Goal: Information Seeking & Learning: Learn about a topic

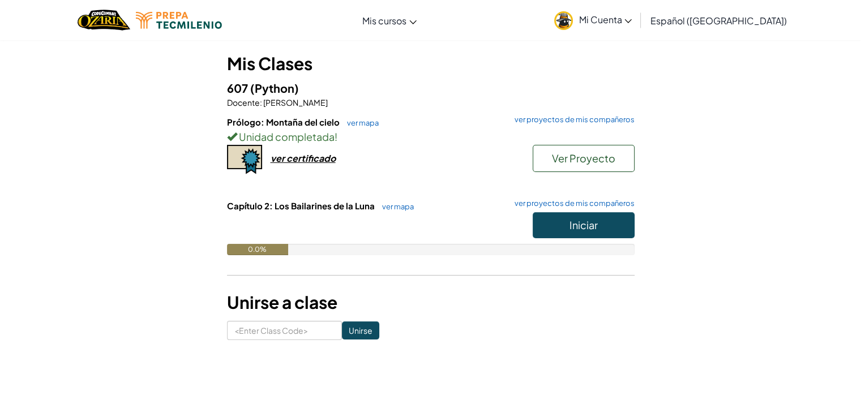
scroll to position [94, 0]
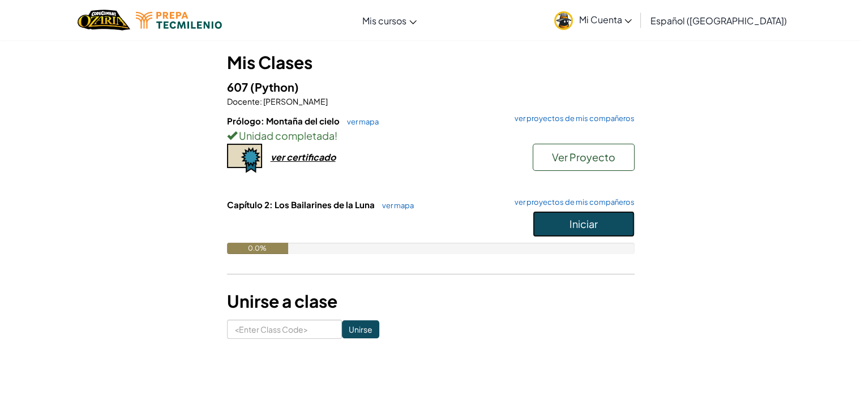
click at [569, 223] on span "Iniciar" at bounding box center [583, 223] width 28 height 13
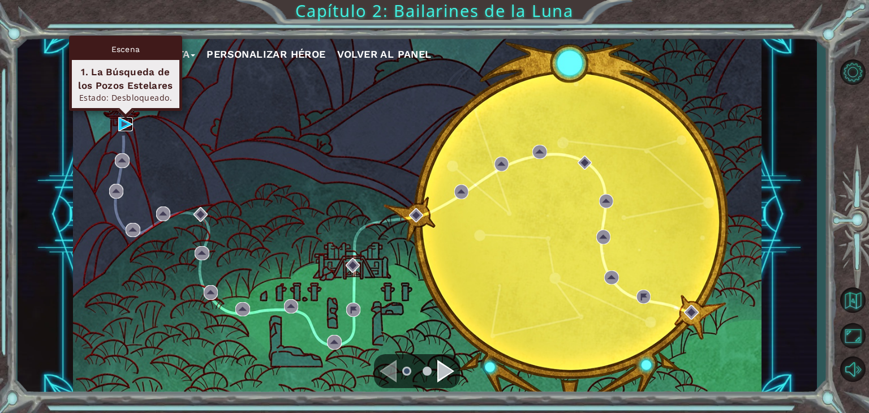
click at [121, 123] on img at bounding box center [125, 124] width 15 height 15
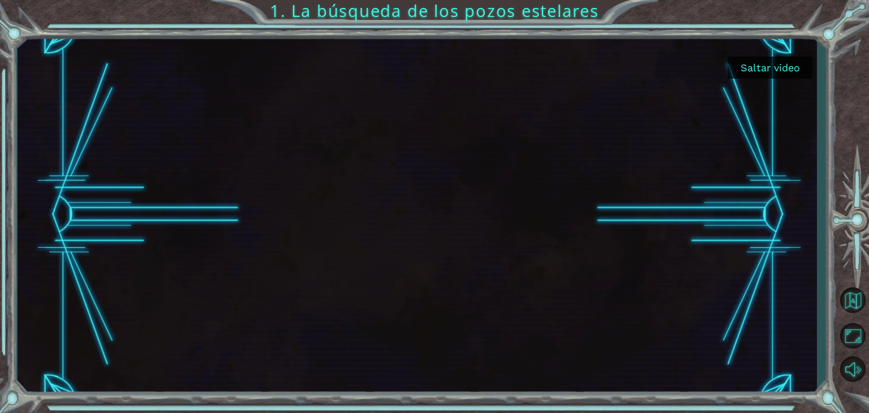
click at [768, 64] on button "Saltar video" at bounding box center [770, 68] width 85 height 22
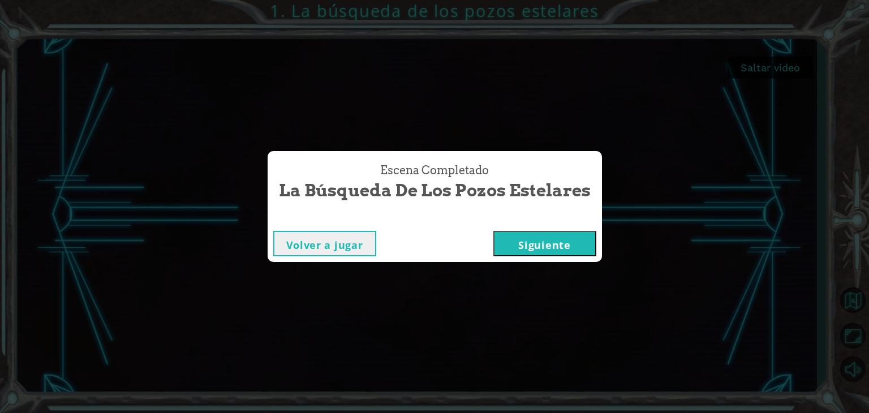
click at [523, 237] on button "Siguiente" at bounding box center [544, 243] width 103 height 25
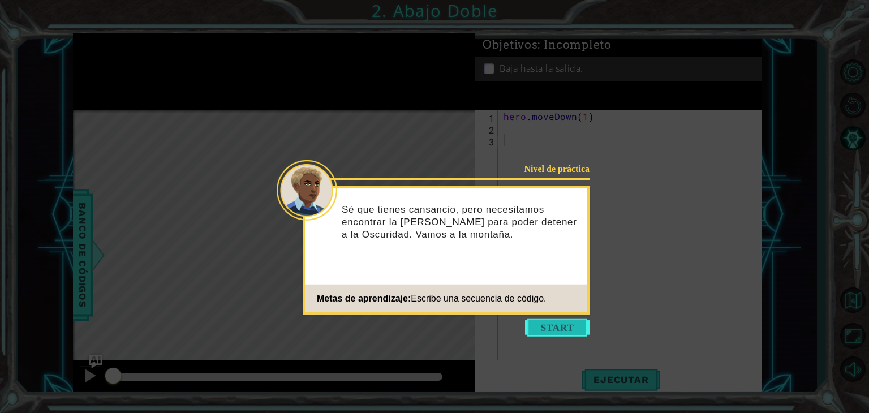
click at [547, 328] on button "Start" at bounding box center [557, 328] width 65 height 18
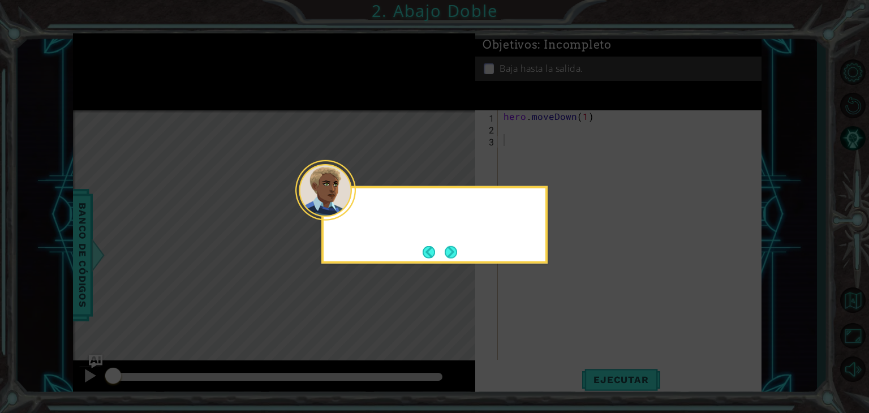
click at [547, 328] on icon at bounding box center [434, 206] width 869 height 413
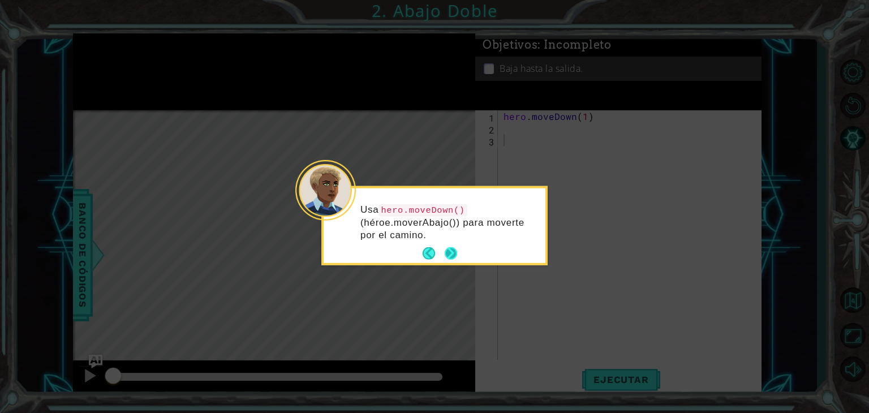
click at [454, 252] on button "Next" at bounding box center [451, 253] width 12 height 12
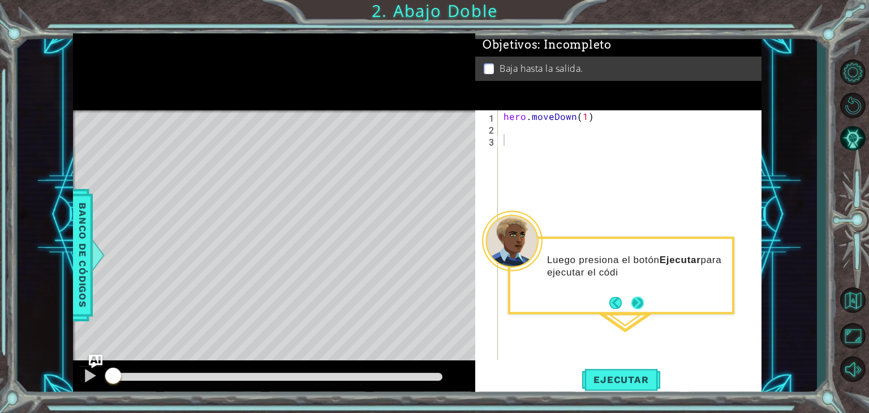
click at [635, 306] on button "Next" at bounding box center [637, 302] width 12 height 12
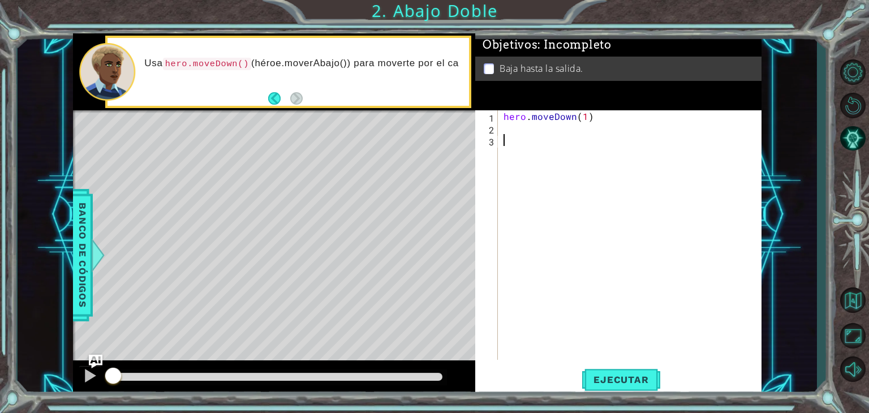
click at [508, 135] on div "hero . moveDown ( 1 )" at bounding box center [632, 246] width 263 height 273
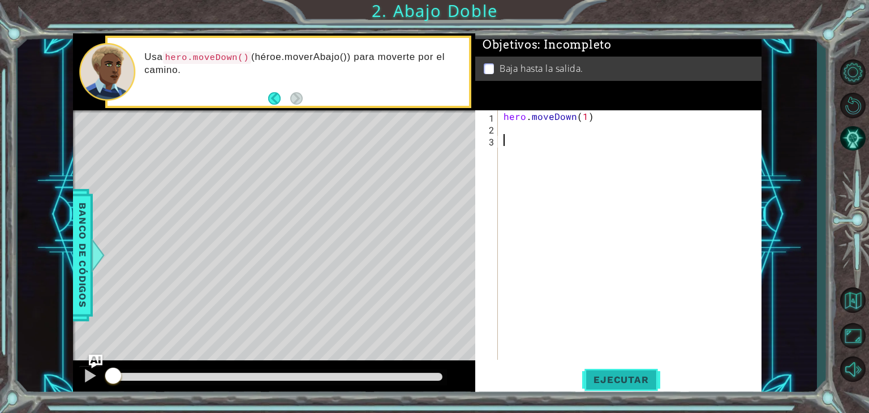
click at [609, 379] on span "Ejecutar" at bounding box center [621, 379] width 78 height 11
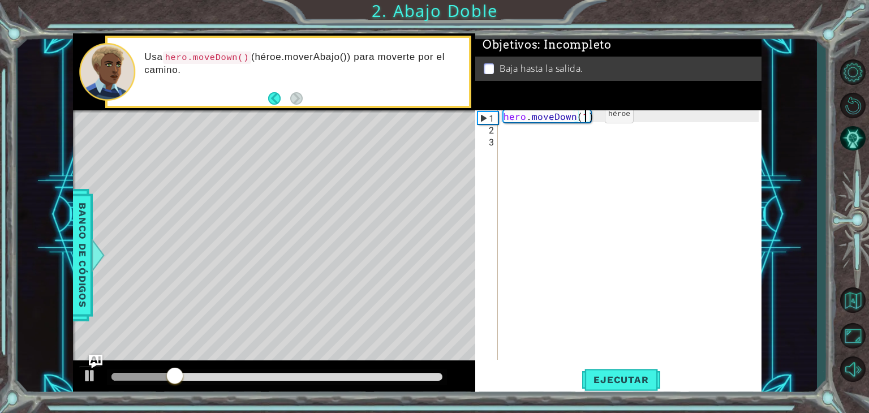
click at [586, 117] on div "hero . moveDown ( 1 )" at bounding box center [632, 246] width 263 height 273
type textarea "hero.moveDown(2)"
click at [603, 379] on span "Ejecutar" at bounding box center [621, 379] width 78 height 11
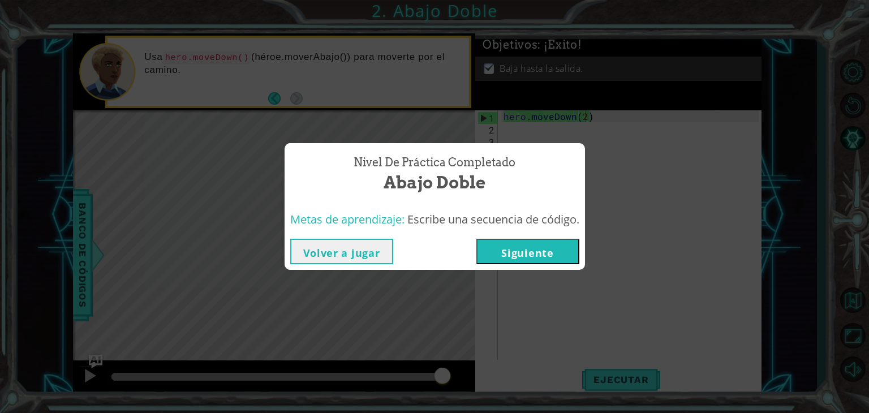
click at [505, 257] on button "Siguiente" at bounding box center [527, 251] width 103 height 25
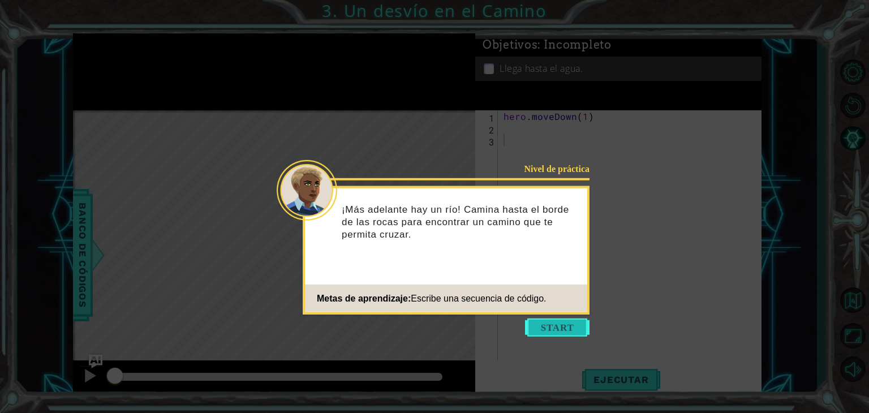
click at [556, 323] on button "Start" at bounding box center [557, 328] width 65 height 18
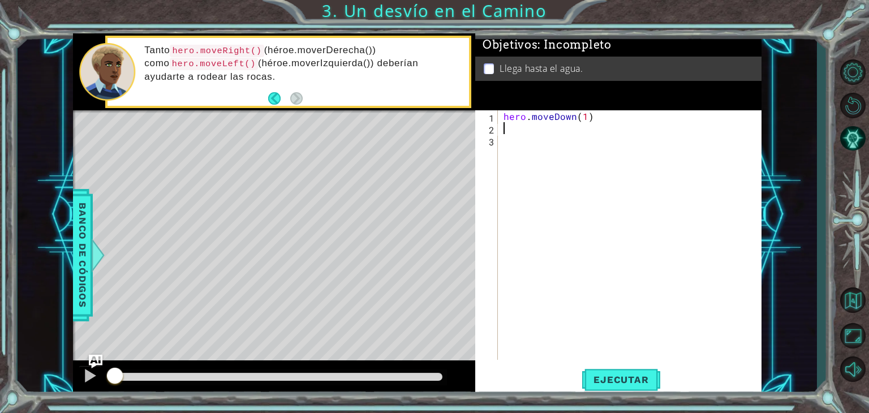
click at [535, 130] on div "hero . moveDown ( 1 )" at bounding box center [632, 246] width 263 height 273
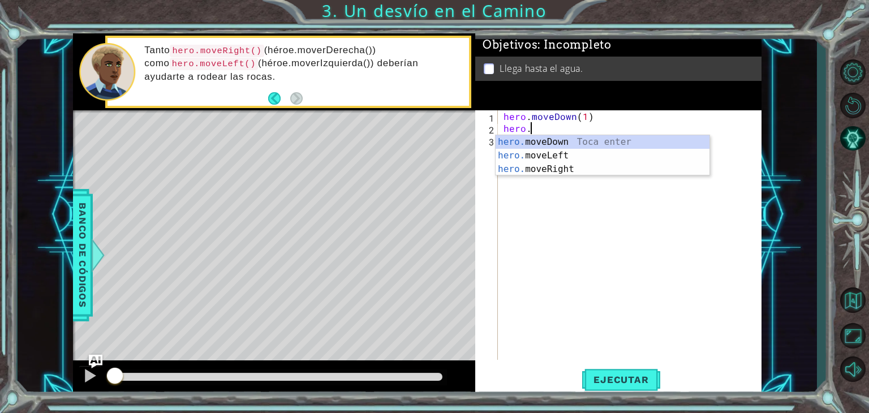
scroll to position [0, 1]
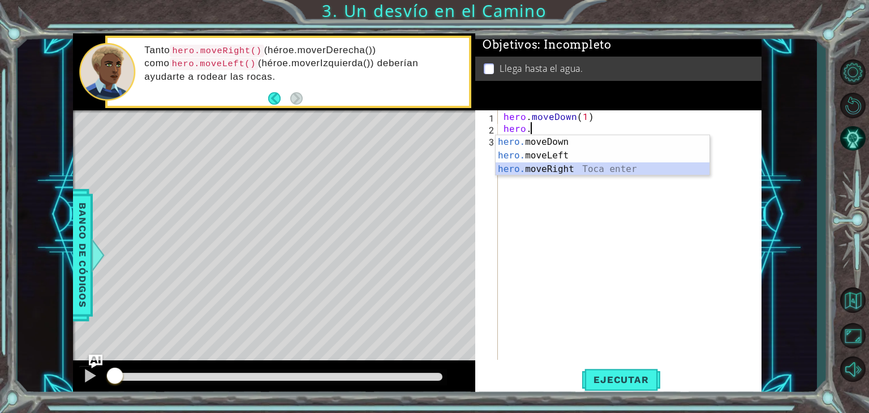
click at [541, 168] on div "hero. moveDown Toca enter hero. moveLeft Toca enter hero. moveRight Toca enter" at bounding box center [603, 169] width 214 height 68
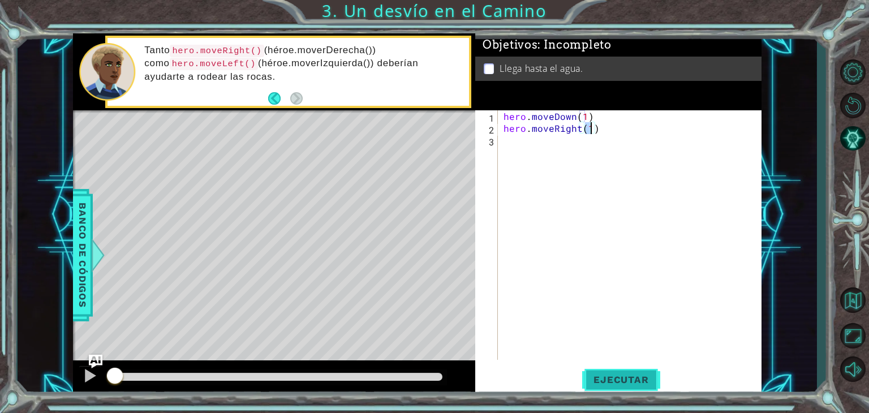
type textarea "hero.moveRight(1)"
click at [604, 376] on span "Ejecutar" at bounding box center [621, 379] width 78 height 11
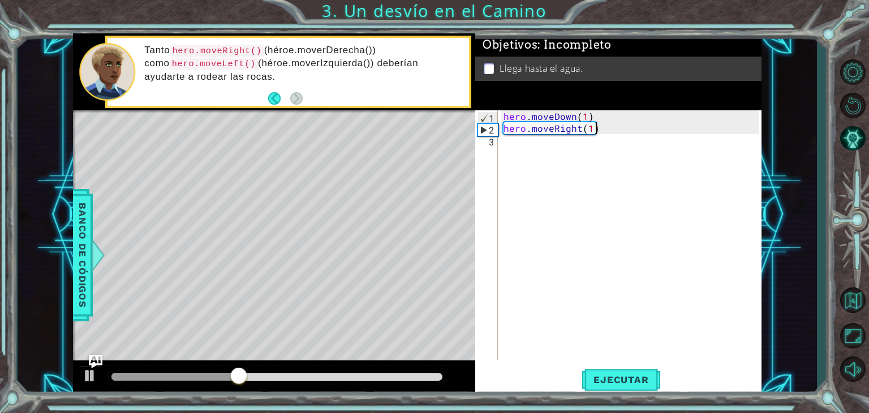
click at [601, 131] on div "hero . moveDown ( 1 ) hero . moveRight ( 1 )" at bounding box center [632, 246] width 263 height 273
type textarea "g"
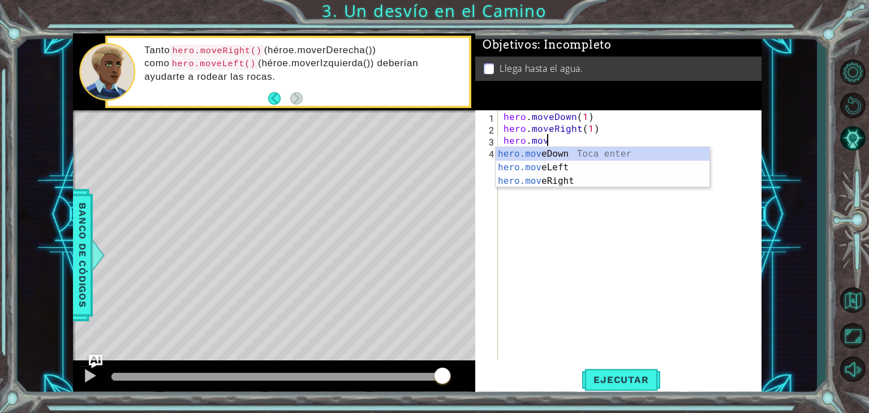
scroll to position [0, 2]
click at [582, 156] on div "hero.move Down Toca enter hero.move Left Toca enter hero.move Right Toca enter" at bounding box center [603, 181] width 214 height 68
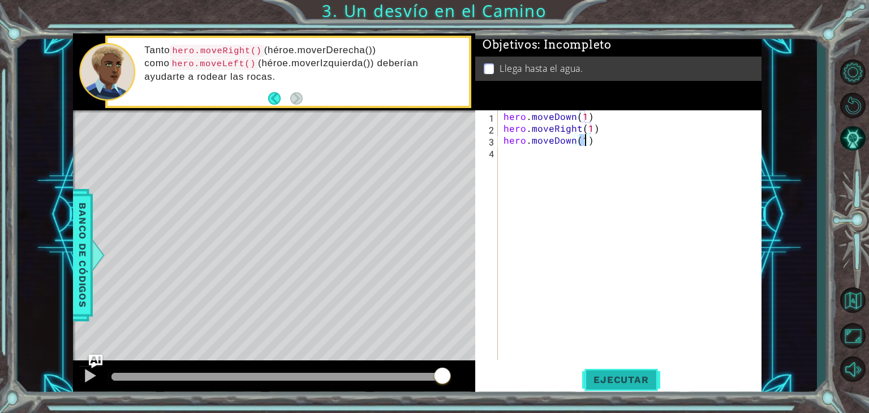
type textarea "hero.moveDown(1)"
click at [607, 376] on span "Ejecutar" at bounding box center [621, 379] width 78 height 11
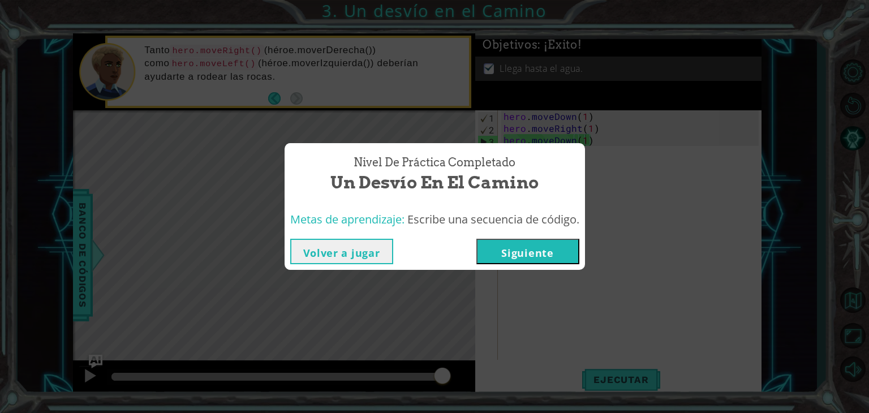
click at [541, 249] on button "Siguiente" at bounding box center [527, 251] width 103 height 25
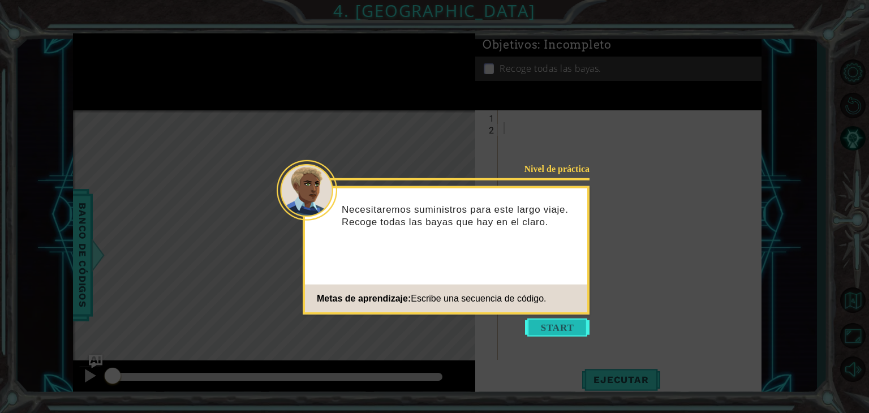
click at [560, 326] on button "Start" at bounding box center [557, 328] width 65 height 18
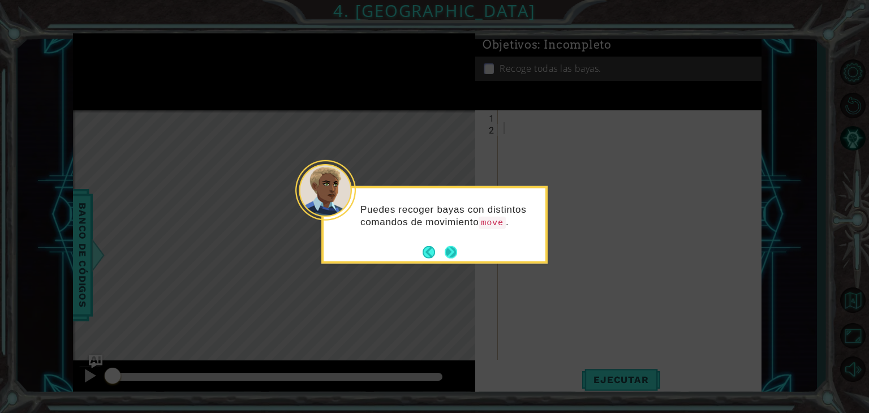
click at [450, 249] on button "Next" at bounding box center [451, 252] width 12 height 12
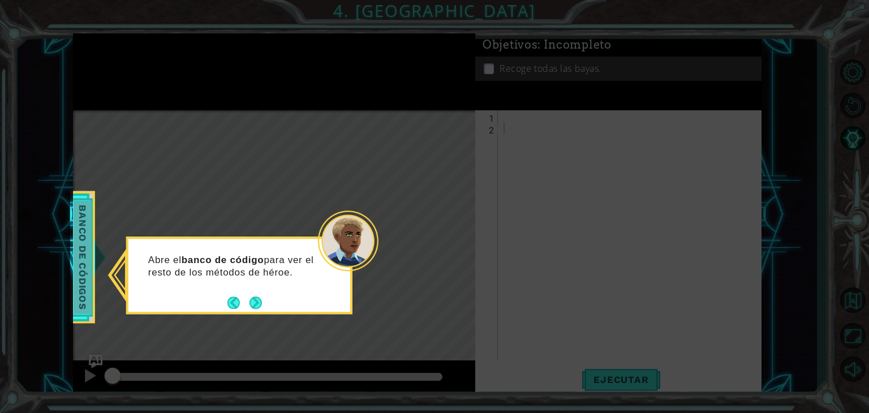
click at [83, 271] on span "Banco de códigos" at bounding box center [83, 257] width 18 height 113
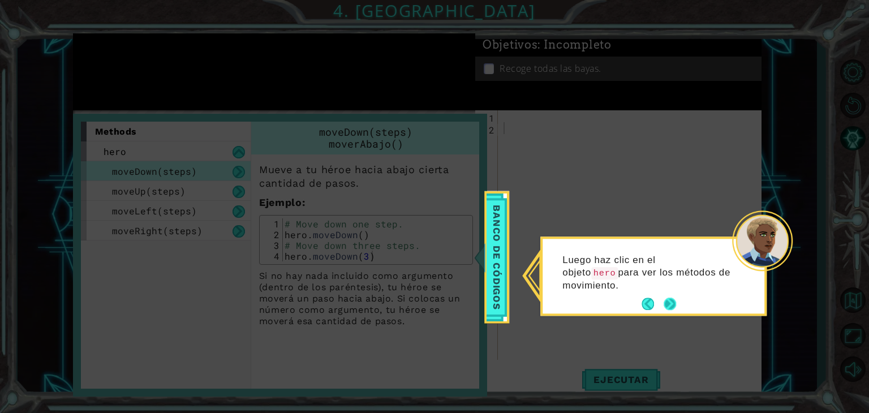
click at [669, 299] on button "Next" at bounding box center [670, 304] width 12 height 12
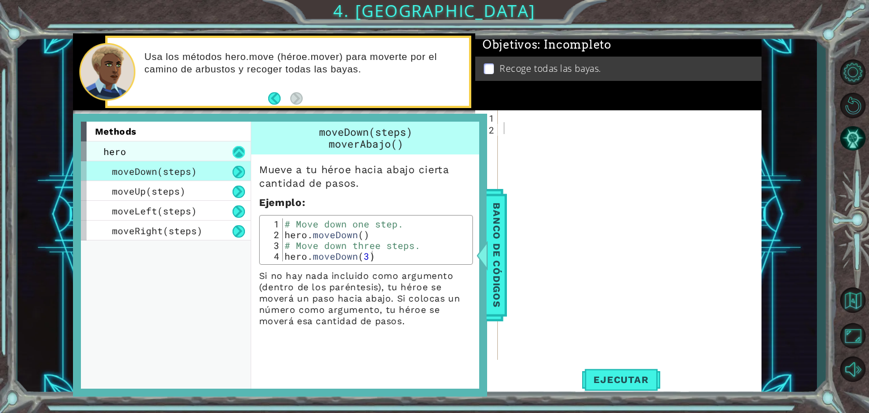
click at [238, 155] on button at bounding box center [239, 152] width 12 height 12
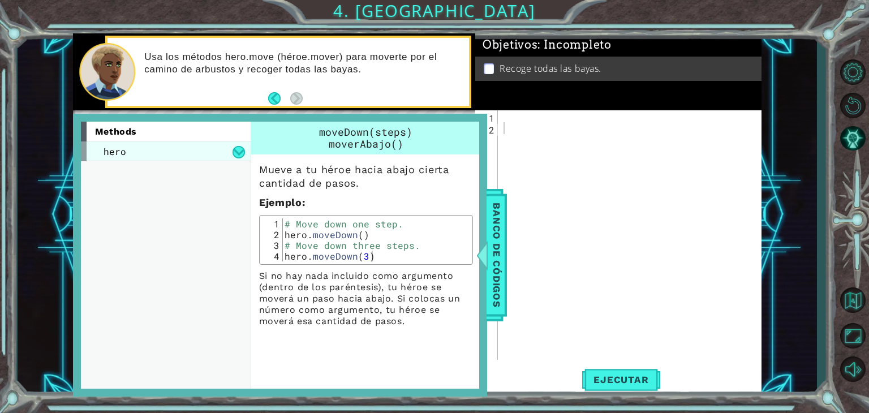
click at [216, 151] on div "hero" at bounding box center [166, 151] width 170 height 20
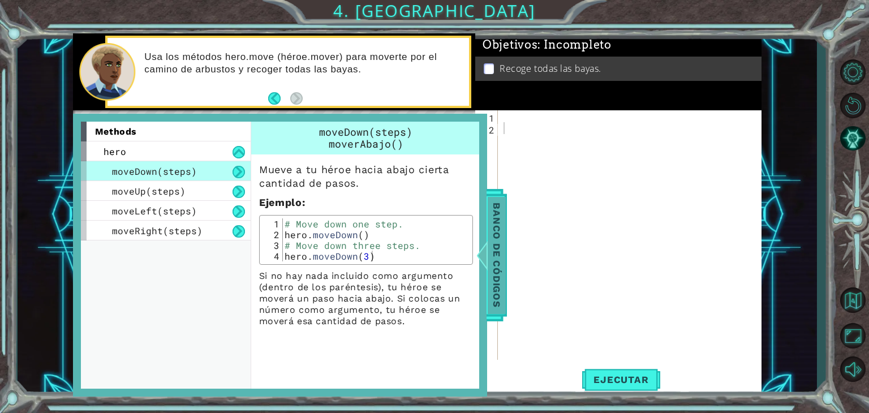
click at [500, 246] on span "Banco de códigos" at bounding box center [497, 254] width 18 height 117
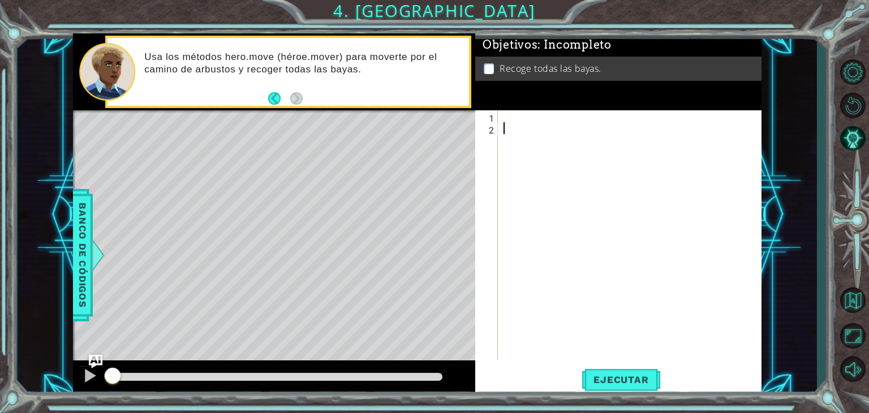
click at [511, 123] on div at bounding box center [632, 246] width 263 height 273
click at [511, 113] on div at bounding box center [632, 246] width 263 height 273
click at [614, 389] on button "Ejecutar" at bounding box center [621, 380] width 78 height 29
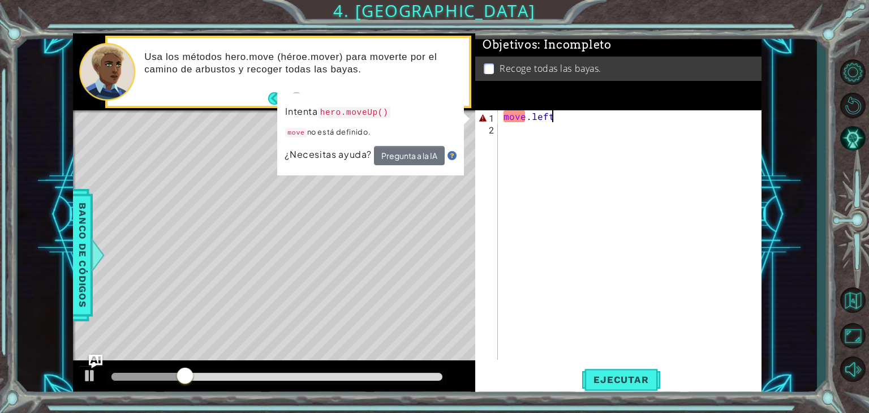
click at [566, 121] on div "move . left" at bounding box center [632, 246] width 263 height 273
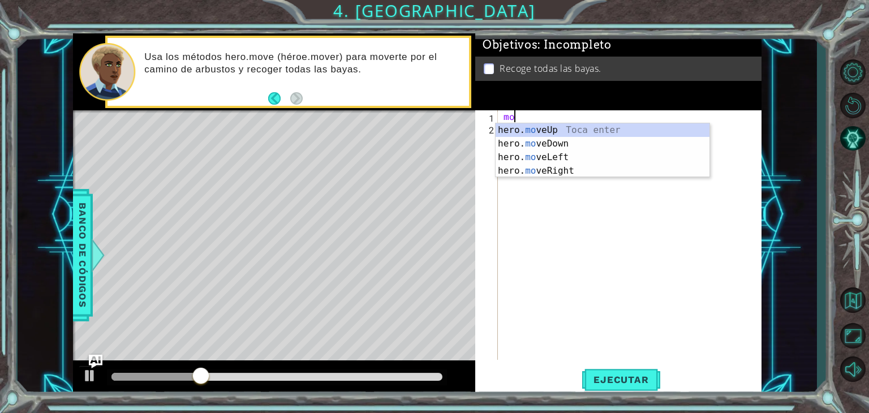
type textarea "m"
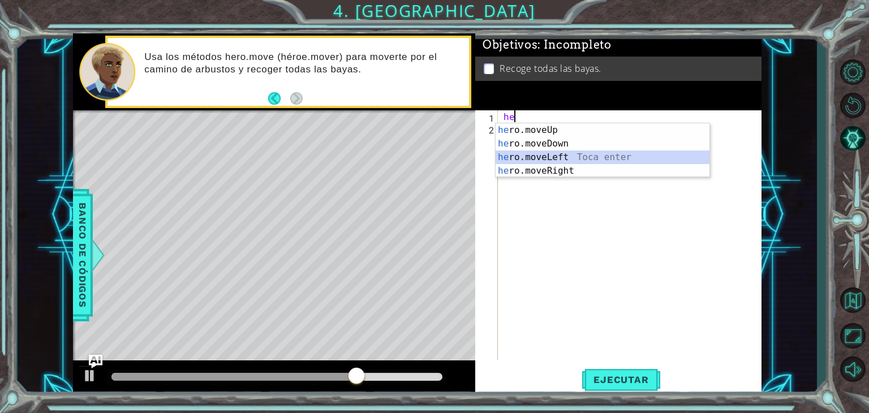
click at [566, 156] on div "he ro.moveUp Toca enter he ro.moveDown Toca enter he ro.moveLeft Toca enter he …" at bounding box center [603, 163] width 214 height 81
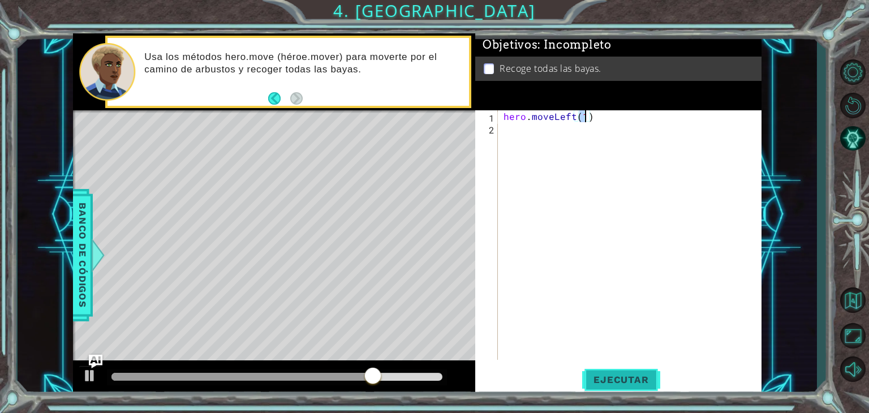
type textarea "hero.moveLeft(1)"
click at [619, 372] on button "Ejecutar" at bounding box center [621, 380] width 78 height 29
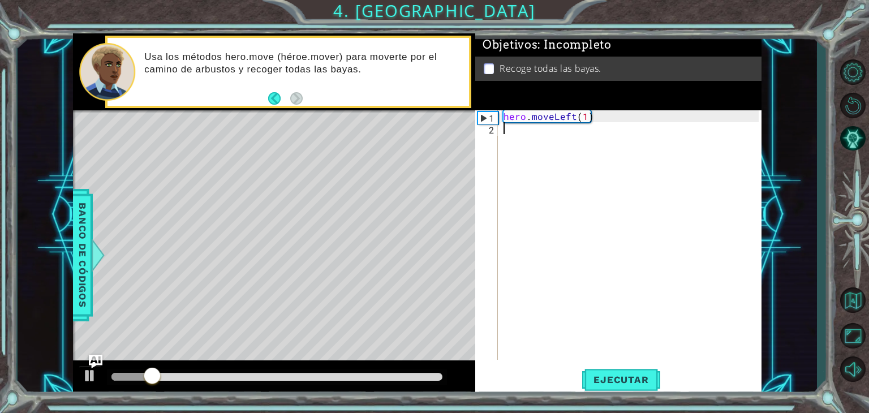
click at [578, 328] on div "hero . moveLeft ( 1 )" at bounding box center [632, 246] width 263 height 273
click at [88, 375] on div at bounding box center [90, 375] width 15 height 15
click at [584, 116] on div "hero . moveLeft ( 1 )" at bounding box center [632, 246] width 263 height 273
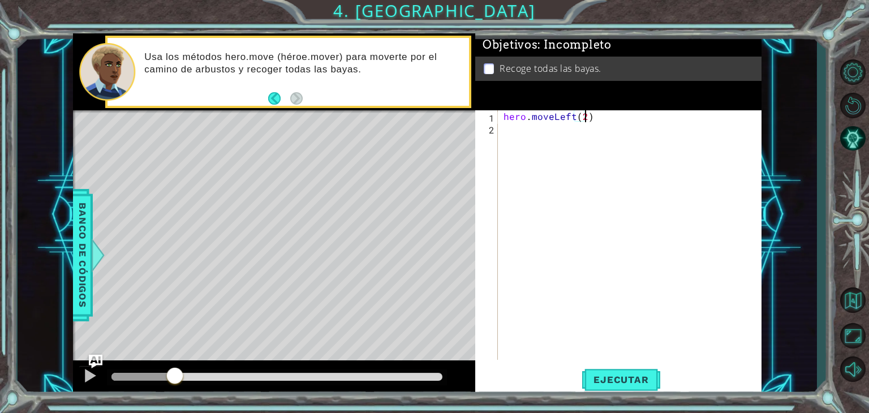
scroll to position [0, 5]
type textarea "hero.moveLeft(2)"
click at [623, 386] on button "Ejecutar" at bounding box center [621, 380] width 78 height 29
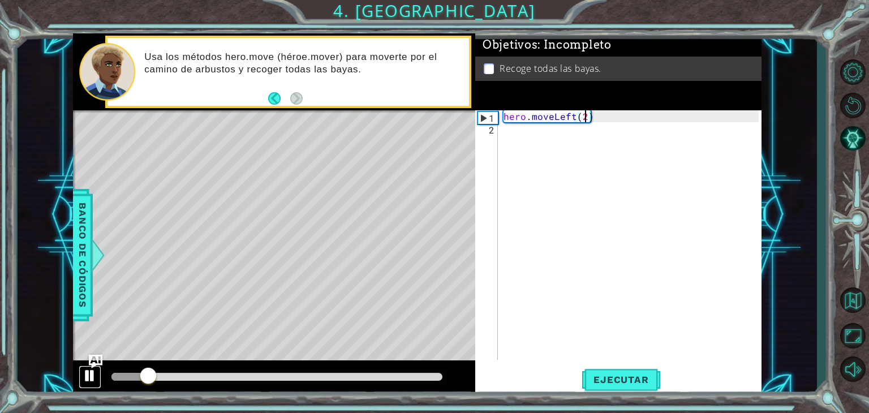
click at [88, 379] on div at bounding box center [90, 375] width 15 height 15
click at [611, 118] on div "hero . moveLeft ( 2 )" at bounding box center [632, 246] width 263 height 273
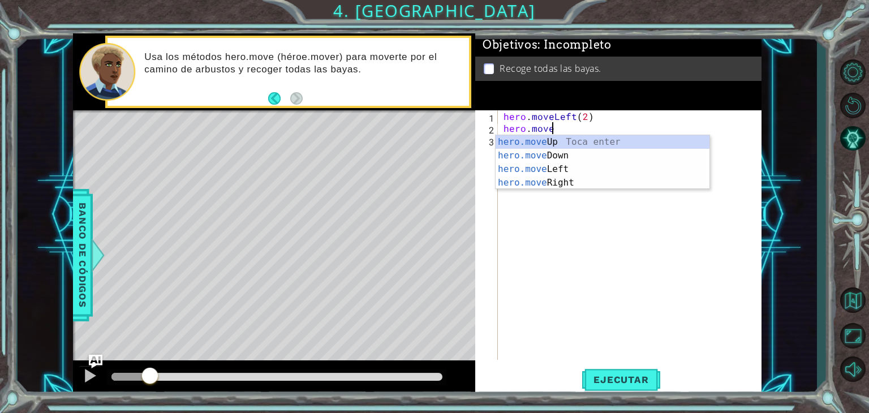
scroll to position [0, 2]
click at [579, 154] on div "hero.move Up Toca enter hero.move Down Toca enter hero.move Left Toca enter her…" at bounding box center [603, 175] width 214 height 81
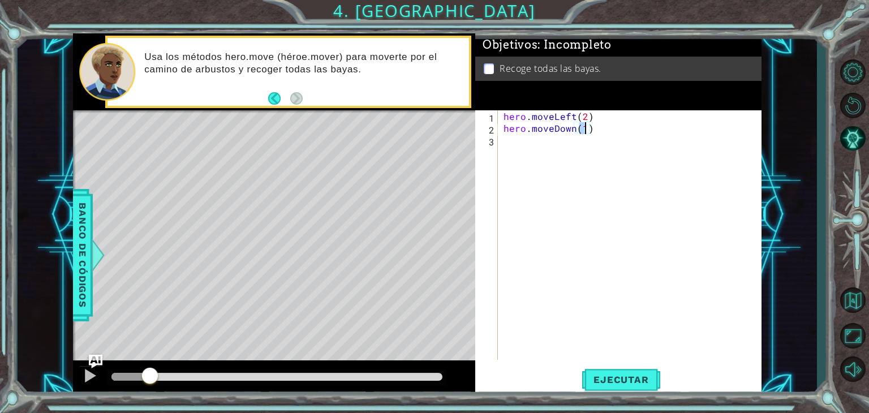
type textarea "hero.moveDown(2)"
click at [608, 135] on div "hero . moveLeft ( 2 ) hero . moveDown ( 2 )" at bounding box center [632, 246] width 263 height 273
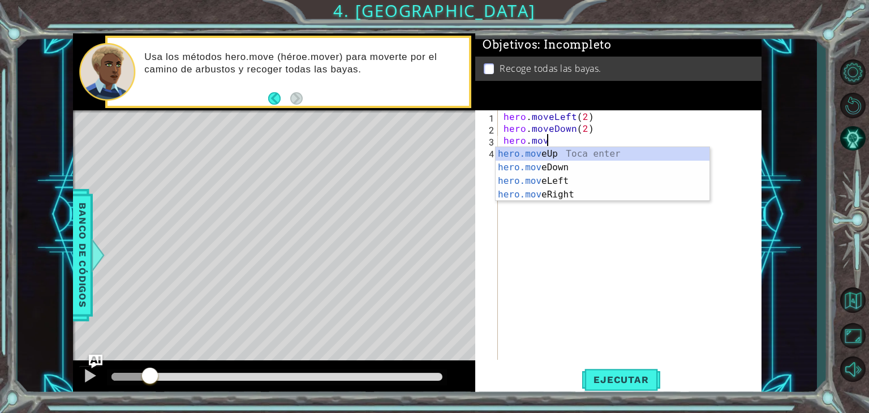
scroll to position [0, 2]
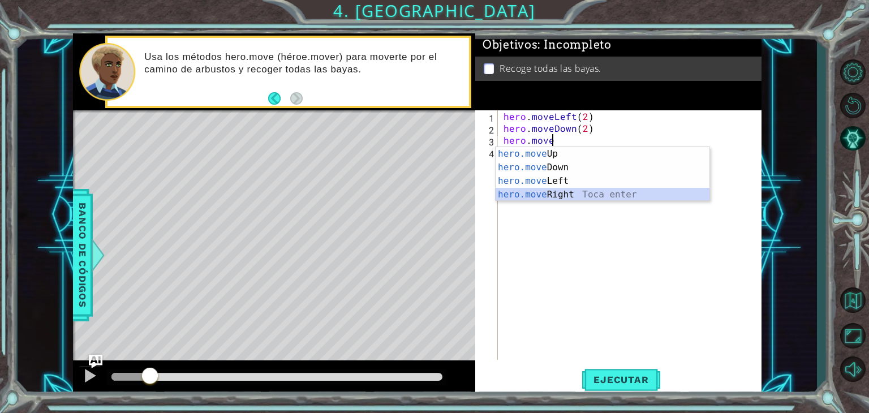
click at [562, 193] on div "hero.move Up Toca enter hero.move Down Toca enter hero.move Left Toca enter her…" at bounding box center [603, 187] width 214 height 81
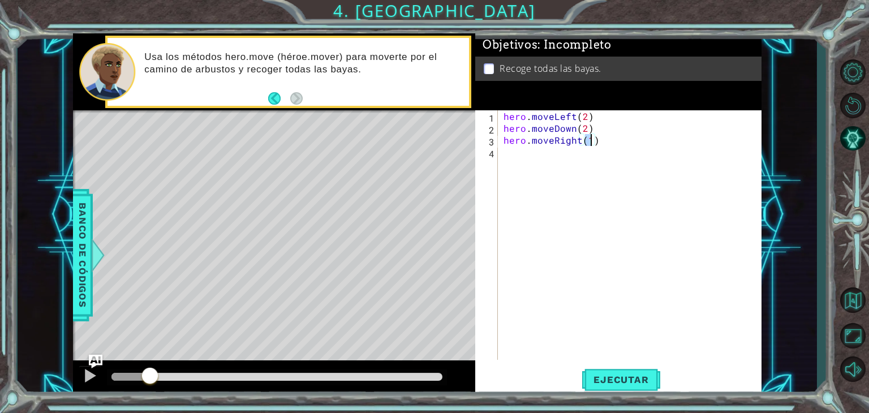
type textarea "hero.moveRight(2)"
type textarea "g"
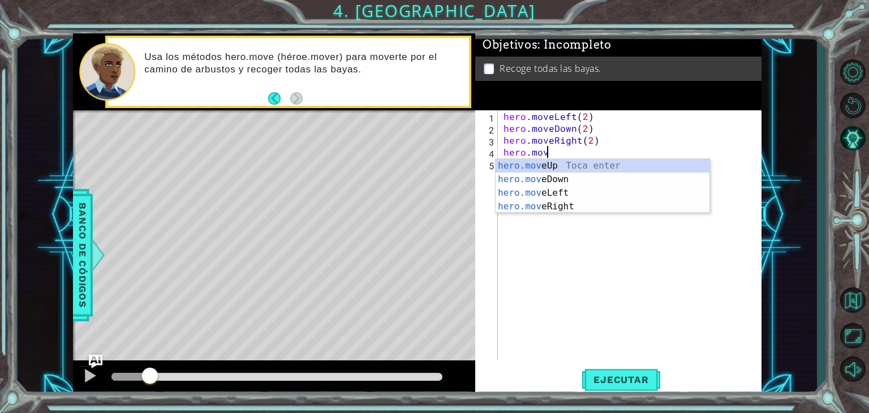
scroll to position [0, 2]
click at [564, 166] on div "hero.move Up Toca enter hero.move Down Toca enter hero.move Left Toca enter her…" at bounding box center [603, 199] width 214 height 81
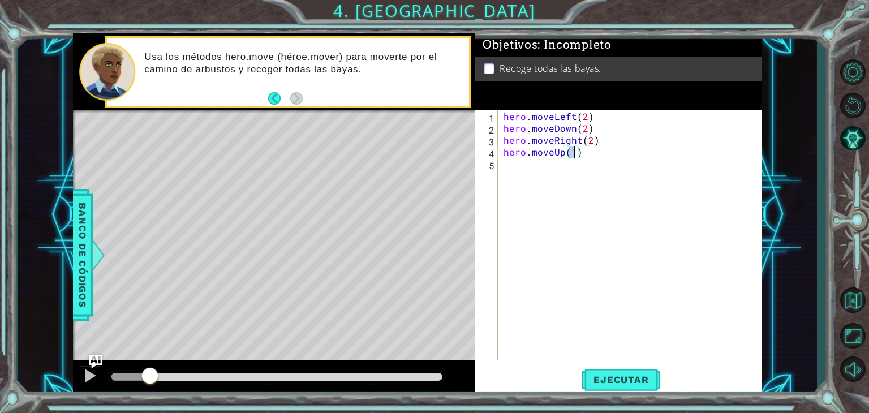
scroll to position [0, 4]
type textarea "hero.moveUp(2)"
click at [607, 377] on span "Ejecutar" at bounding box center [621, 379] width 78 height 11
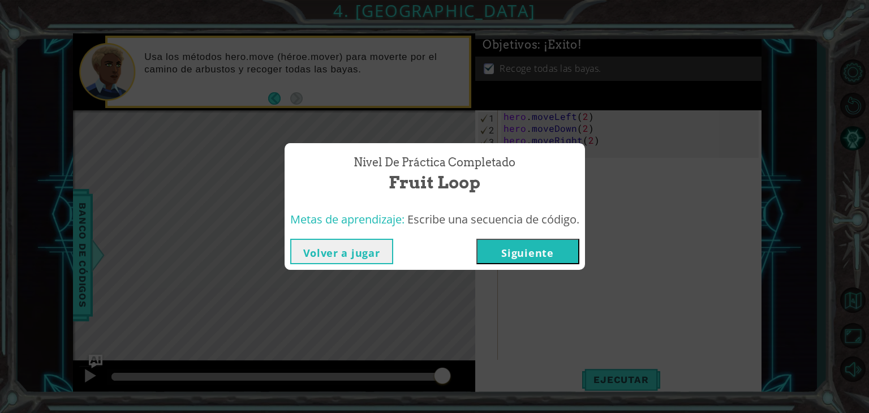
click at [533, 252] on button "Siguiente" at bounding box center [527, 251] width 103 height 25
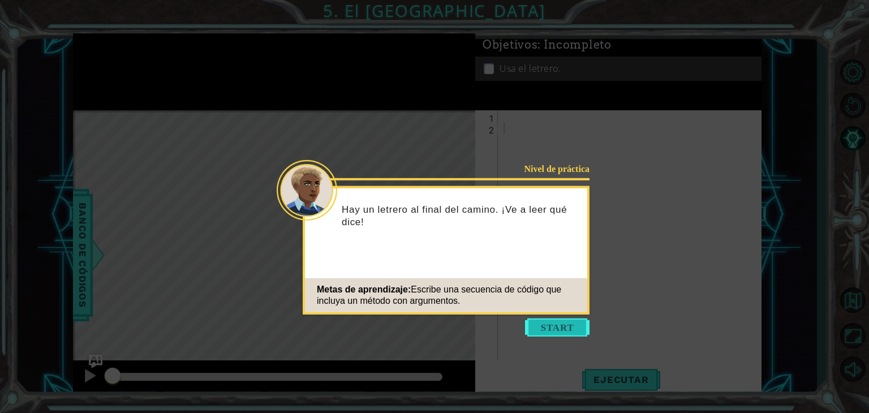
click at [551, 324] on button "Start" at bounding box center [557, 328] width 65 height 18
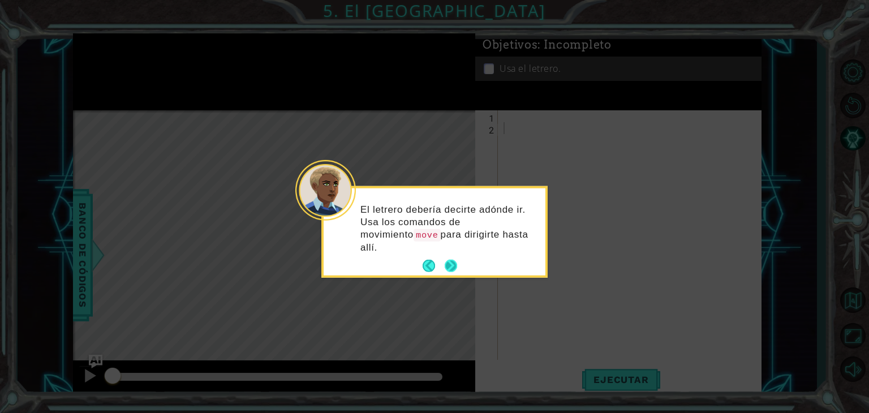
click at [450, 260] on button "Next" at bounding box center [451, 266] width 12 height 12
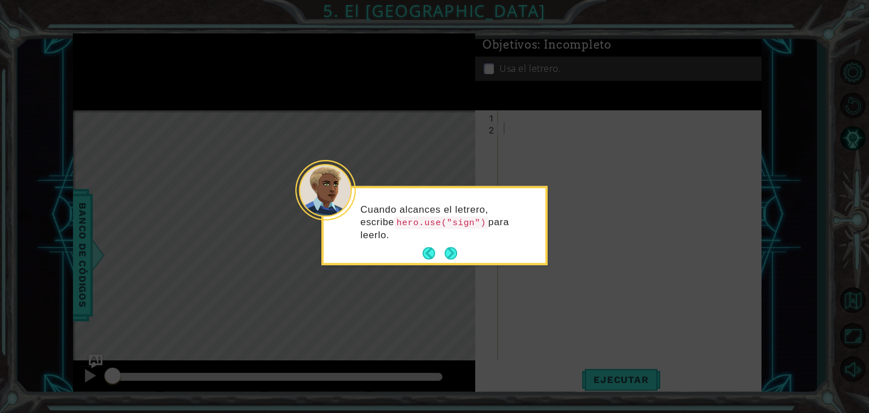
click at [450, 250] on button "Next" at bounding box center [451, 253] width 12 height 12
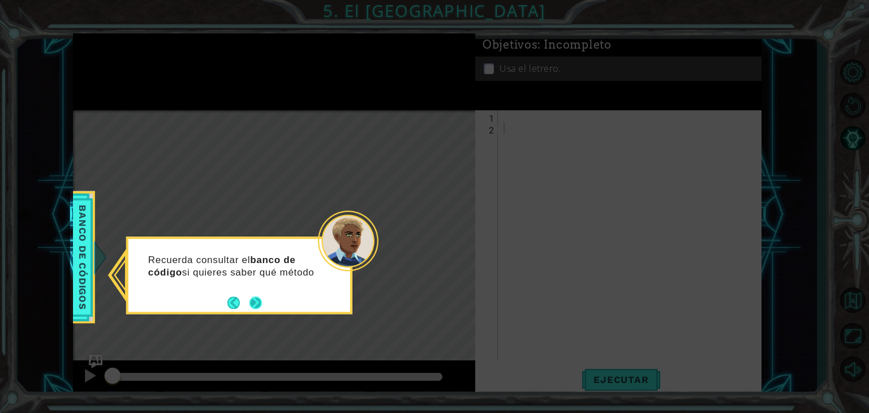
click at [257, 304] on button "Next" at bounding box center [256, 302] width 12 height 12
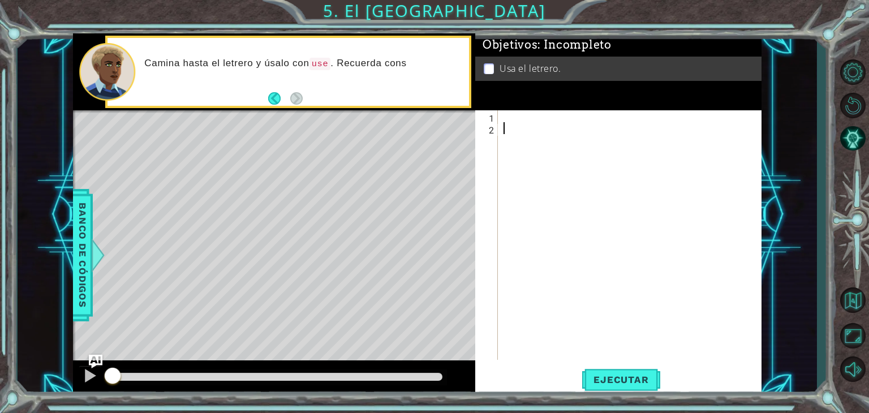
click at [526, 123] on div at bounding box center [632, 246] width 263 height 273
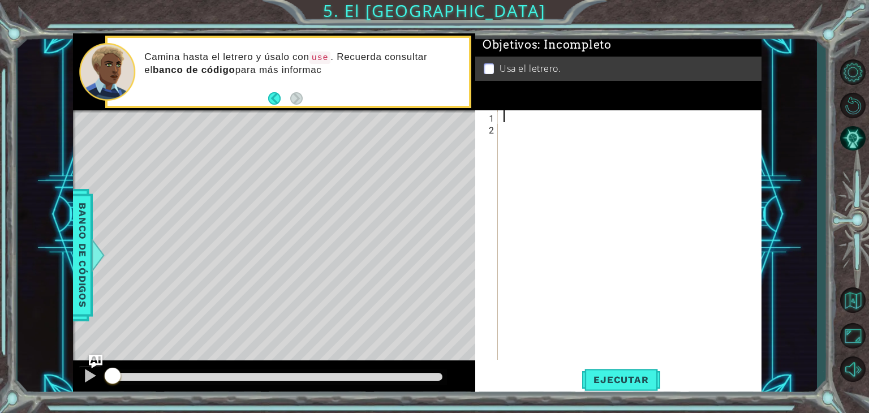
click at [519, 117] on div at bounding box center [632, 246] width 263 height 273
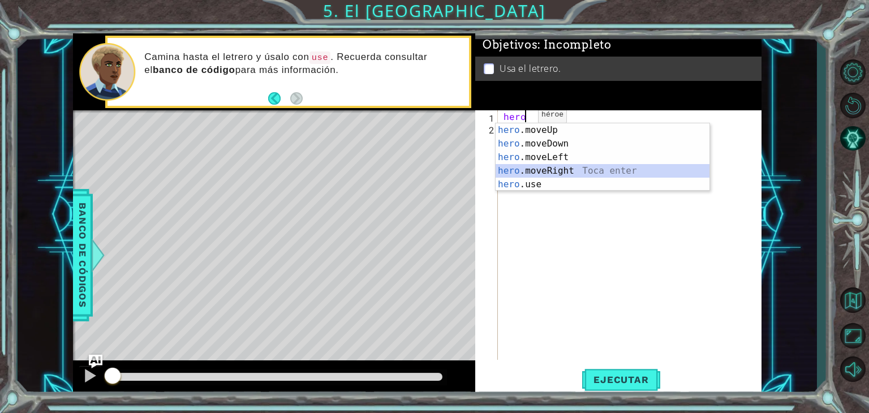
click at [538, 169] on div "hero .moveUp Toca enter hero .moveDown Toca enter hero .moveLeft Toca enter her…" at bounding box center [603, 170] width 214 height 95
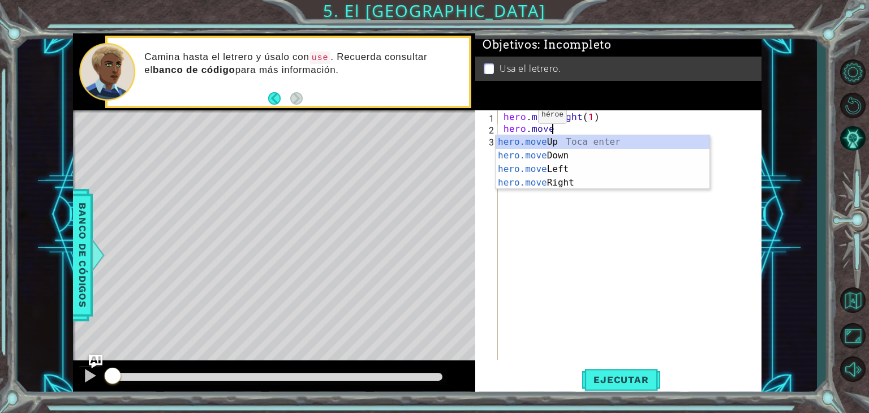
scroll to position [0, 8]
click at [543, 145] on div "hero.move Up Toca enter hero.move Down Toca enter hero.move Left Toca enter her…" at bounding box center [603, 175] width 214 height 81
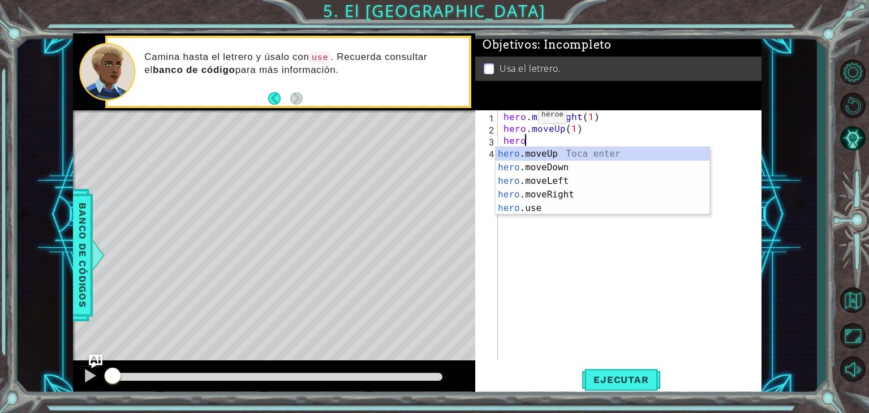
scroll to position [0, 5]
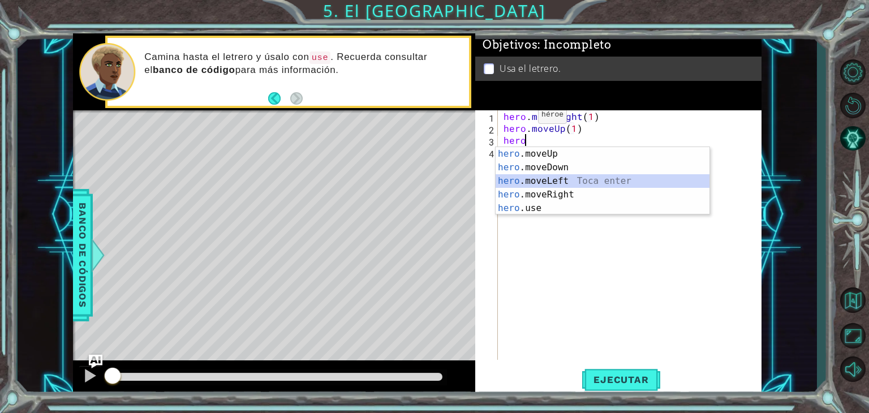
click at [545, 181] on div "hero .moveUp Toca enter hero .moveDown Toca enter hero .moveLeft Toca enter her…" at bounding box center [603, 194] width 214 height 95
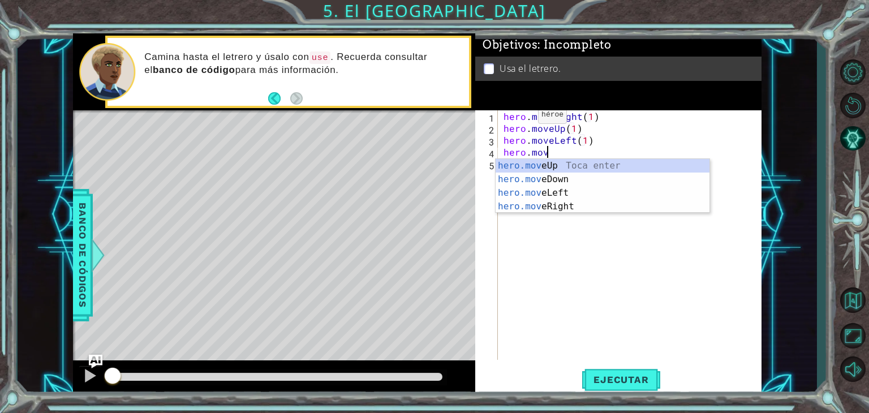
scroll to position [0, 7]
click at [549, 164] on div "hero.move Up Toca enter hero.move Down Toca enter hero.move Left Toca enter her…" at bounding box center [603, 199] width 214 height 81
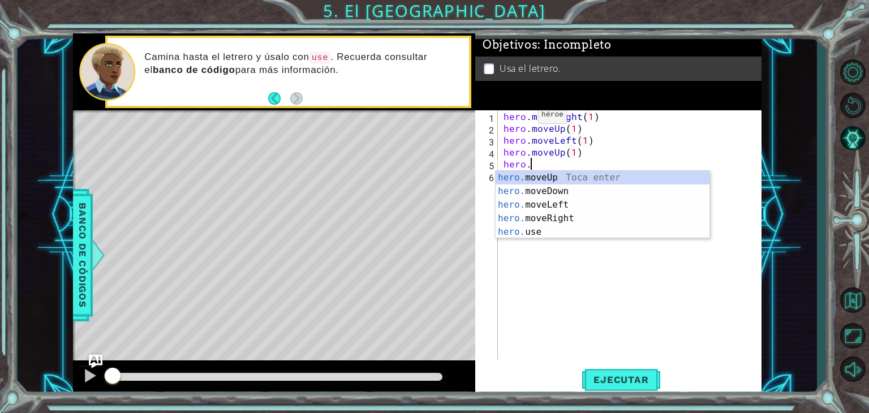
scroll to position [0, 6]
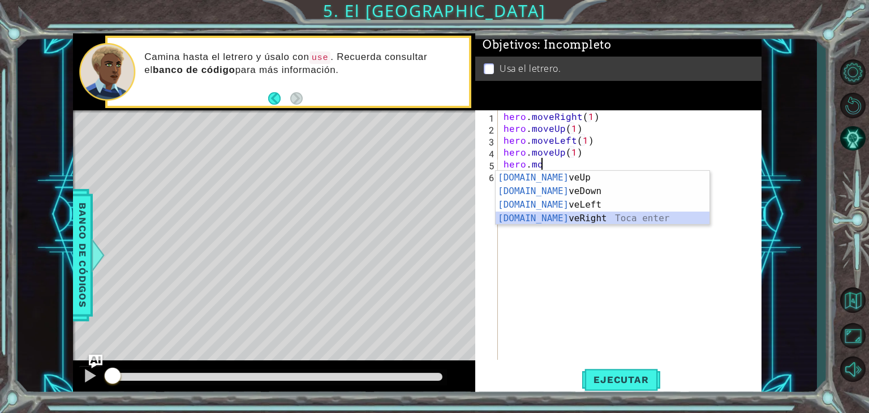
click at [566, 220] on div "[DOMAIN_NAME] veUp Toca enter [DOMAIN_NAME] veDown Toca enter [DOMAIN_NAME] veL…" at bounding box center [603, 211] width 214 height 81
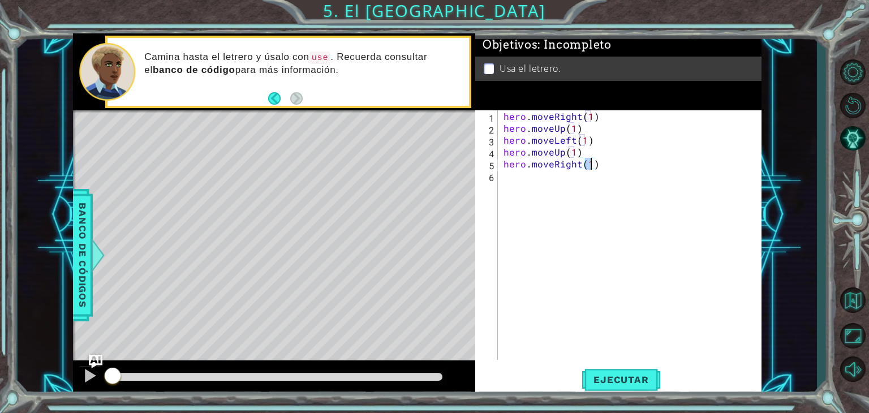
type textarea "hero.moveRight(2)"
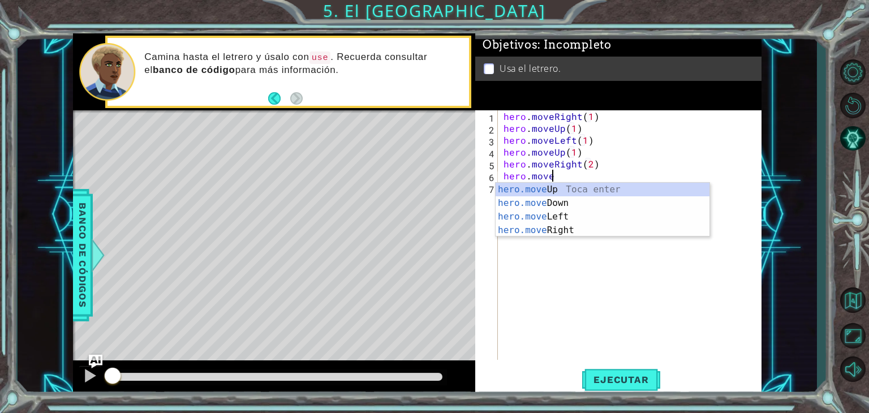
scroll to position [0, 2]
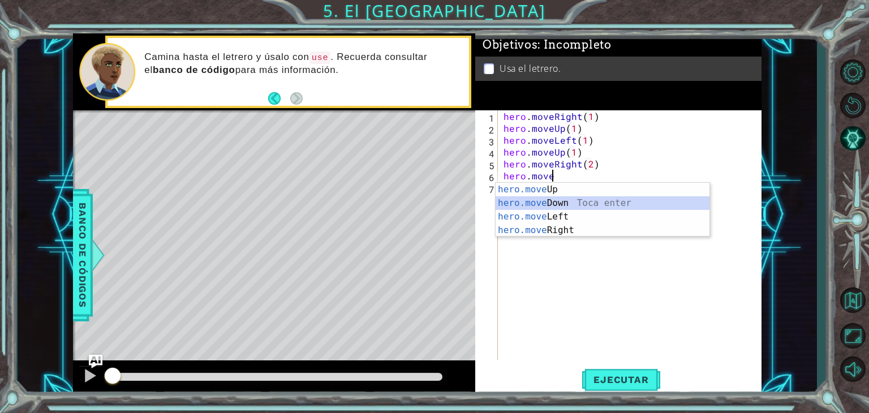
click at [561, 205] on div "hero.move Up Toca enter hero.move Down Toca enter hero.move Left Toca enter her…" at bounding box center [603, 223] width 214 height 81
type textarea "hero.moveDown(1)"
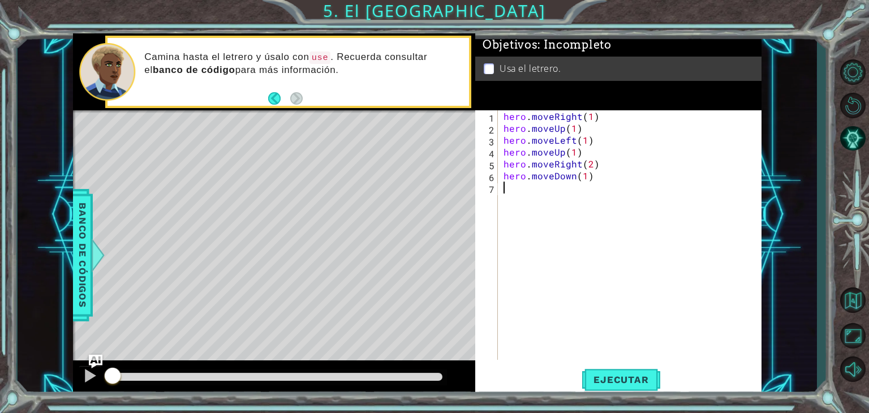
click at [600, 193] on div "hero . moveRight ( 1 ) hero . moveUp ( 1 ) hero . moveLeft ( 1 ) hero . moveUp …" at bounding box center [632, 246] width 263 height 273
type textarea "hero.use("sign")"
click at [626, 383] on span "Ejecutar" at bounding box center [621, 379] width 78 height 11
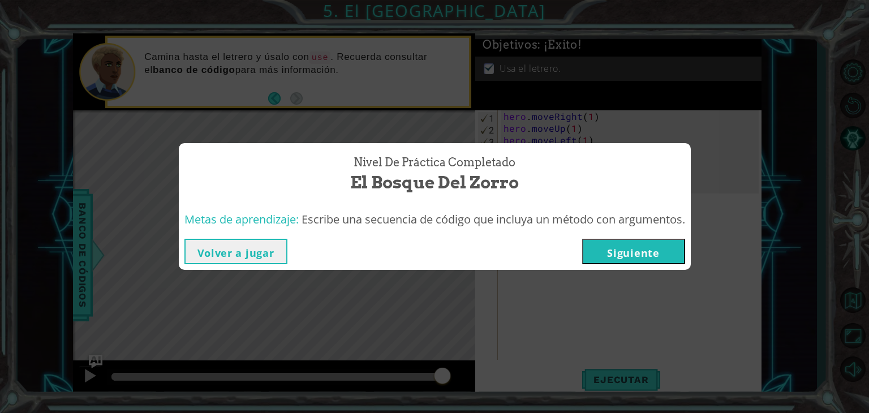
click at [643, 249] on button "Siguiente" at bounding box center [633, 251] width 103 height 25
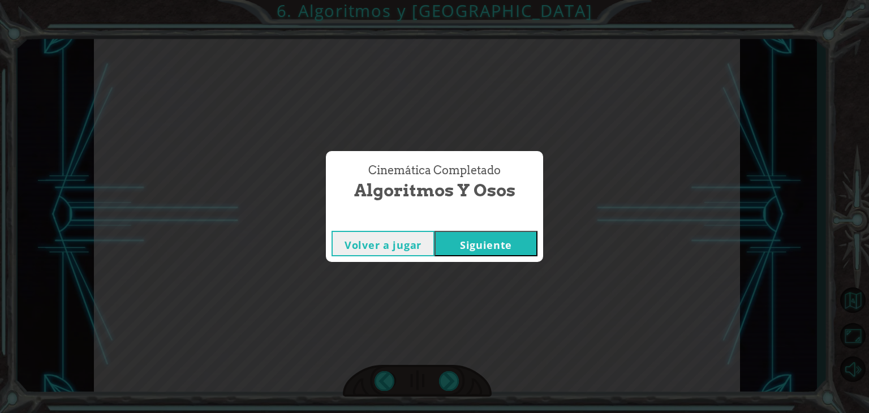
click at [517, 250] on button "Siguiente" at bounding box center [486, 243] width 103 height 25
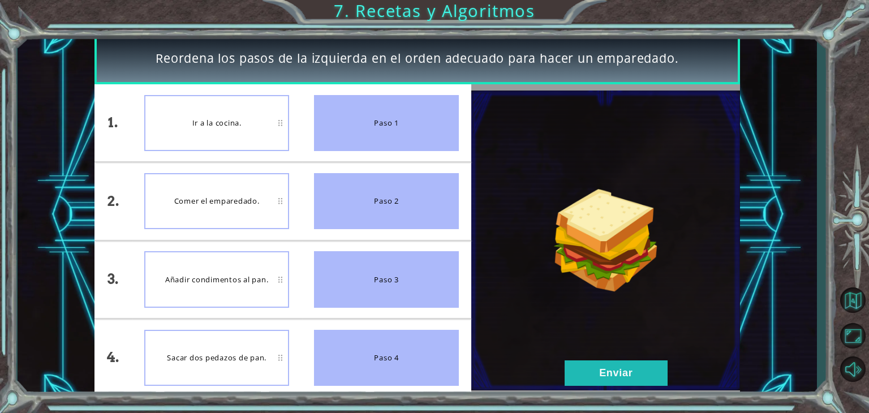
click at [517, 250] on img at bounding box center [605, 241] width 269 height 300
drag, startPoint x: 229, startPoint y: 356, endPoint x: 235, endPoint y: 201, distance: 155.2
click at [223, 349] on div "Sacar dos pedazos de pan." at bounding box center [216, 358] width 145 height 56
click at [606, 372] on button "Enviar" at bounding box center [616, 372] width 103 height 25
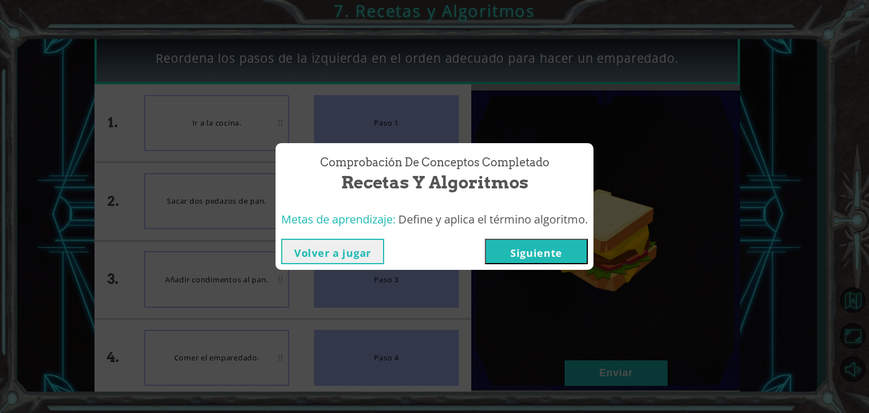
click at [552, 254] on button "Siguiente" at bounding box center [536, 251] width 103 height 25
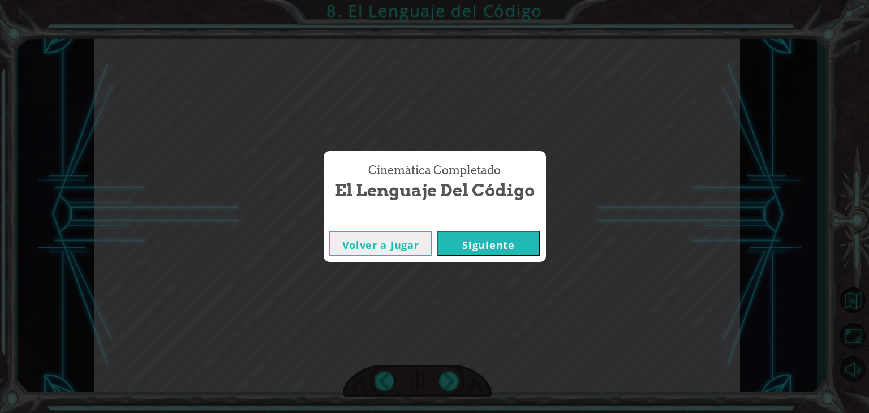
click at [478, 248] on button "Siguiente" at bounding box center [488, 243] width 103 height 25
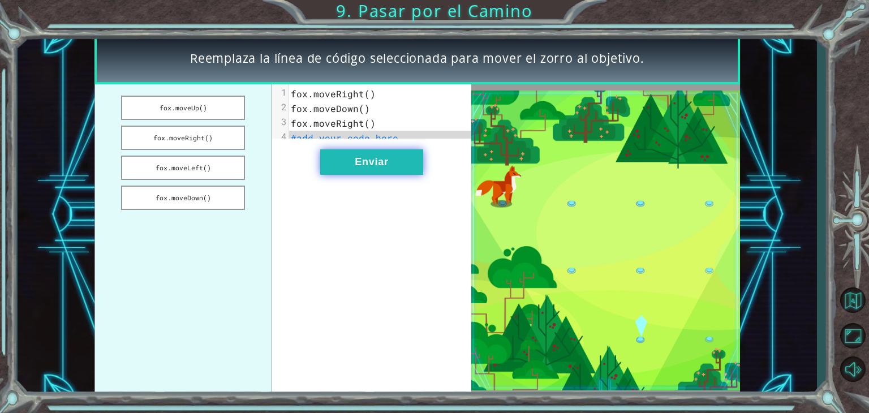
click at [360, 159] on button "Enviar" at bounding box center [371, 161] width 103 height 25
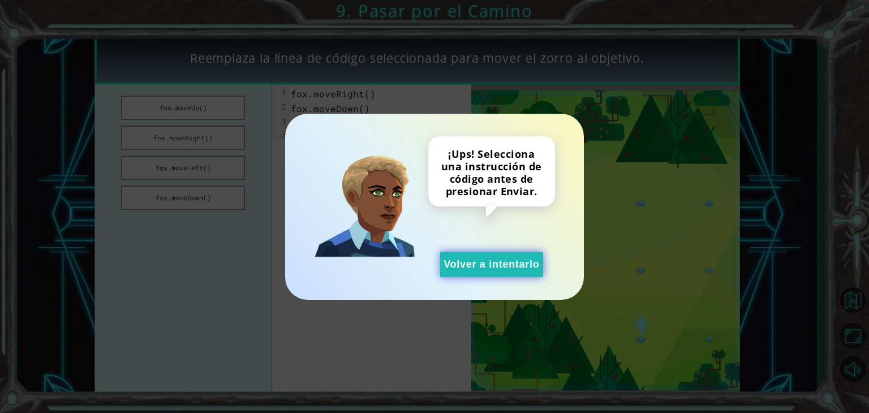
click at [494, 265] on button "Volver a intentarlo" at bounding box center [491, 264] width 103 height 25
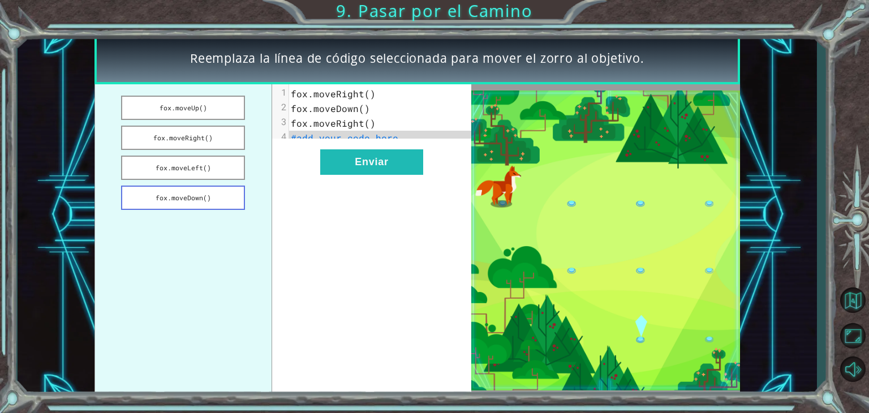
click at [220, 188] on button "fox.moveDown()" at bounding box center [183, 198] width 124 height 24
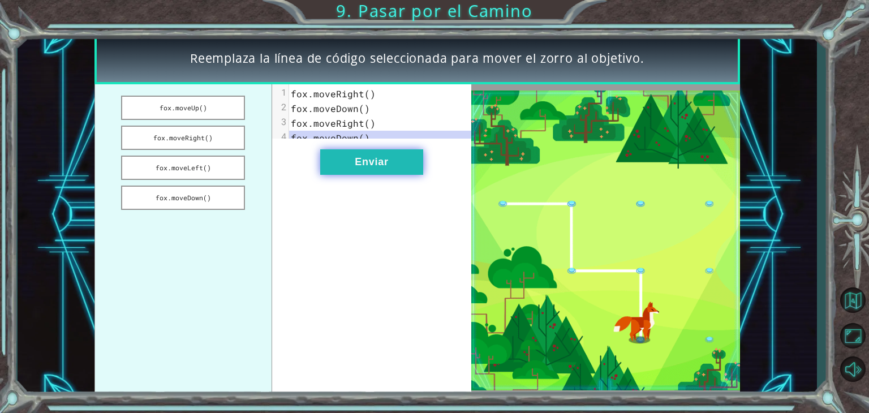
click at [342, 173] on button "Enviar" at bounding box center [371, 161] width 103 height 25
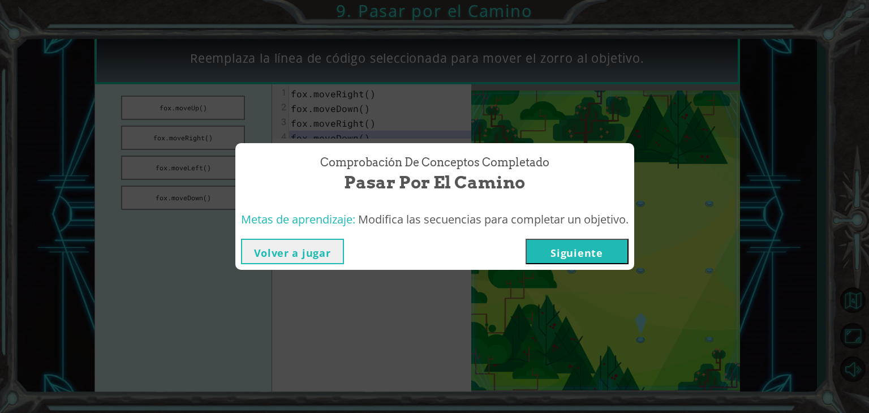
click at [560, 253] on button "Siguiente" at bounding box center [577, 251] width 103 height 25
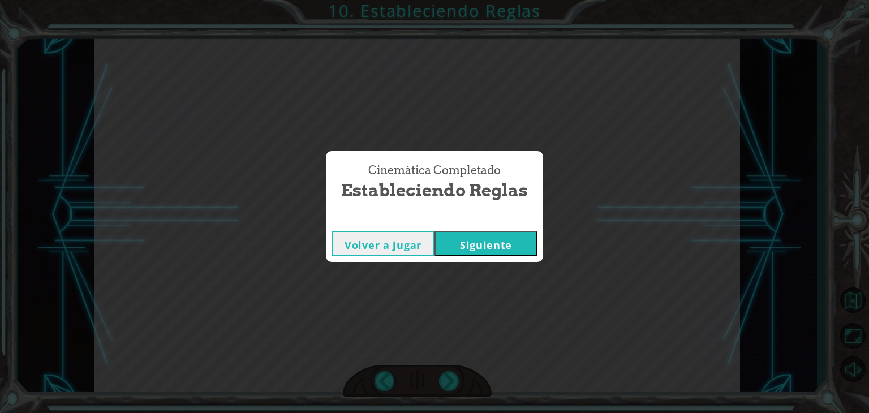
click at [509, 241] on button "Siguiente" at bounding box center [486, 243] width 103 height 25
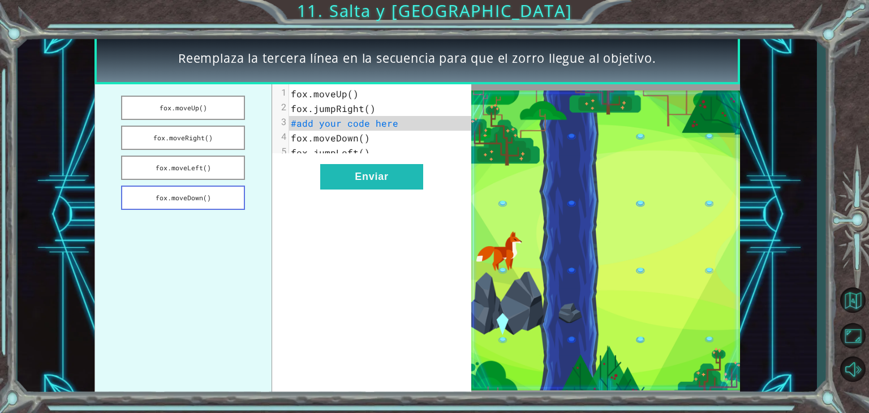
click at [214, 195] on button "fox.moveDown()" at bounding box center [183, 198] width 124 height 24
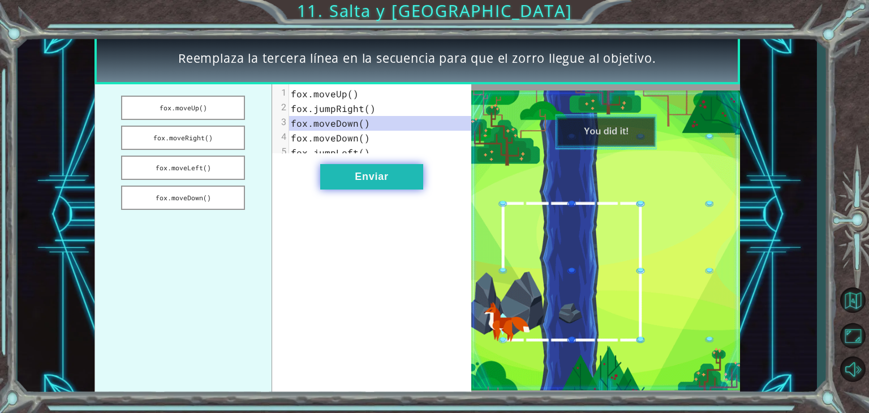
click at [359, 178] on button "Enviar" at bounding box center [371, 176] width 103 height 25
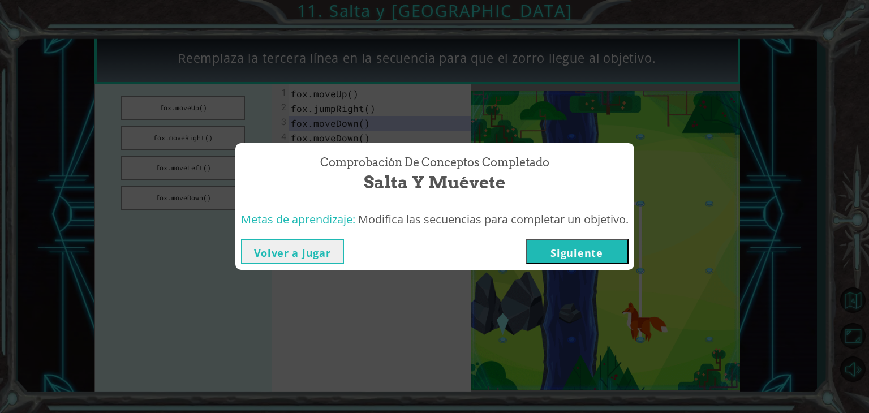
click at [608, 252] on button "Siguiente" at bounding box center [577, 251] width 103 height 25
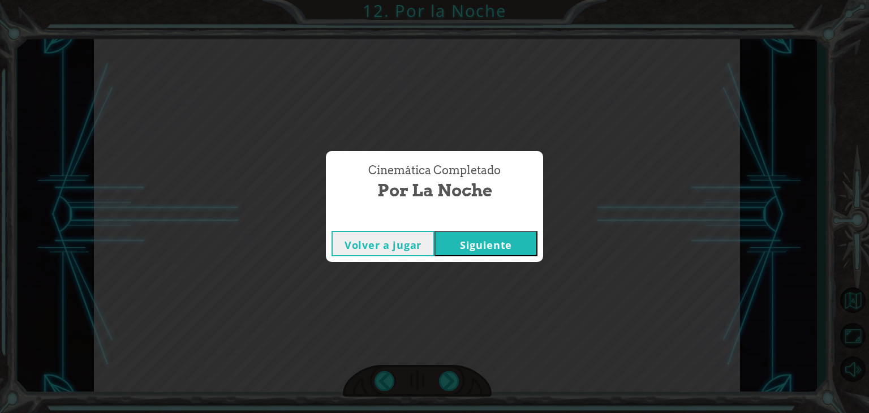
click at [505, 252] on button "Siguiente" at bounding box center [486, 243] width 103 height 25
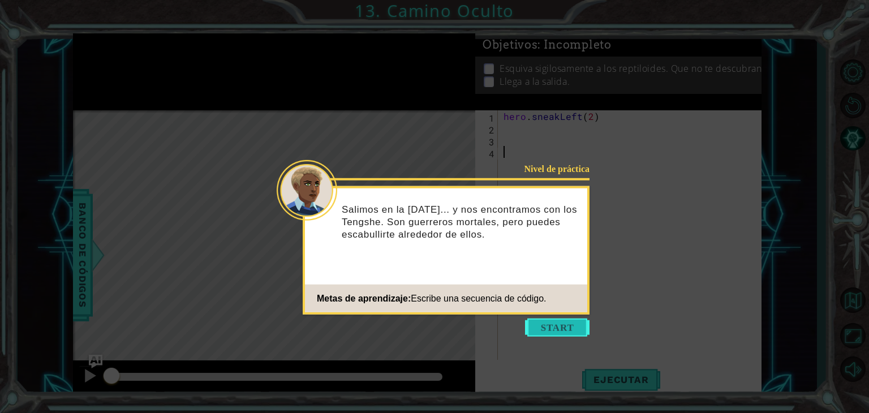
click at [557, 323] on button "Start" at bounding box center [557, 328] width 65 height 18
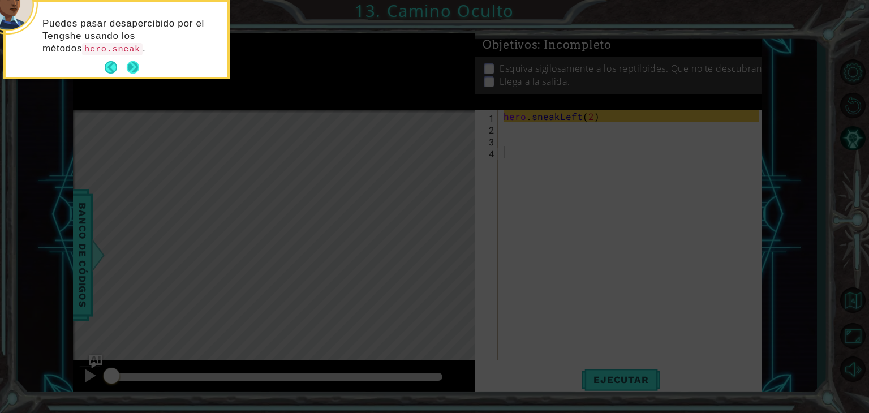
click at [127, 66] on button "Next" at bounding box center [133, 67] width 12 height 12
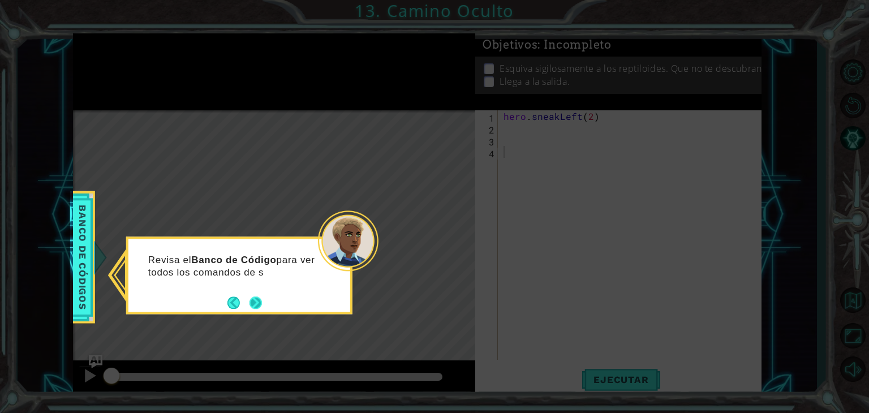
click at [256, 303] on button "Next" at bounding box center [256, 302] width 12 height 12
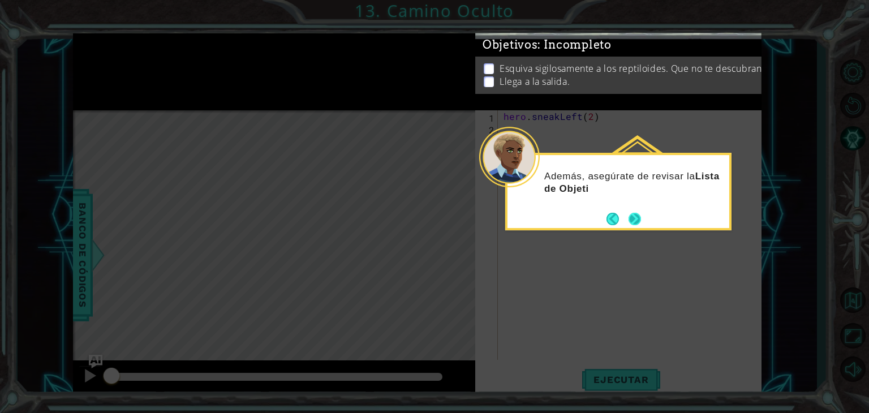
click at [635, 217] on button "Next" at bounding box center [635, 219] width 12 height 12
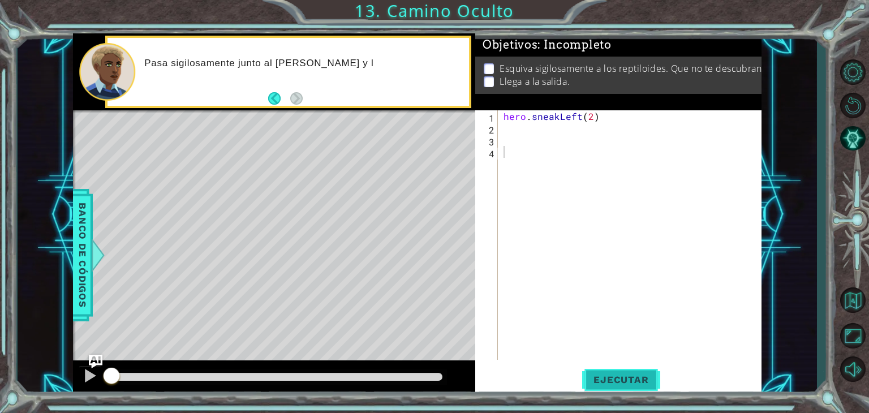
click at [612, 380] on span "Ejecutar" at bounding box center [621, 379] width 78 height 11
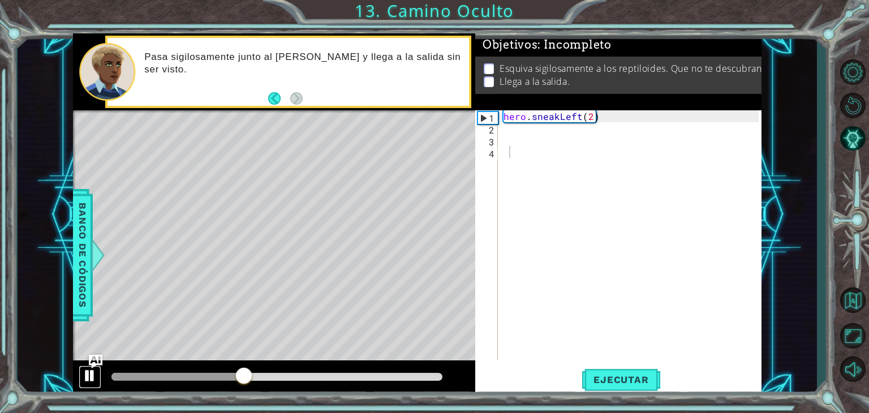
click at [91, 378] on div at bounding box center [90, 375] width 15 height 15
click at [536, 134] on div "hero . sneakLeft ( 2 )" at bounding box center [632, 246] width 263 height 273
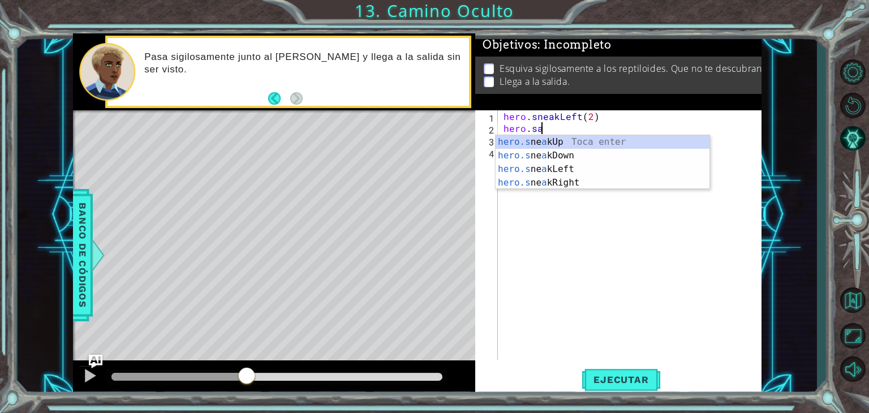
scroll to position [0, 2]
click at [539, 142] on div "hero.s ne a kUp Toca enter hero.s ne a kDown Toca enter hero.s ne a kLeft Toca …" at bounding box center [603, 175] width 214 height 81
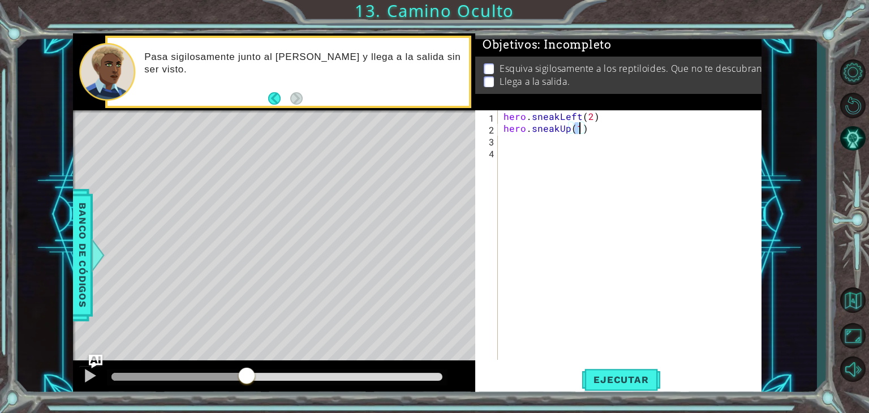
type textarea "hero.sneakUp(2)"
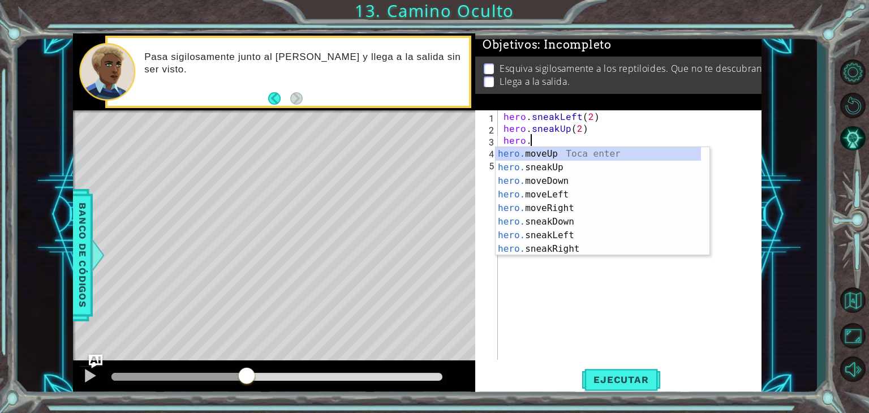
scroll to position [0, 1]
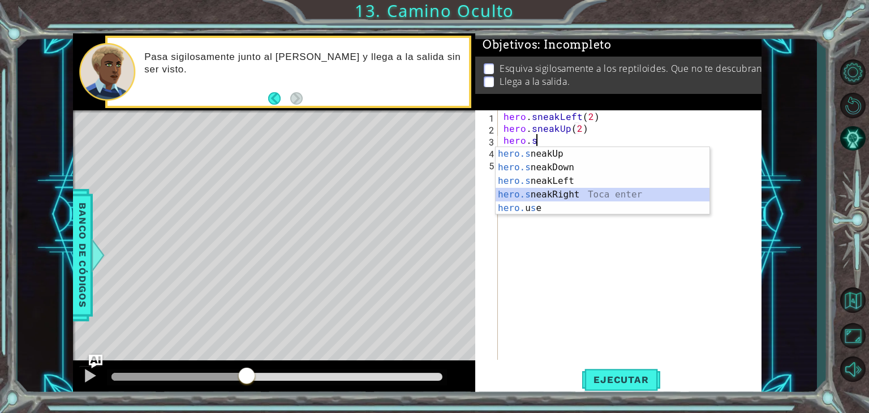
click at [551, 191] on div "hero.s neakUp Toca enter hero.s neakDown Toca enter hero.s neakLeft Toca enter …" at bounding box center [603, 194] width 214 height 95
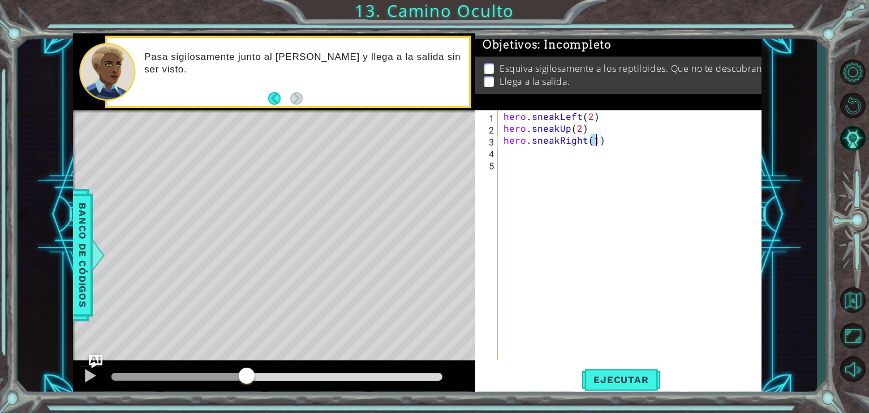
scroll to position [0, 5]
type textarea "hero.sneakRight(3)"
click at [616, 383] on span "Ejecutar" at bounding box center [621, 379] width 78 height 11
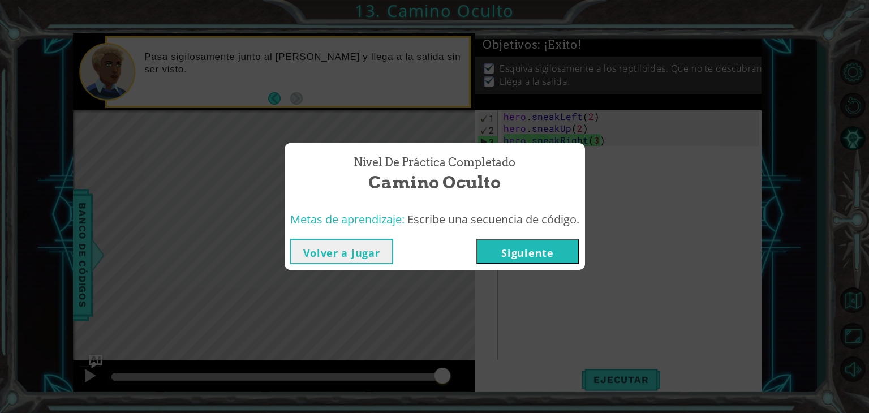
click at [545, 242] on button "Siguiente" at bounding box center [527, 251] width 103 height 25
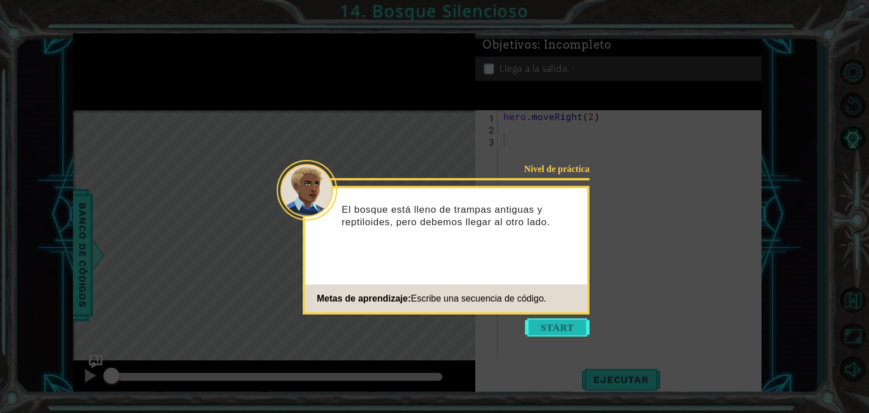
click at [551, 326] on button "Start" at bounding box center [557, 328] width 65 height 18
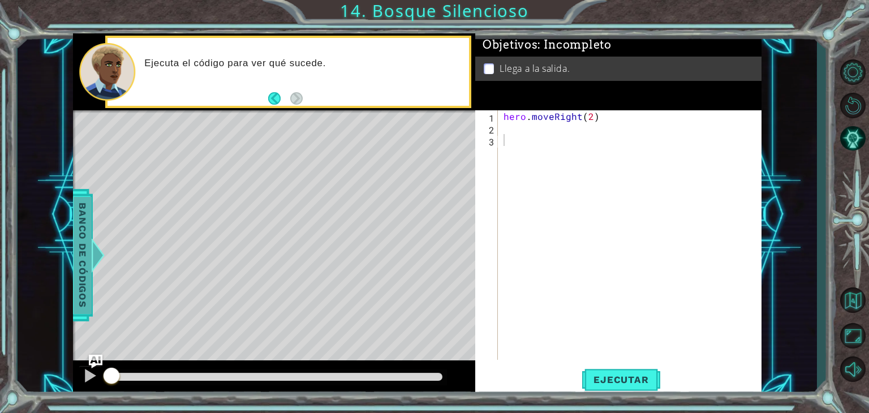
click at [90, 252] on span "Banco de códigos" at bounding box center [83, 254] width 18 height 117
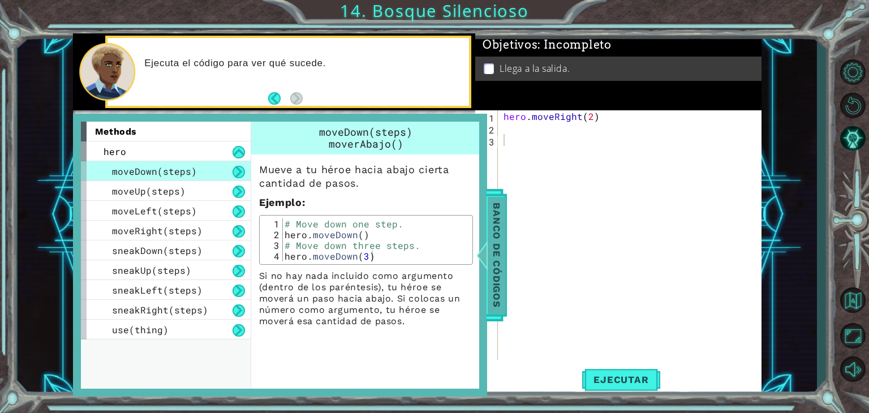
click at [491, 265] on span "Banco de códigos" at bounding box center [497, 254] width 18 height 117
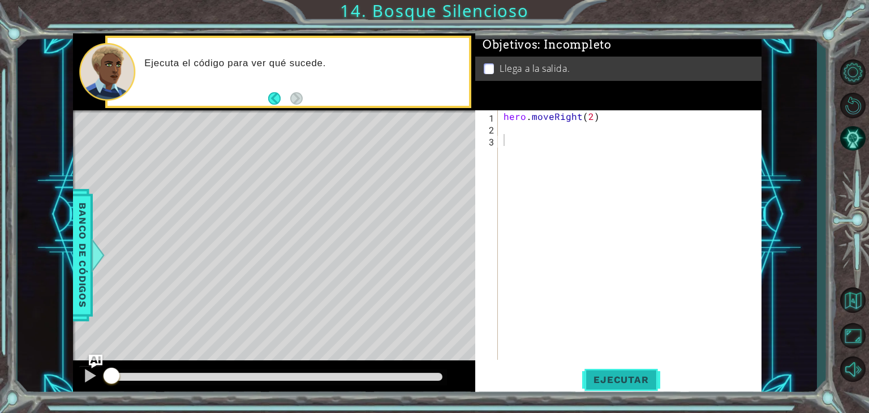
click at [602, 380] on span "Ejecutar" at bounding box center [621, 379] width 78 height 11
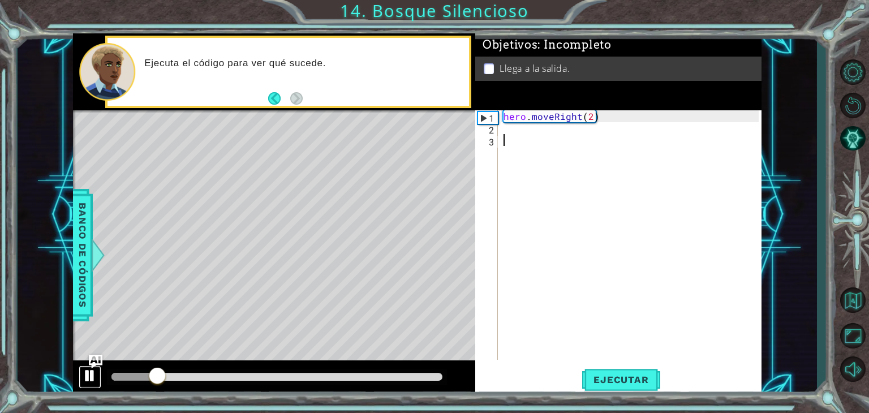
click at [91, 369] on div at bounding box center [90, 375] width 15 height 15
click at [524, 124] on div "hero . moveRight ( 2 )" at bounding box center [632, 246] width 263 height 273
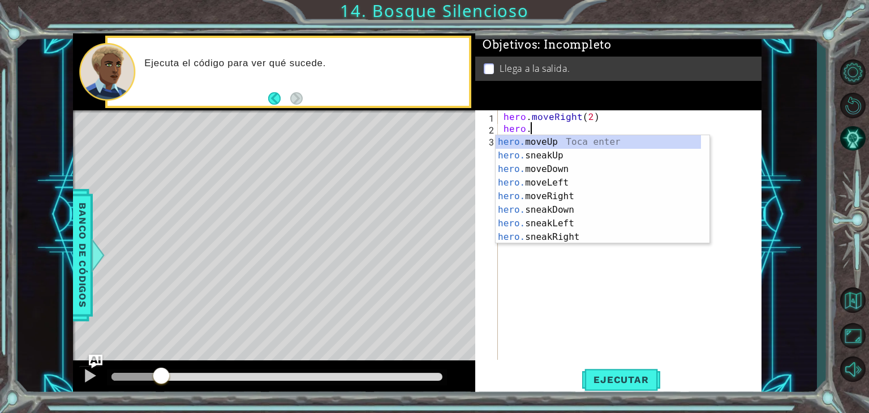
scroll to position [0, 1]
click at [545, 168] on div "hero. moveUp Toca enter hero. sneakUp Toca enter hero. moveDown Toca enter hero…" at bounding box center [598, 203] width 205 height 136
type textarea "hero.moveDown(1)"
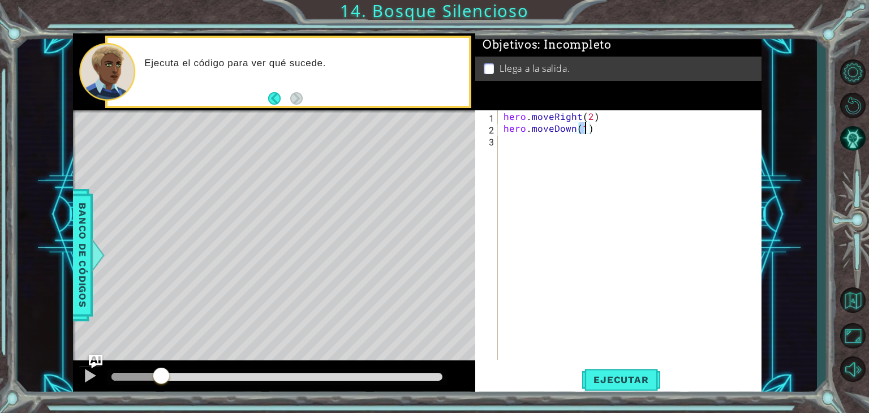
click at [604, 135] on div "hero . moveRight ( 2 ) hero . moveDown ( 1 )" at bounding box center [632, 246] width 263 height 273
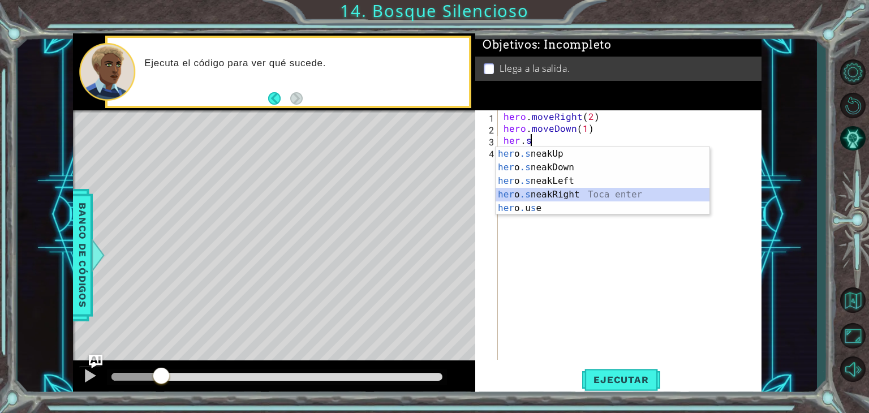
click at [567, 192] on div "her o .s neakUp Toca enter her o .s neakDown Toca enter her o .s neakLeft [PERS…" at bounding box center [603, 194] width 214 height 95
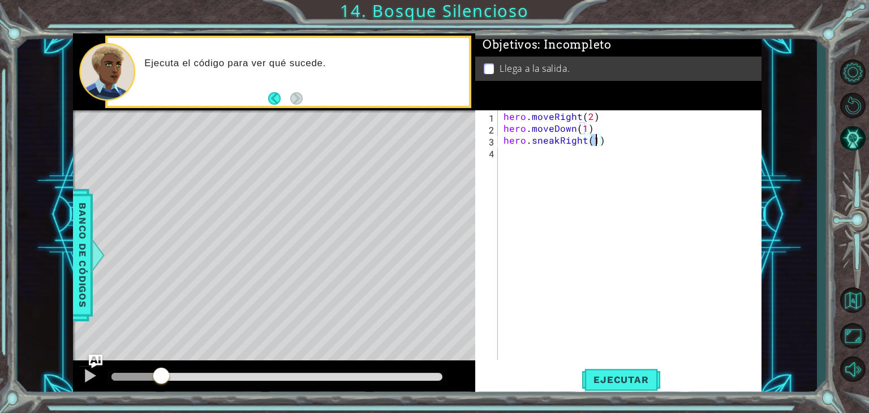
scroll to position [0, 5]
type textarea "hero.sneakRight(2)"
click at [625, 385] on button "Ejecutar" at bounding box center [621, 380] width 78 height 29
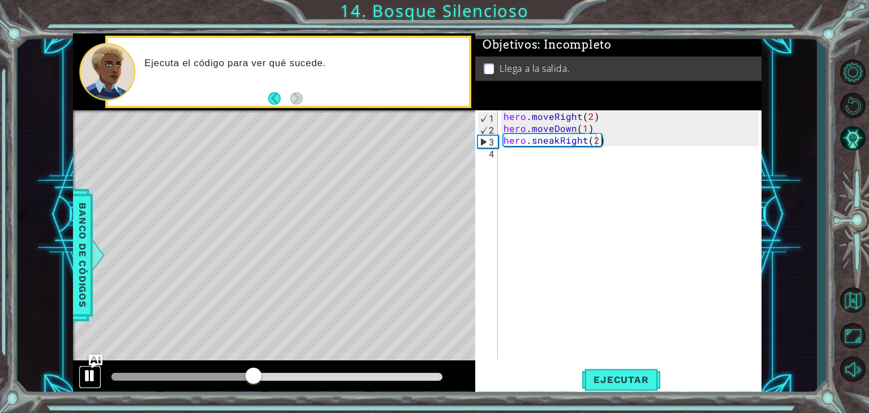
click at [92, 371] on div at bounding box center [90, 375] width 15 height 15
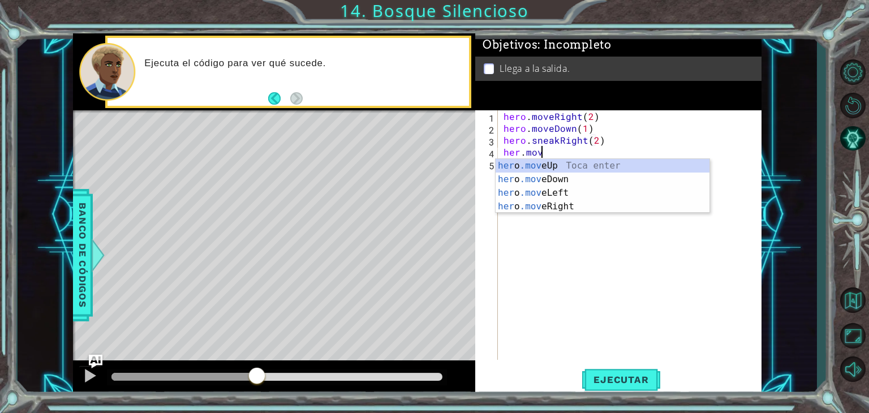
scroll to position [0, 2]
click at [598, 162] on div "her o .move Up Toca enter her o .move Down Toca enter her o .move Left Toca ent…" at bounding box center [603, 199] width 214 height 81
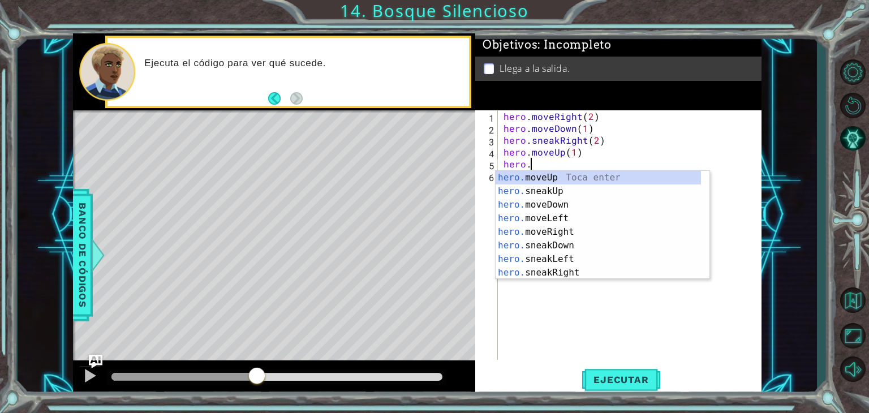
scroll to position [0, 6]
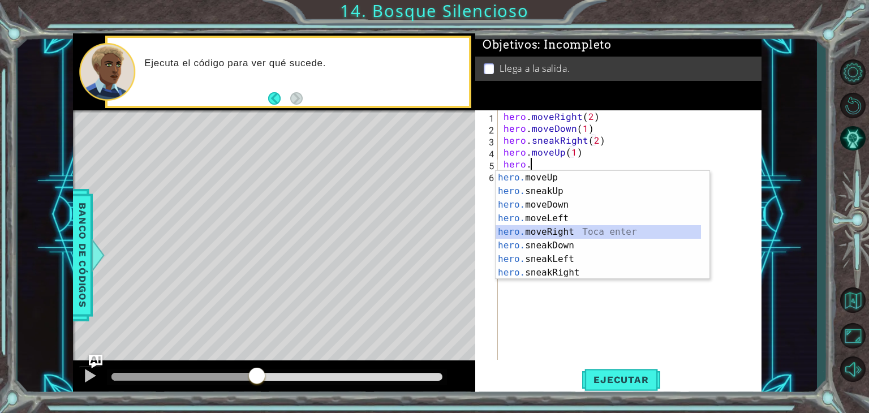
click at [571, 230] on div "hero. moveUp Toca enter hero. sneakUp Toca enter hero. moveDown Toca enter hero…" at bounding box center [598, 239] width 205 height 136
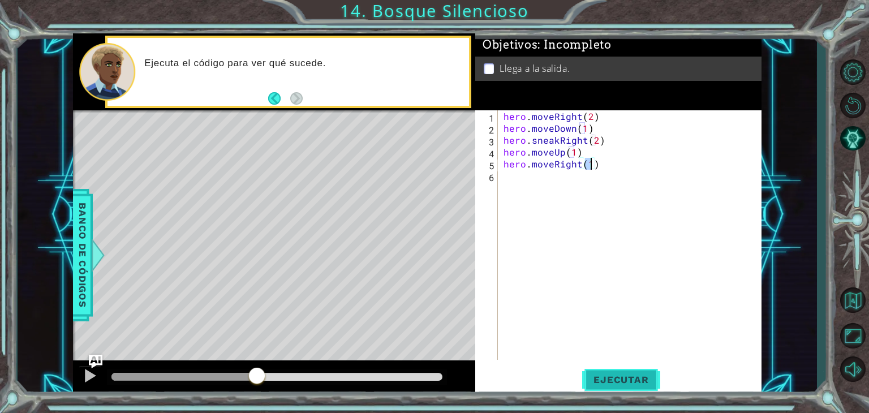
type textarea "hero.moveRight(1)"
click at [620, 375] on span "Ejecutar" at bounding box center [621, 379] width 78 height 11
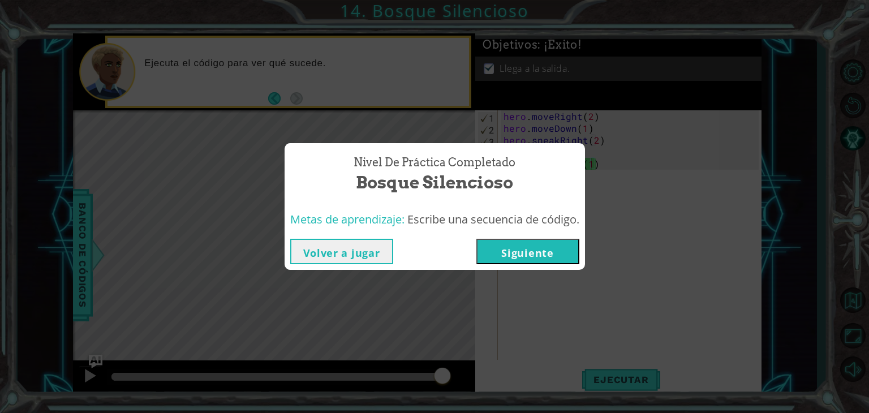
click at [544, 248] on button "Siguiente" at bounding box center [527, 251] width 103 height 25
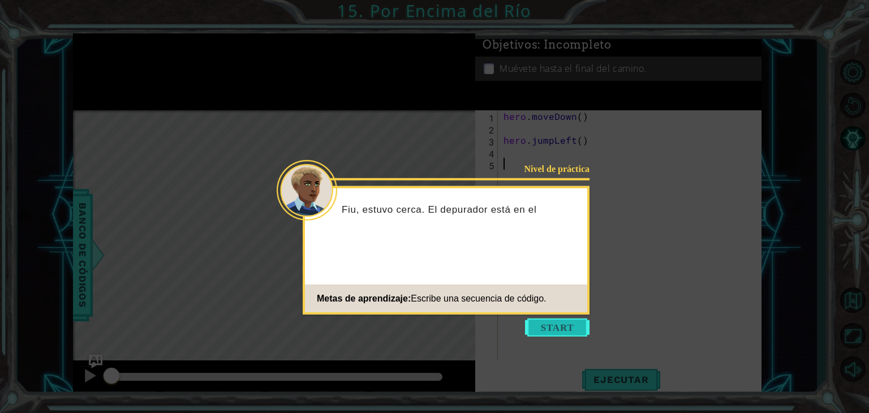
click at [551, 327] on button "Start" at bounding box center [557, 328] width 65 height 18
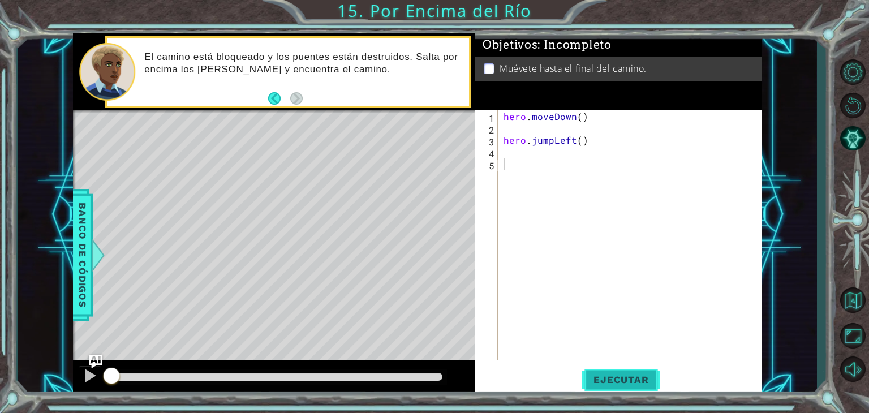
click at [615, 379] on span "Ejecutar" at bounding box center [621, 379] width 78 height 11
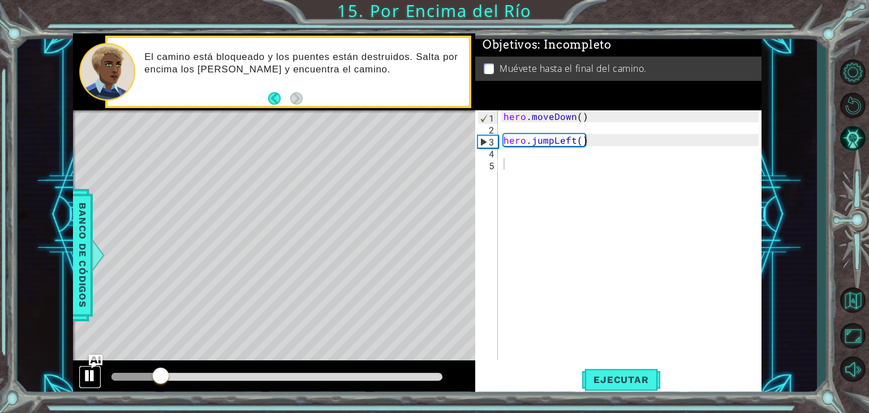
click at [86, 373] on div at bounding box center [90, 375] width 15 height 15
click at [536, 162] on div "hero . moveDown ( ) hero . jumpLeft ( )" at bounding box center [632, 246] width 263 height 273
click at [530, 155] on div "hero . moveDown ( ) hero . jumpLeft ( )" at bounding box center [632, 246] width 263 height 273
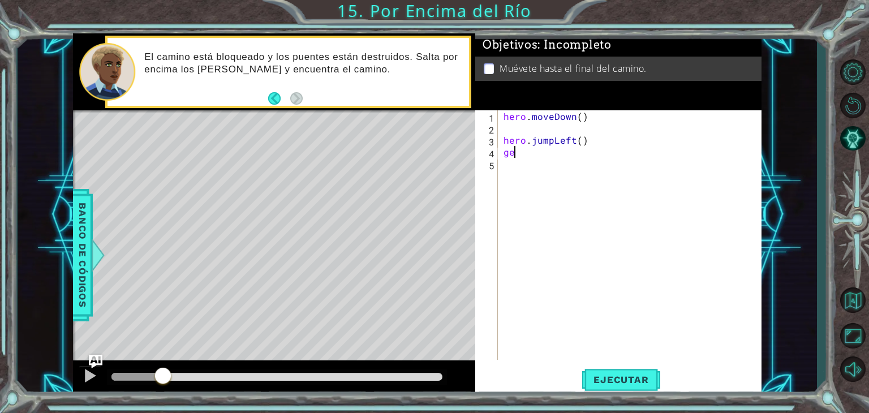
type textarea "g"
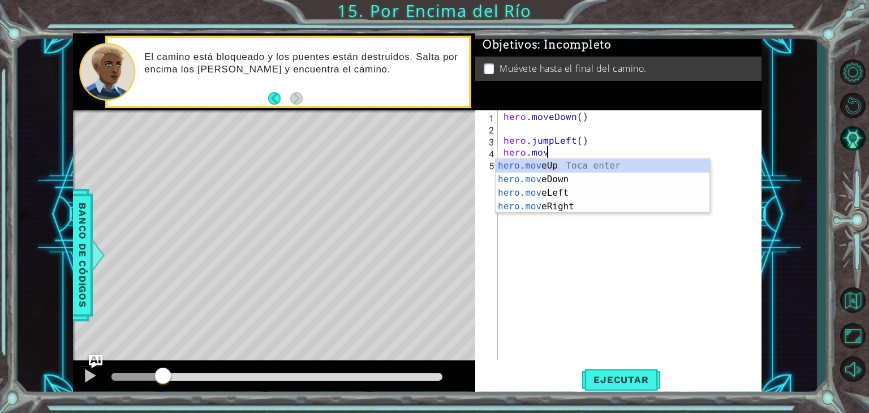
scroll to position [0, 2]
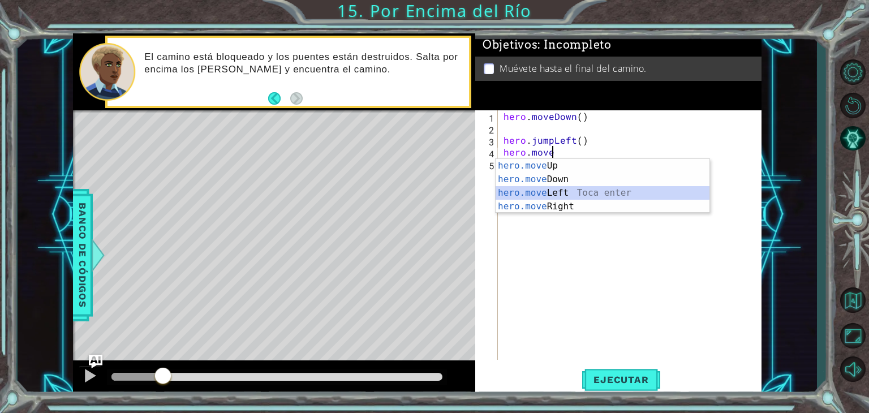
click at [566, 188] on div "hero.move Up Toca enter hero.move Down Toca enter hero.move Left Toca enter her…" at bounding box center [603, 199] width 214 height 81
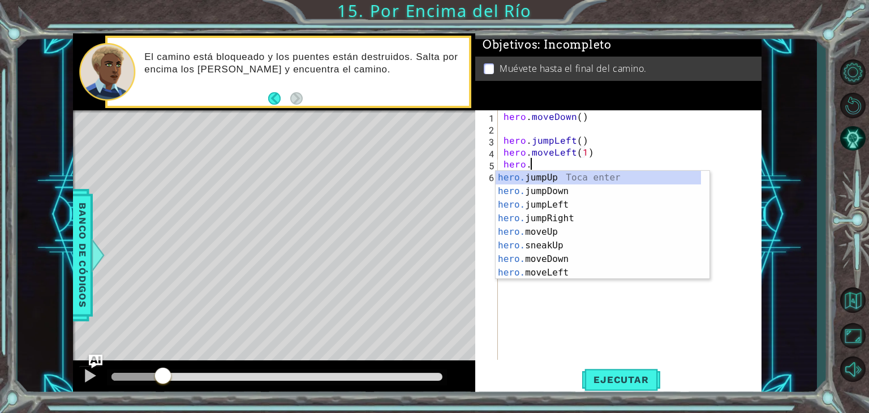
type textarea "hero.moveLeft(1)hero."
click at [566, 188] on div "hero. jumpUp Toca enter hero. jumpDown Toca enter hero. jumpLeft Toca enter her…" at bounding box center [598, 239] width 205 height 136
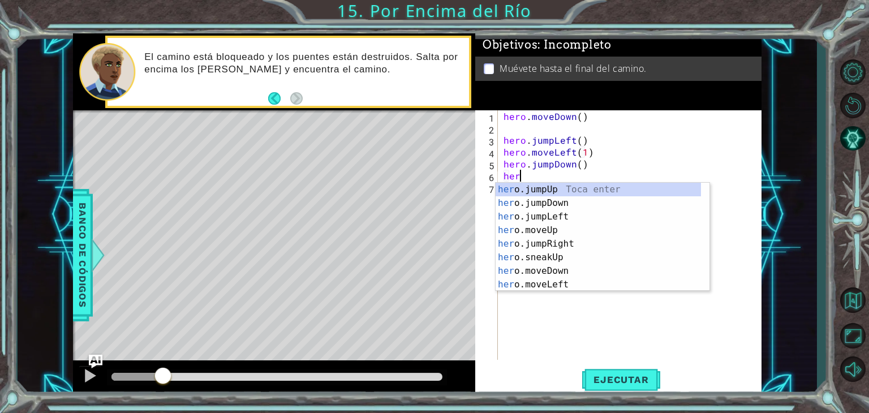
scroll to position [0, 0]
type textarea "her."
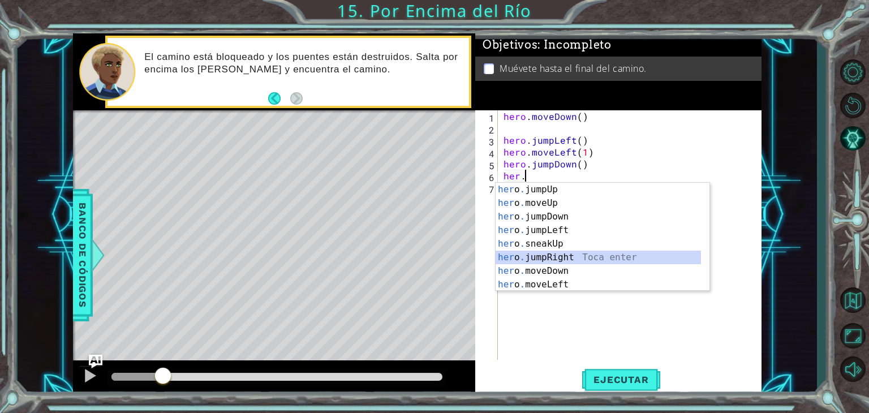
click at [573, 257] on div "her o . jumpUp Toca enter her o . moveUp Toca enter her o . jumpDown Toca enter…" at bounding box center [598, 251] width 205 height 136
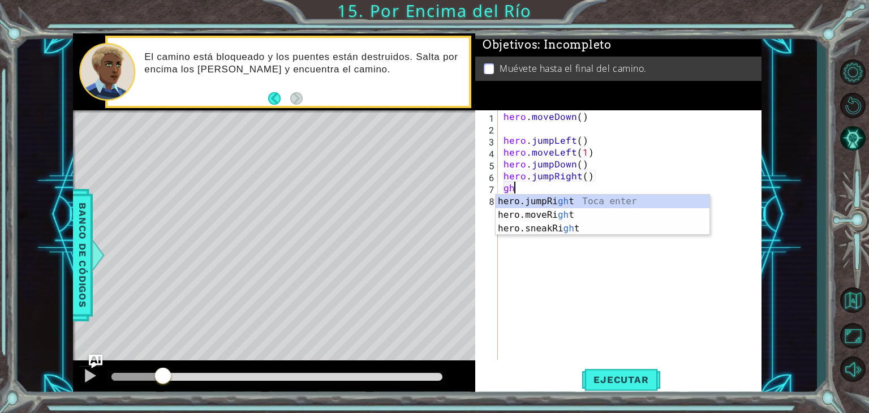
type textarea "g"
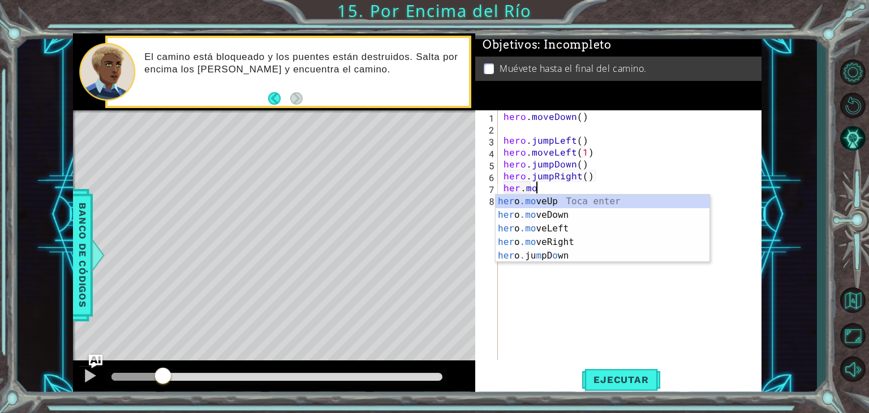
scroll to position [0, 2]
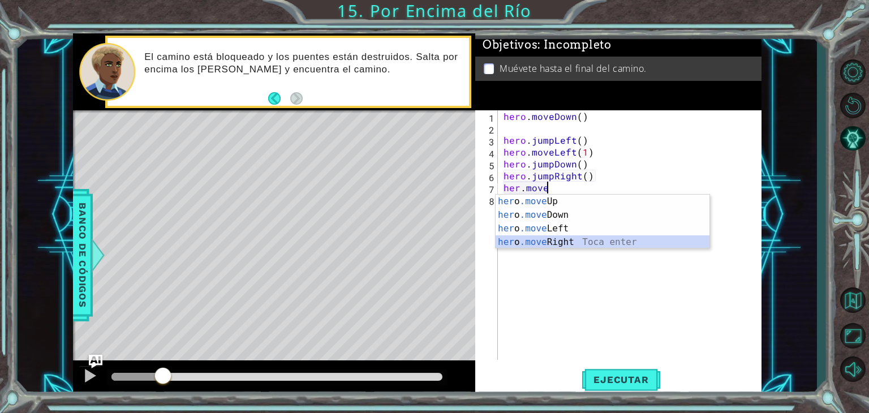
click at [564, 238] on div "her o .move Up Toca enter her o .move Down Toca enter her o .move Left Toca ent…" at bounding box center [603, 235] width 214 height 81
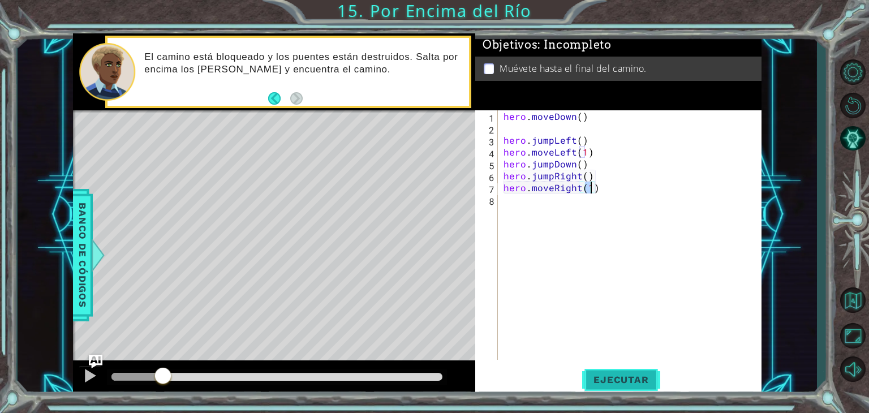
type textarea "hero.moveRight(1)"
click at [620, 379] on span "Ejecutar" at bounding box center [621, 379] width 78 height 11
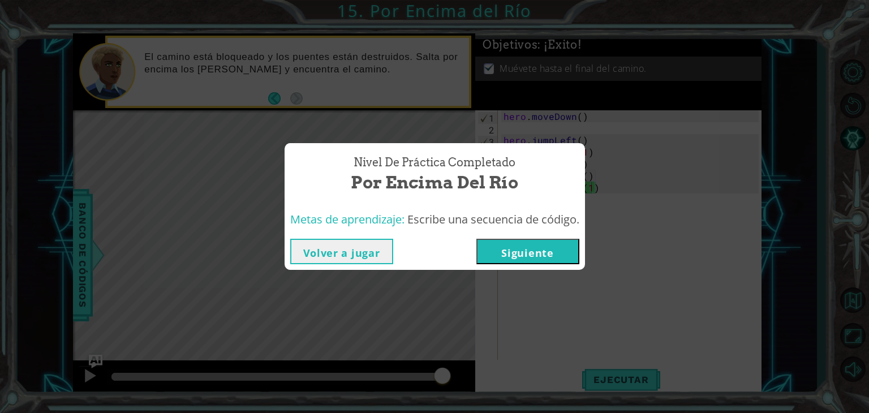
click at [509, 248] on button "Siguiente" at bounding box center [527, 251] width 103 height 25
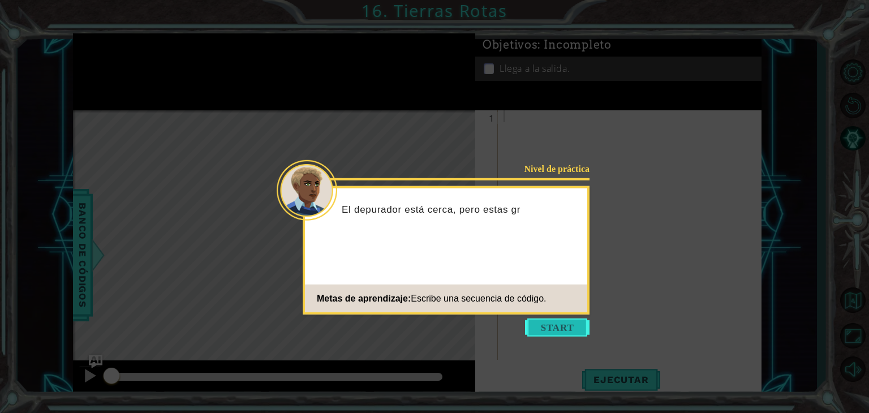
click at [548, 323] on button "Start" at bounding box center [557, 328] width 65 height 18
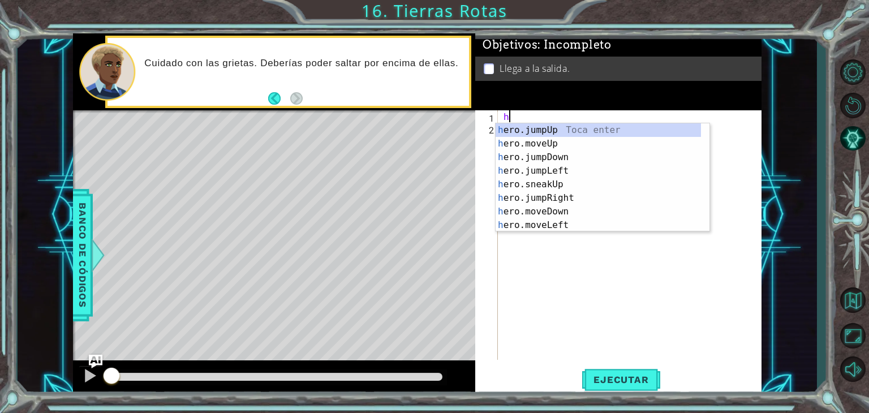
type textarea "he"
click at [539, 135] on div "he ro.jumpUp Toca enter he ro.jumpDown Toca enter he ro.jumpLeft Toca enter he …" at bounding box center [598, 191] width 205 height 136
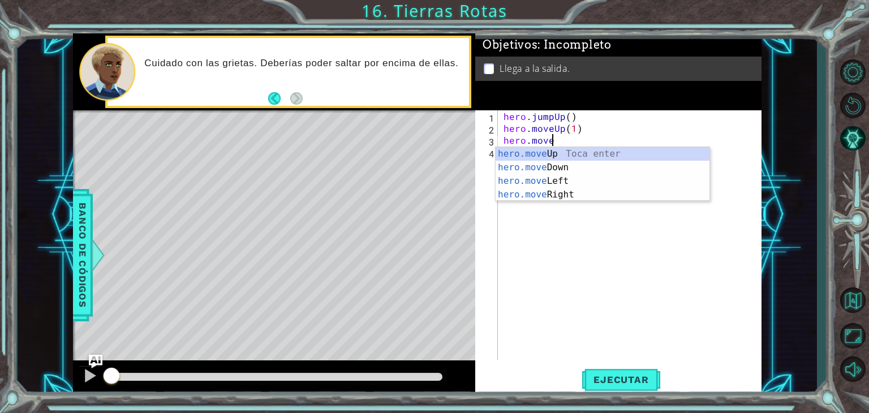
scroll to position [0, 7]
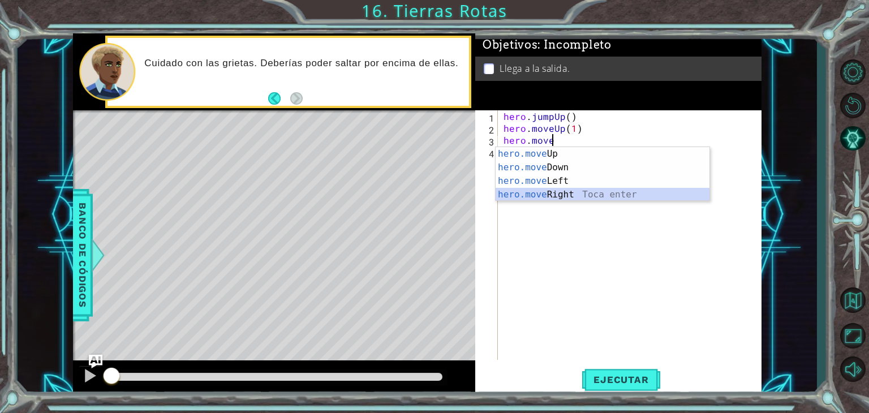
click at [565, 196] on div "hero.move Up Toca enter hero.move Down Toca enter hero.move Left Toca enter her…" at bounding box center [603, 187] width 214 height 81
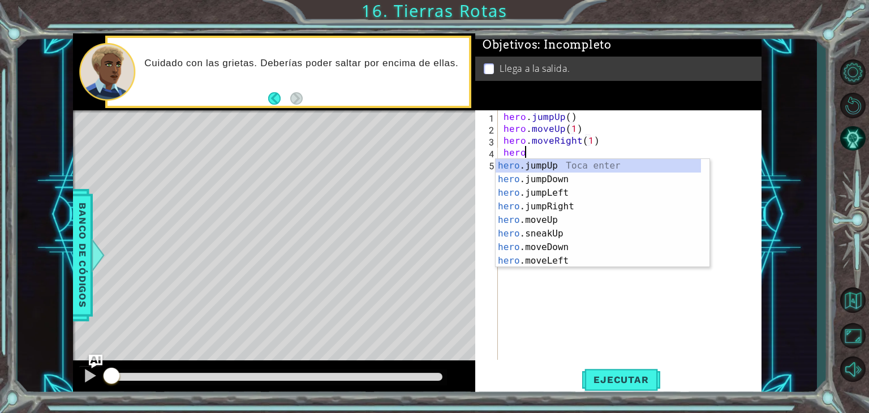
type textarea "hero.moveRight(1)hero."
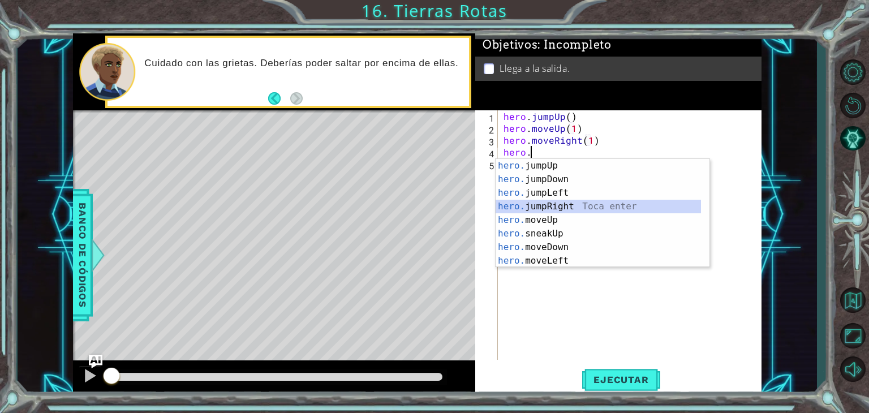
click at [561, 208] on div "hero. jumpUp Toca enter hero. jumpDown Toca enter hero. jumpLeft Toca enter her…" at bounding box center [598, 227] width 205 height 136
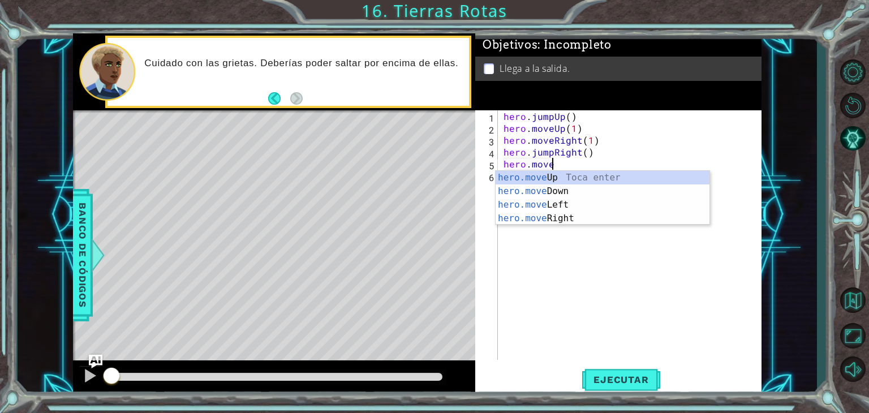
scroll to position [0, 3]
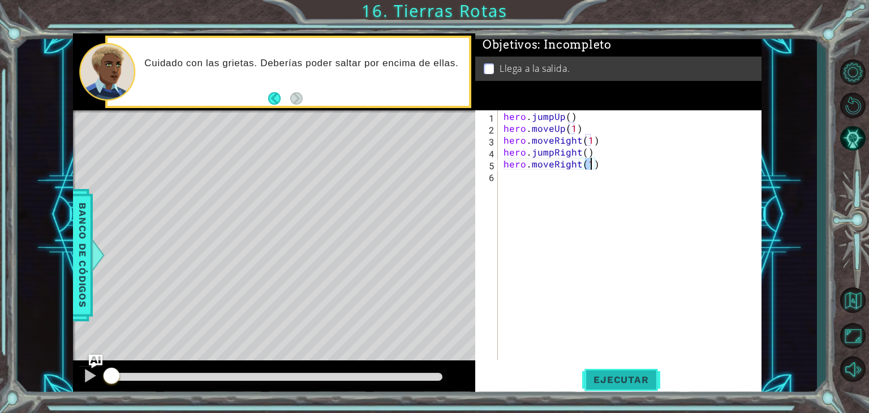
type textarea "hero.moveRight(1)"
click at [613, 379] on span "Ejecutar" at bounding box center [621, 379] width 78 height 11
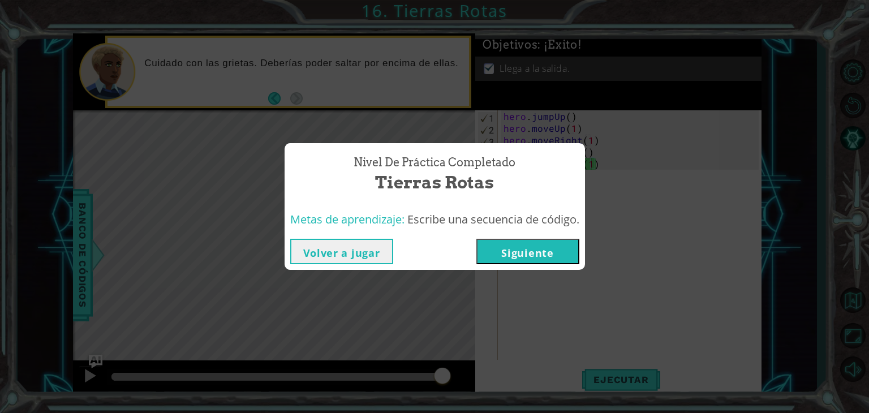
click at [512, 243] on button "Siguiente" at bounding box center [527, 251] width 103 height 25
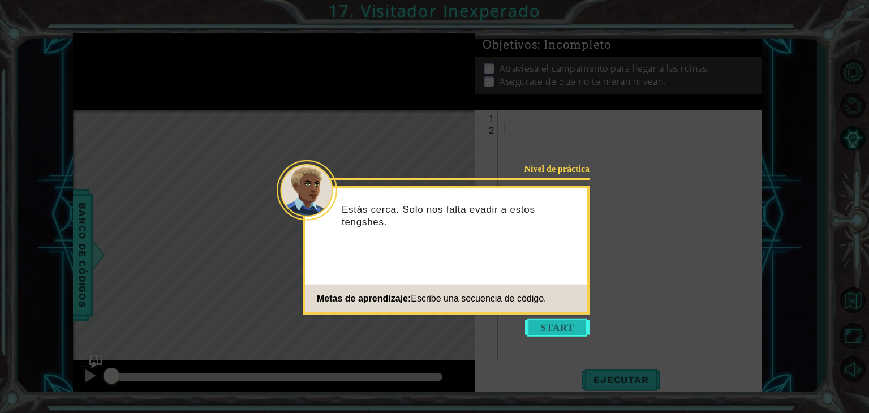
click at [564, 324] on button "Start" at bounding box center [557, 328] width 65 height 18
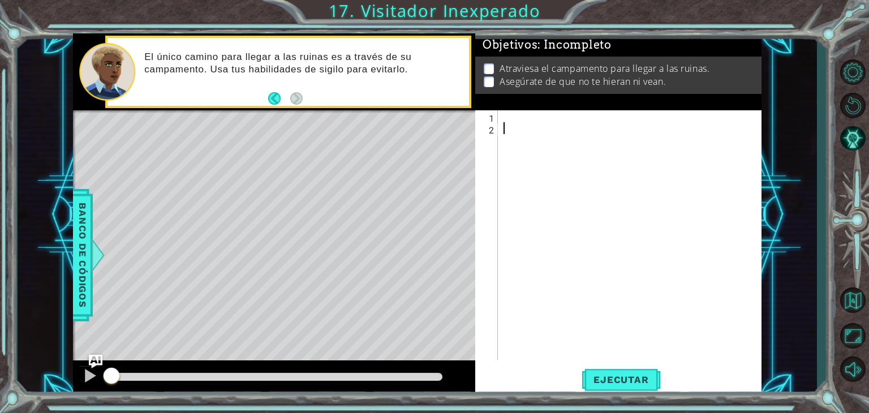
click at [515, 117] on div at bounding box center [632, 246] width 263 height 273
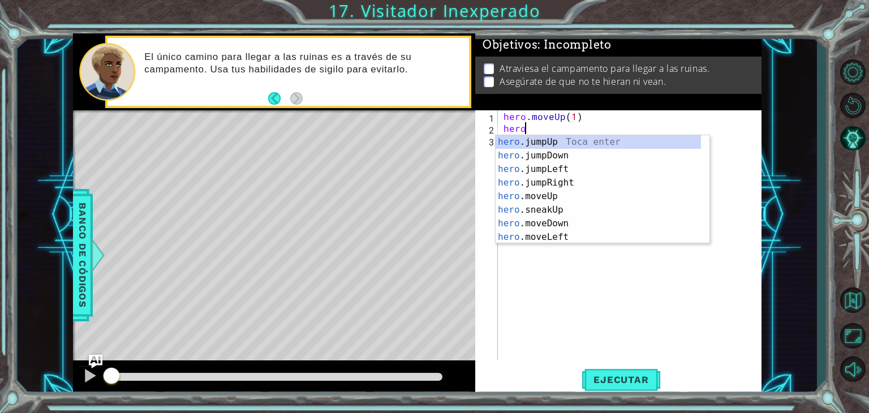
type textarea "hero.moveUp(1)hero."
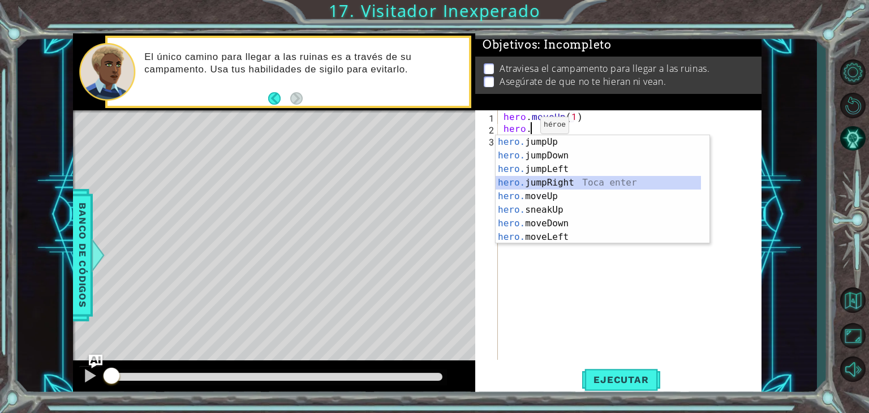
click at [545, 184] on div "hero. jumpUp Toca enter hero. jumpDown Toca enter hero. jumpLeft Toca enter her…" at bounding box center [598, 203] width 205 height 136
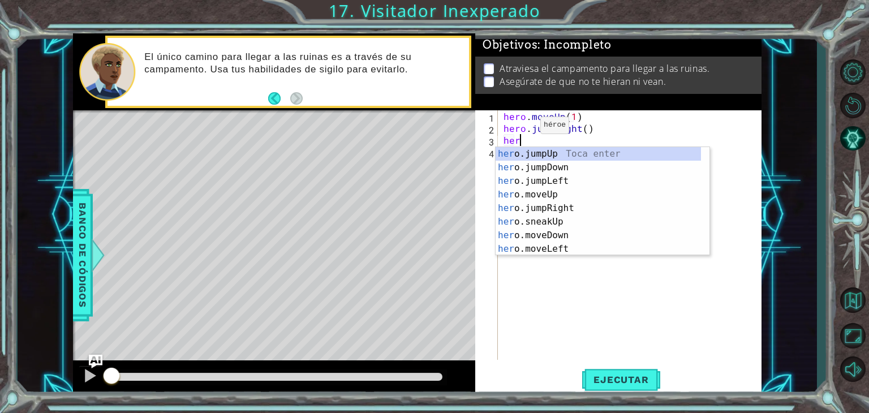
scroll to position [0, 0]
type textarea "herp"
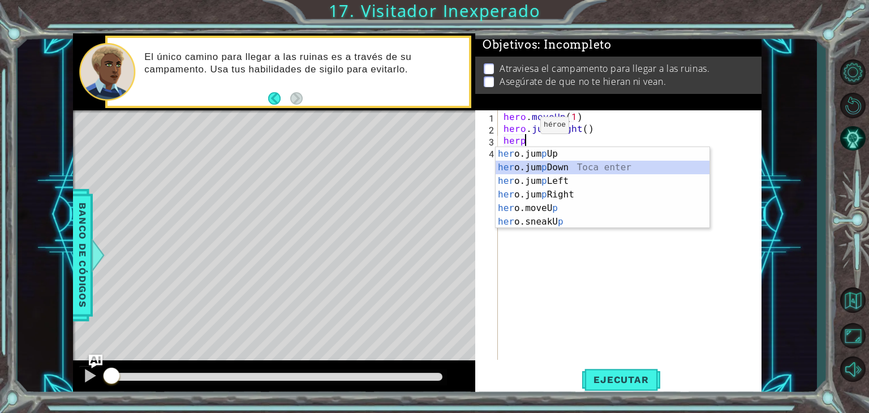
click at [548, 166] on div "her o.jum p Up Toca enter her o.jum p Down Toca enter her o.jum p Left Toca ent…" at bounding box center [603, 201] width 214 height 109
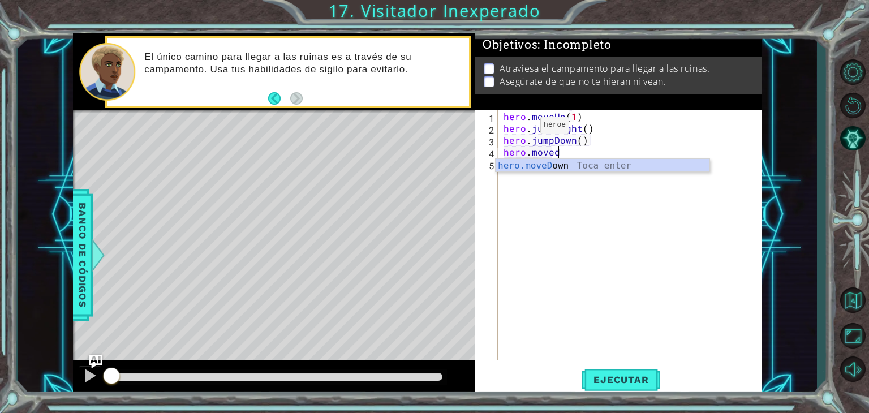
scroll to position [0, 3]
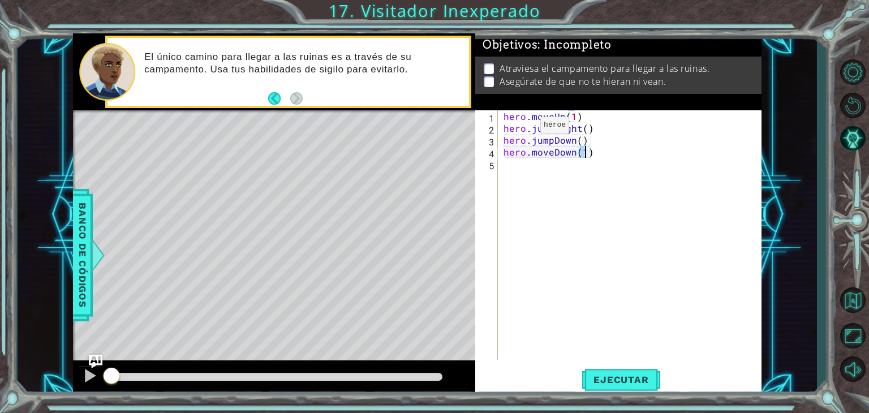
type textarea "hero.moveDown(2)"
click at [585, 155] on div "hero . moveUp ( 1 ) hero . jumpRight ( ) hero . jumpDown ( ) hero . moveDown ( …" at bounding box center [632, 246] width 263 height 273
type textarea "hero.moveDown()"
click at [620, 374] on span "Ejecutar" at bounding box center [621, 379] width 78 height 11
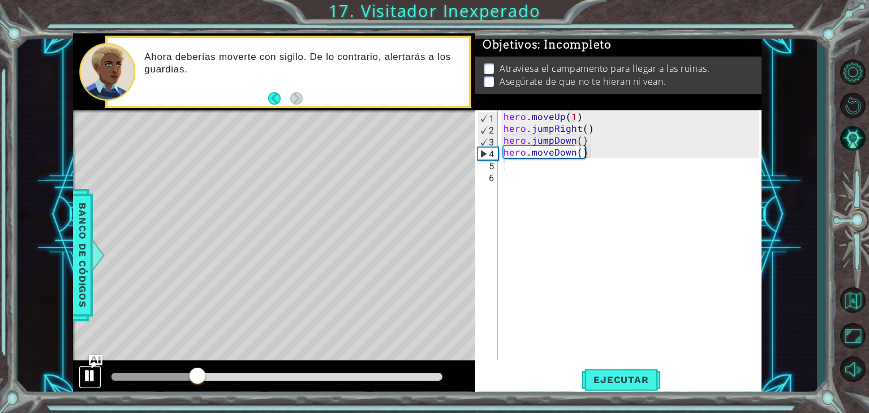
click at [90, 368] on div at bounding box center [90, 375] width 15 height 15
click at [602, 166] on div "hero . moveUp ( 1 ) hero . jumpRight ( ) hero . jumpDown ( ) hero . moveDown ( )" at bounding box center [632, 246] width 263 height 273
click at [600, 155] on div "hero . moveUp ( 1 ) hero . jumpRight ( ) hero . jumpDown ( ) hero . moveDown ( )" at bounding box center [632, 246] width 263 height 273
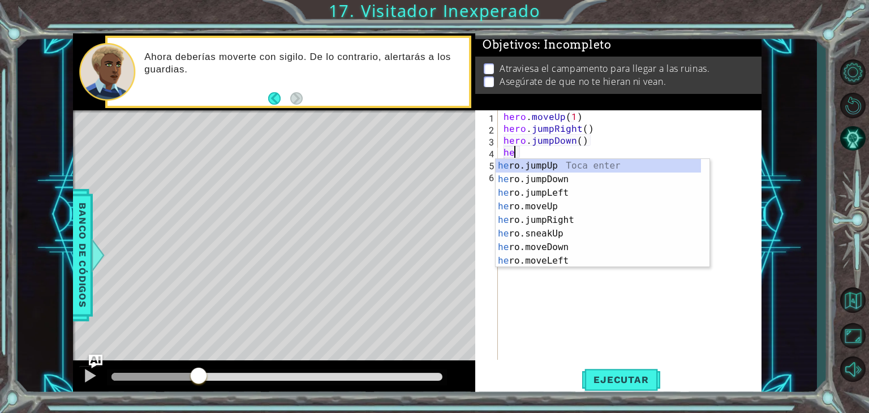
type textarea "h"
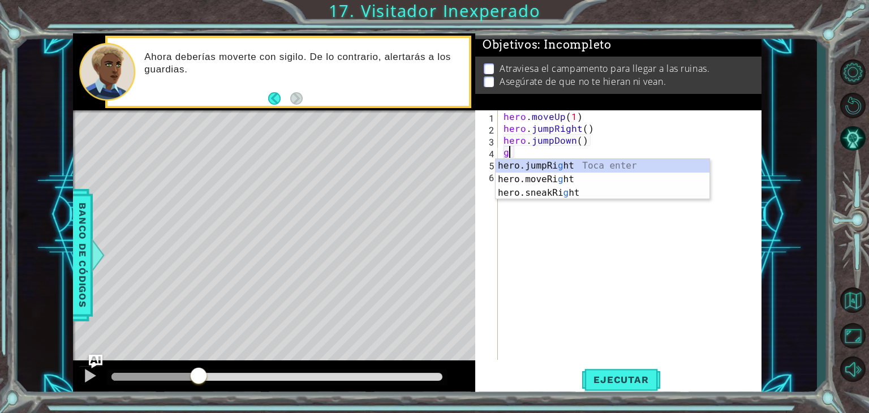
type textarea "g"
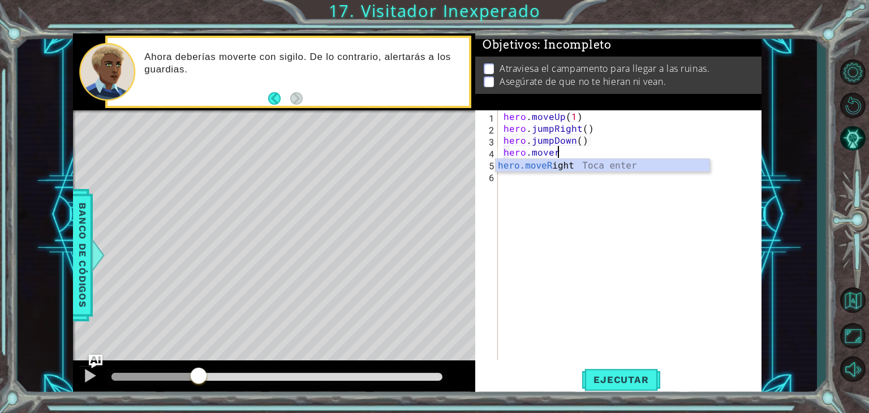
scroll to position [0, 3]
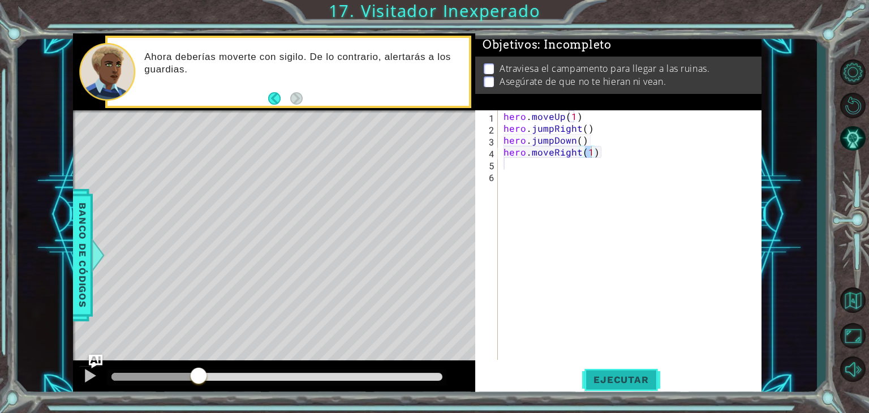
click at [627, 385] on button "Ejecutar" at bounding box center [621, 380] width 78 height 29
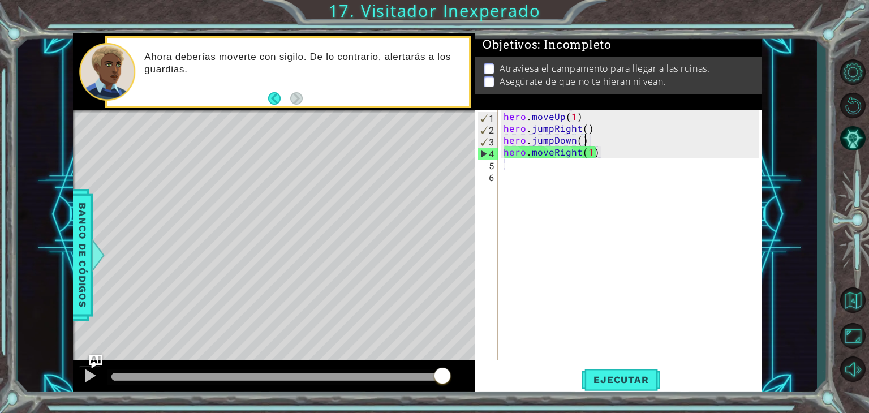
click at [605, 146] on div "hero . moveUp ( 1 ) hero . jumpRight ( ) hero . jumpDown ( ) hero . moveRight (…" at bounding box center [632, 246] width 263 height 273
click at [581, 154] on div "hero . moveUp ( 1 ) hero . jumpRight ( ) hero . jumpDown ( ) hero . moveRight (…" at bounding box center [632, 246] width 263 height 273
click at [531, 153] on div "hero . moveUp ( 1 ) hero . jumpRight ( ) hero . jumpDown ( ) hero . moveRight (…" at bounding box center [632, 246] width 263 height 273
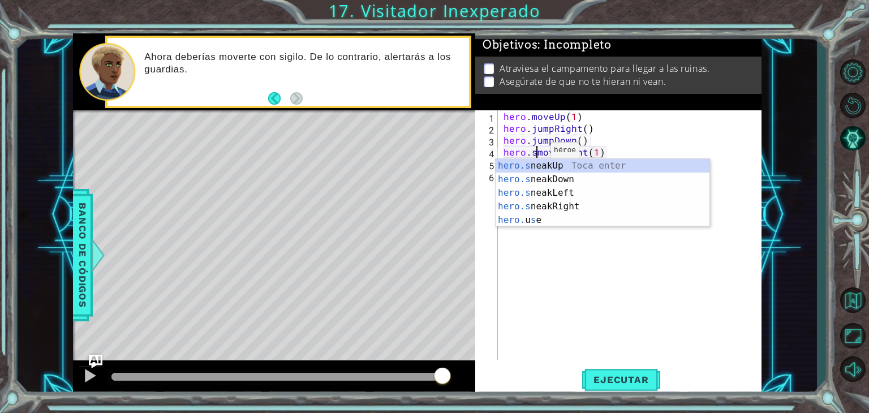
scroll to position [0, 2]
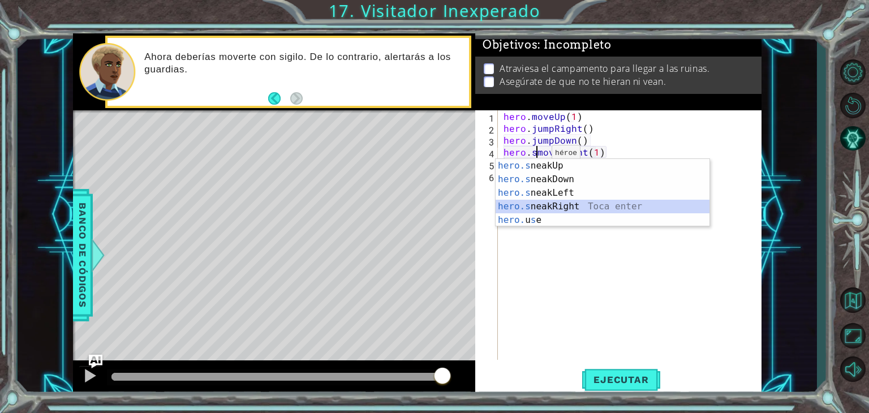
click at [561, 208] on div "hero.s neakUp Toca enter hero.s neakDown Toca enter hero.s neakLeft Toca enter …" at bounding box center [603, 206] width 214 height 95
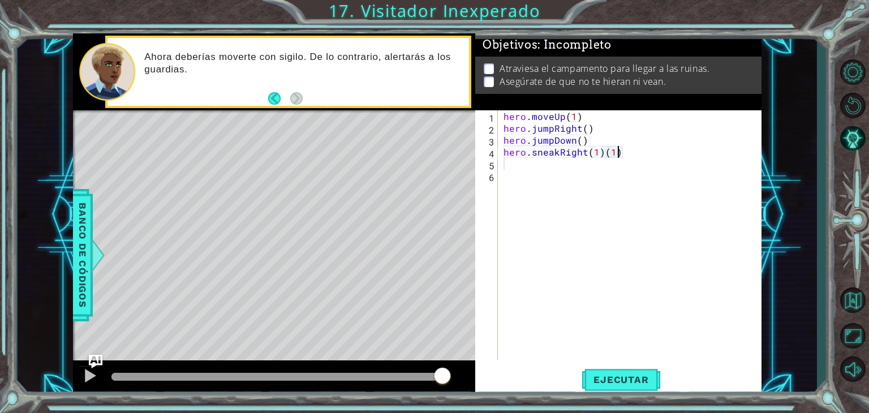
click at [633, 156] on div "hero . moveUp ( 1 ) hero . jumpRight ( ) hero . jumpDown ( ) hero . sneakRight …" at bounding box center [632, 246] width 263 height 273
type textarea "hero.sneakRight(1)"
click at [625, 386] on button "Ejecutar" at bounding box center [621, 380] width 78 height 29
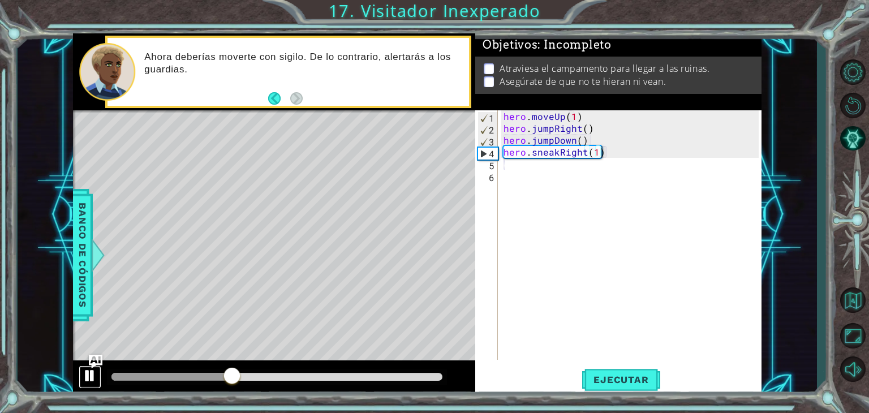
click at [90, 376] on div at bounding box center [90, 375] width 15 height 15
click at [609, 149] on div "hero . moveUp ( 1 ) hero . jumpRight ( ) hero . jumpDown ( ) hero . sneakRight …" at bounding box center [632, 246] width 263 height 273
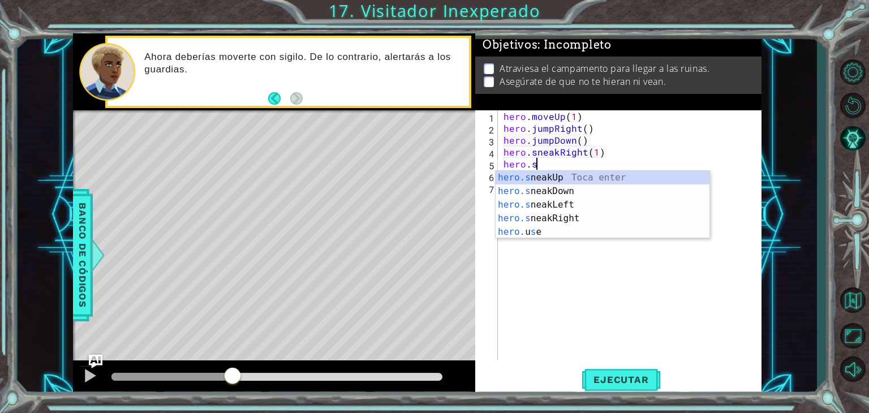
scroll to position [0, 2]
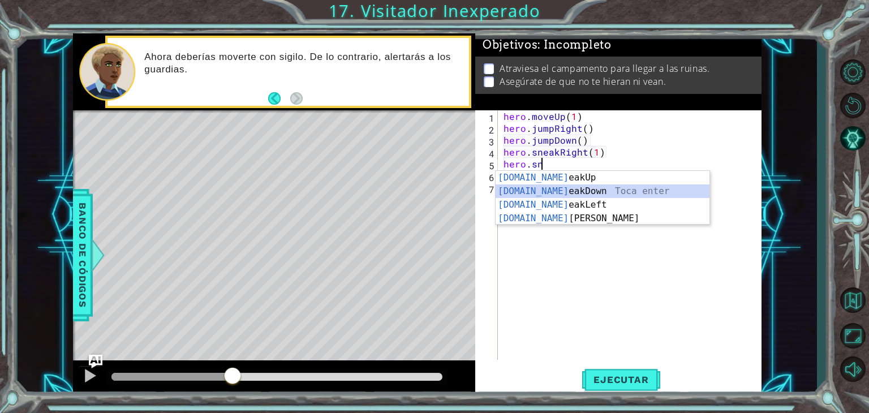
click at [575, 191] on div "[DOMAIN_NAME] eakUp Toca enter [DOMAIN_NAME] eakDown Toca enter [DOMAIN_NAME] e…" at bounding box center [603, 211] width 214 height 81
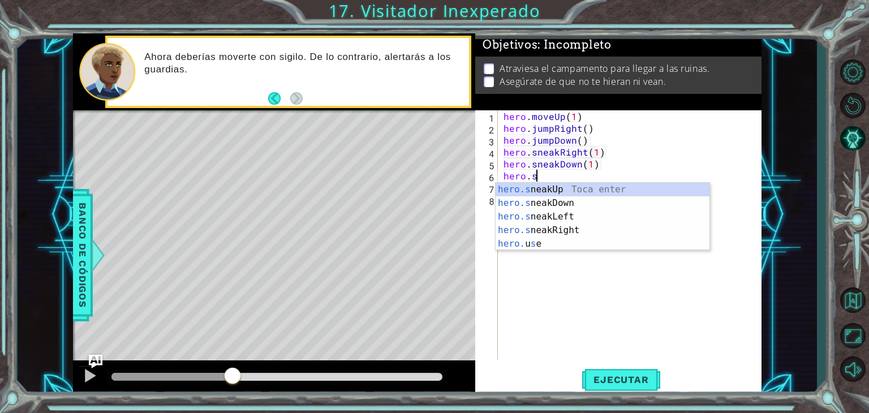
scroll to position [0, 7]
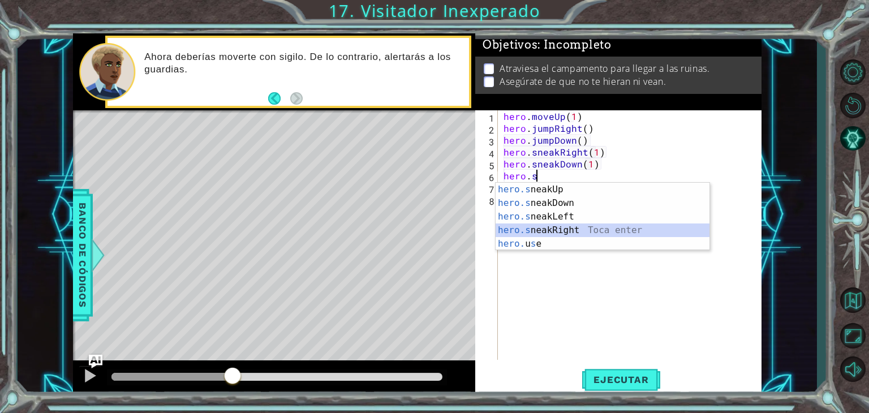
click at [573, 231] on div "hero.s neakUp Toca enter hero.s neakDown Toca enter hero.s neakLeft Toca enter …" at bounding box center [603, 230] width 214 height 95
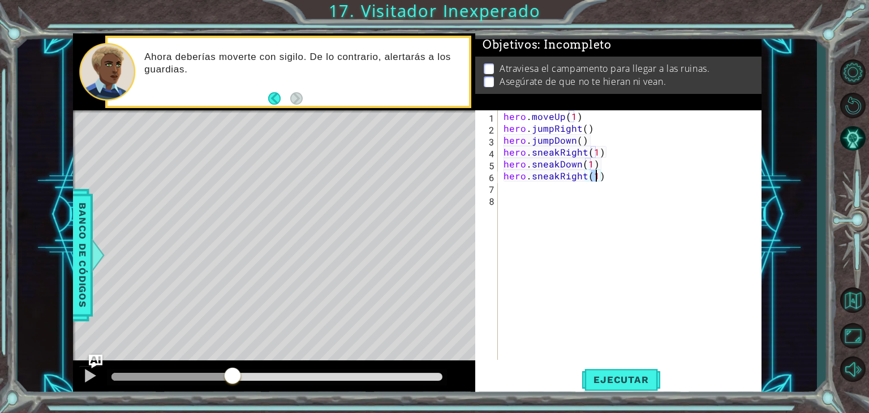
type textarea "hero.sneakRight(2)"
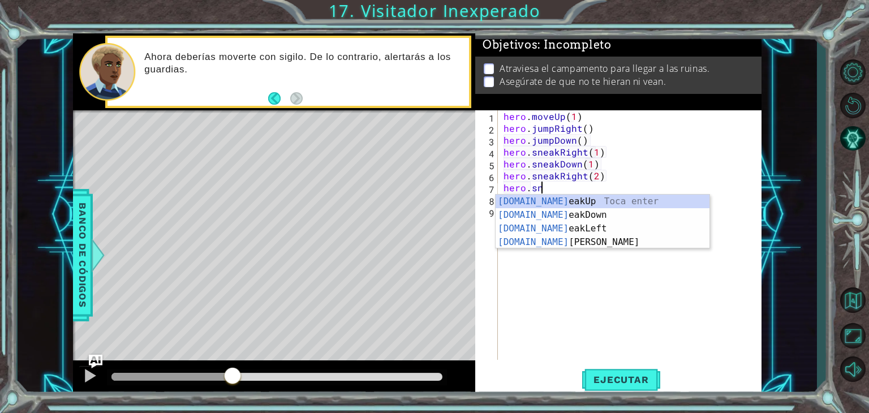
scroll to position [0, 2]
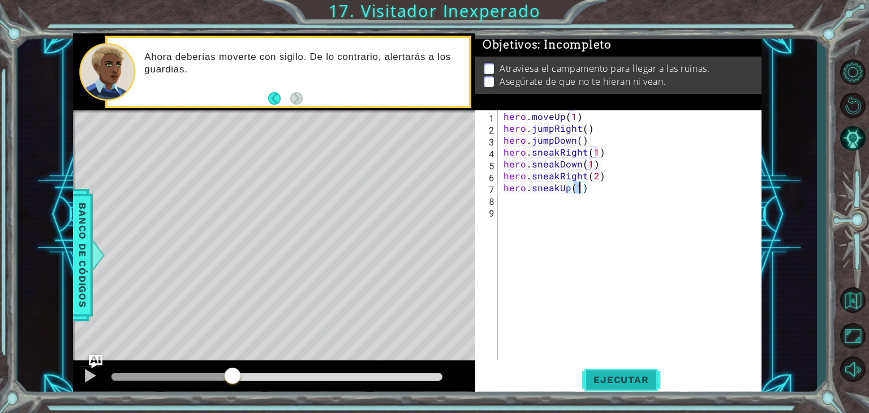
type textarea "hero.sneakUp(1)"
click at [631, 371] on button "Ejecutar" at bounding box center [621, 380] width 78 height 29
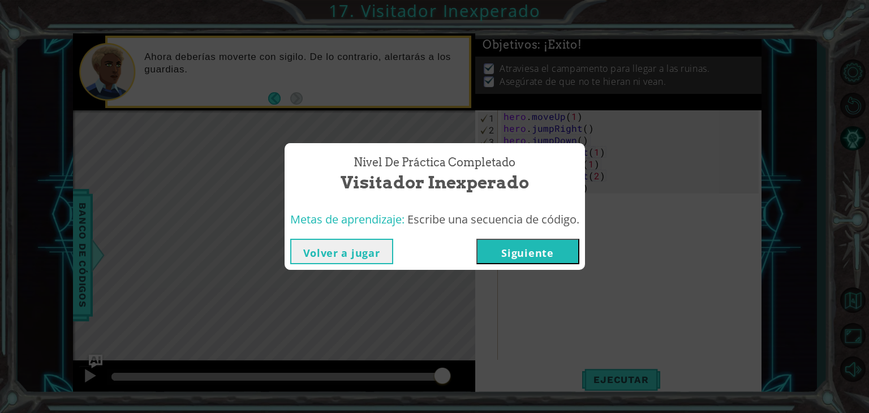
click at [513, 250] on button "Siguiente" at bounding box center [527, 251] width 103 height 25
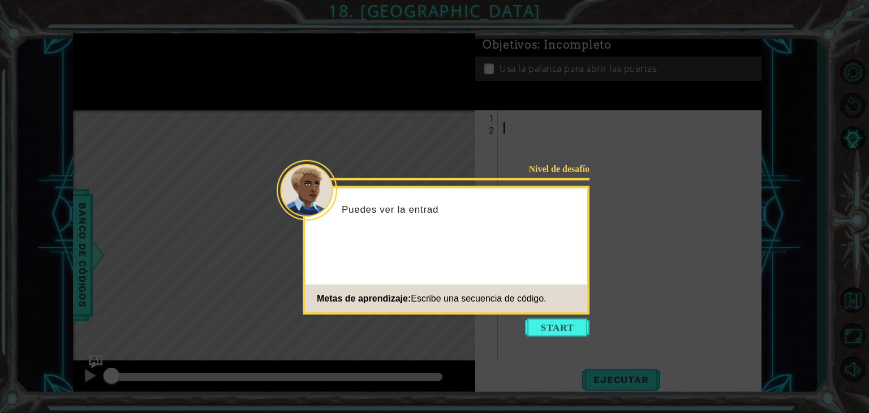
click at [513, 250] on div "Nivel de desafío Puedes ver la entrad Metas de aprendizaje: Escribe una secuenc…" at bounding box center [446, 250] width 287 height 128
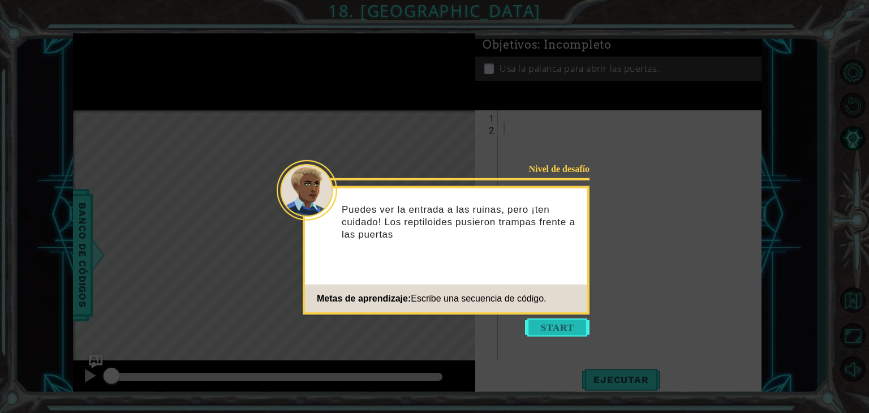
click at [566, 326] on button "Start" at bounding box center [557, 328] width 65 height 18
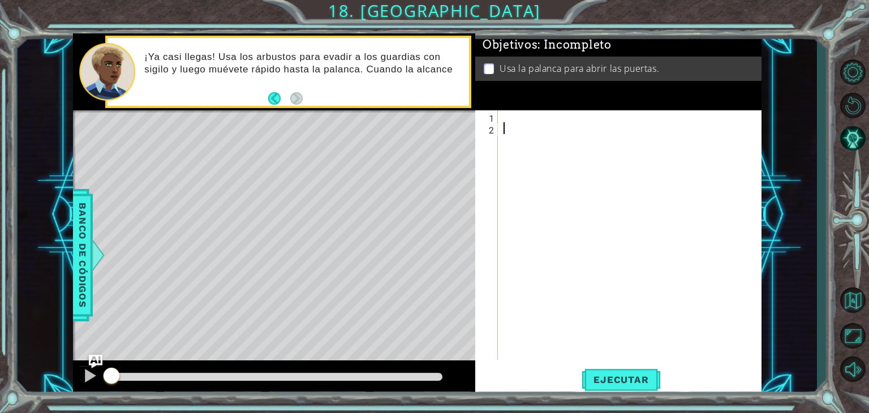
click at [519, 123] on div at bounding box center [632, 246] width 263 height 273
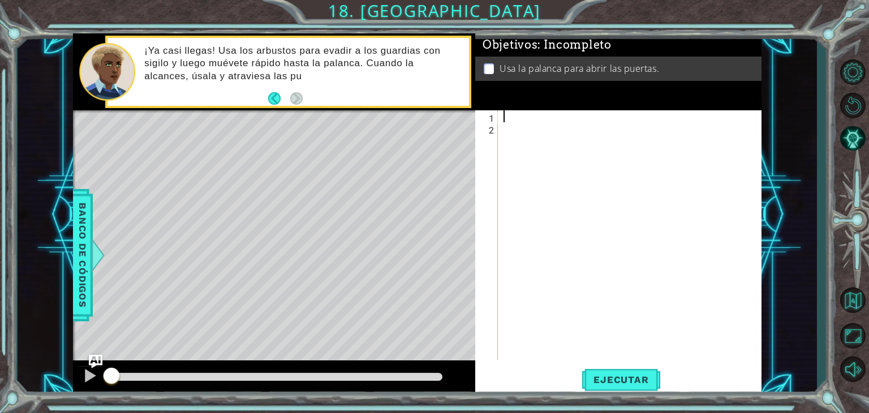
click at [510, 114] on div at bounding box center [632, 246] width 263 height 273
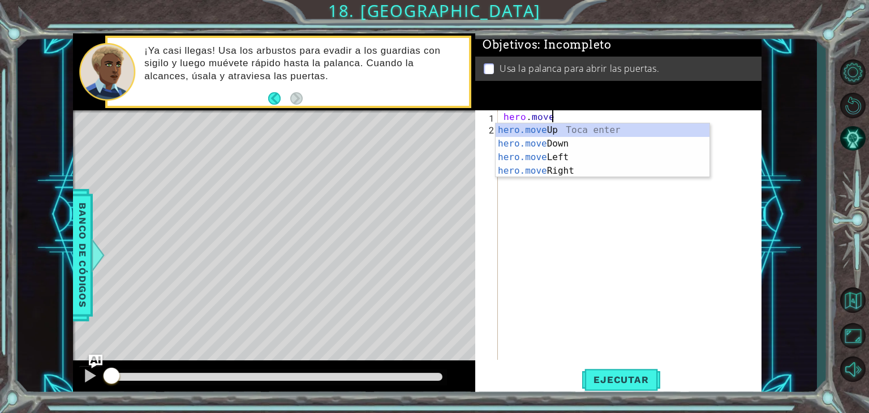
scroll to position [0, 2]
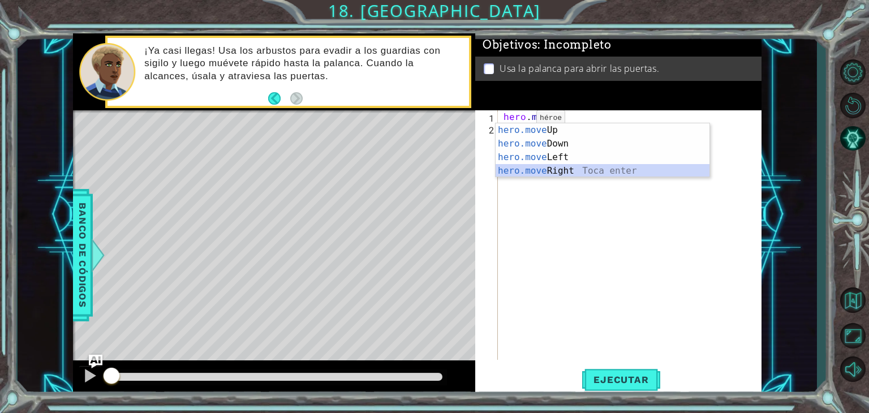
click at [546, 166] on div "hero.move Up Toca enter hero.move Down Toca enter hero.move Left Toca enter her…" at bounding box center [603, 163] width 214 height 81
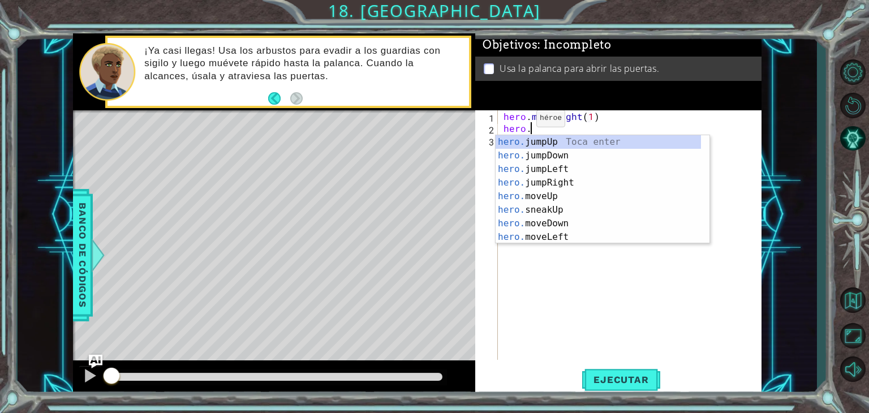
scroll to position [0, 7]
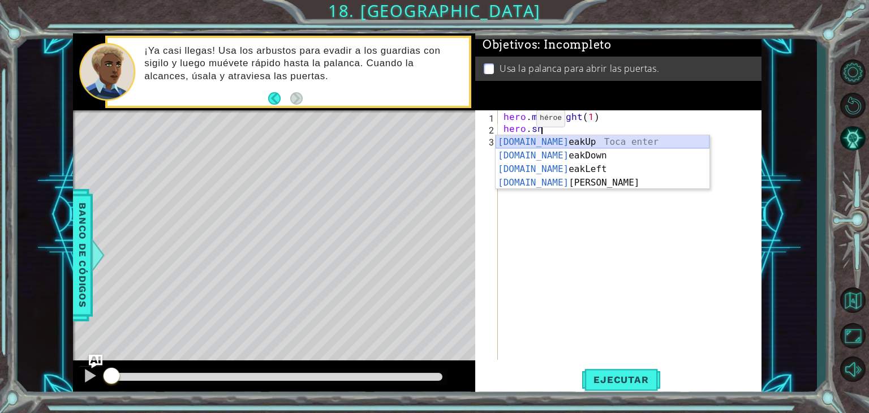
click at [551, 145] on div "[DOMAIN_NAME] eakUp Toca enter [DOMAIN_NAME] eakDown Toca enter [DOMAIN_NAME] e…" at bounding box center [603, 175] width 214 height 81
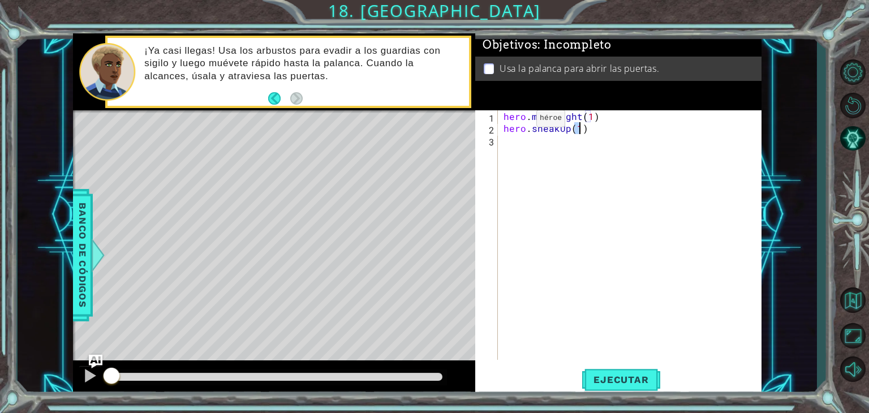
scroll to position [0, 5]
type textarea "hero.sneakUp(2)"
click at [594, 136] on div "hero . moveRight ( 1 ) hero . sneakUp ( 2 )" at bounding box center [632, 246] width 263 height 273
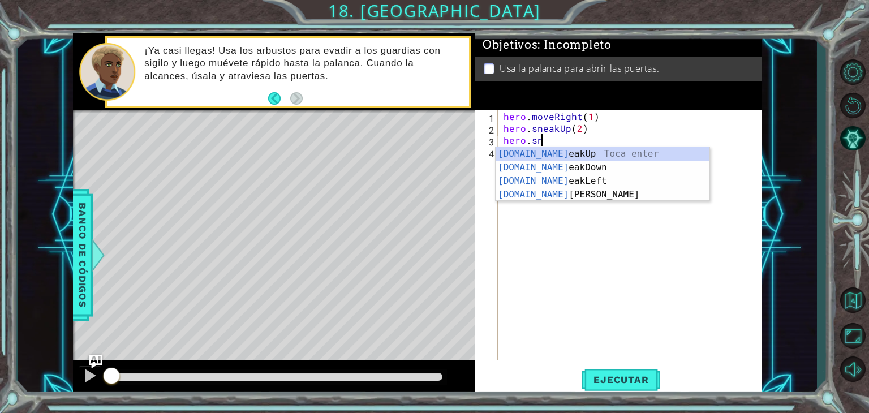
scroll to position [0, 2]
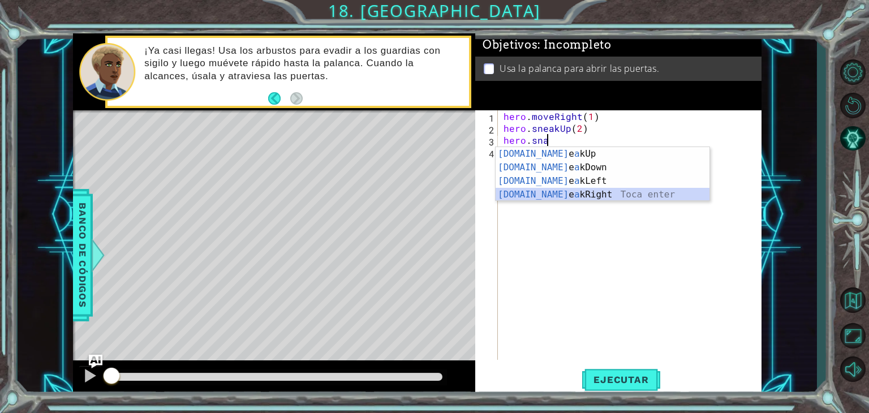
click at [564, 193] on div "[DOMAIN_NAME] e a kUp Toca enter [DOMAIN_NAME] e a kDown Toca enter [DOMAIN_NAM…" at bounding box center [603, 187] width 214 height 81
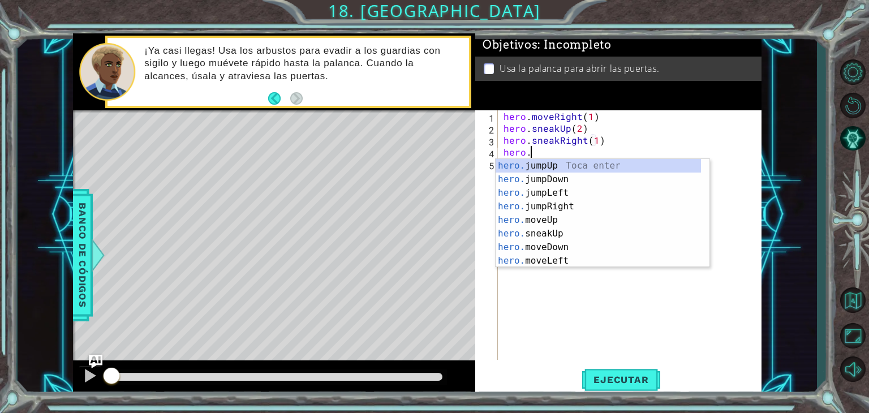
scroll to position [0, 7]
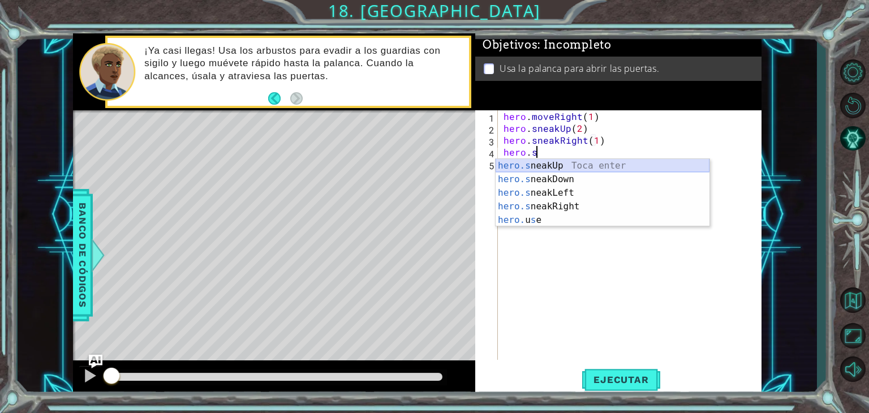
click at [570, 165] on div "hero.s neakUp Toca enter hero.s neakDown Toca enter hero.s neakLeft Toca enter …" at bounding box center [603, 206] width 214 height 95
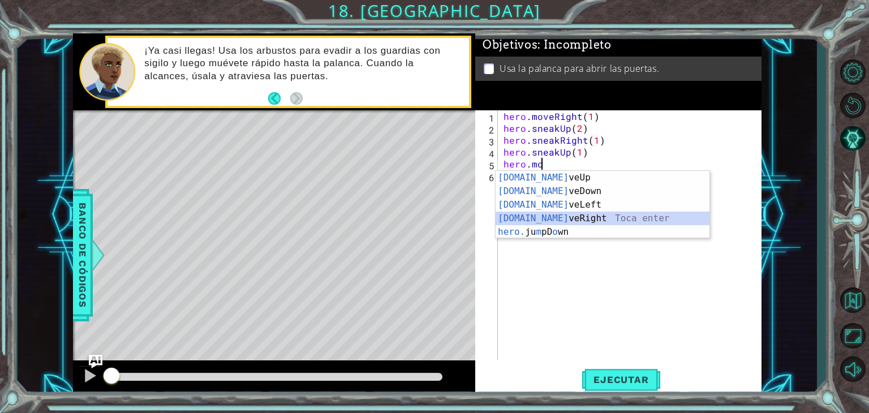
click at [567, 218] on div "[DOMAIN_NAME] veUp Toca enter [DOMAIN_NAME] veDown Toca enter [DOMAIN_NAME] veL…" at bounding box center [603, 218] width 214 height 95
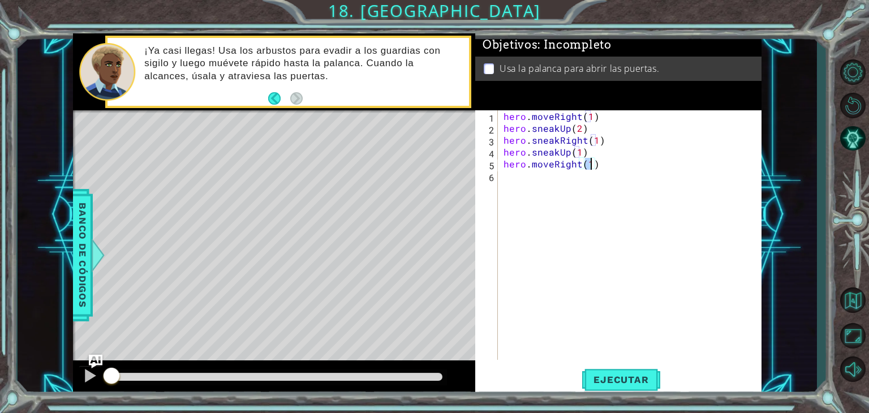
type textarea "hero.moveRight(2)"
click at [610, 170] on div "hero . moveRight ( 1 ) hero . sneakUp ( 2 ) hero . sneakRight ( 1 ) hero . snea…" at bounding box center [632, 246] width 263 height 273
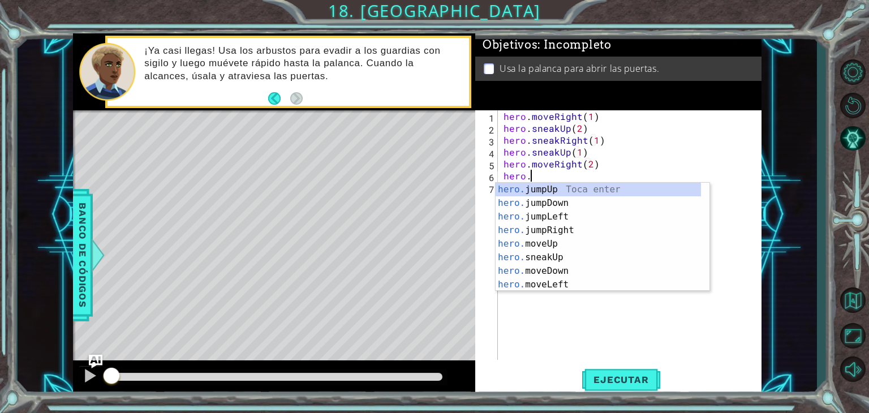
scroll to position [0, 2]
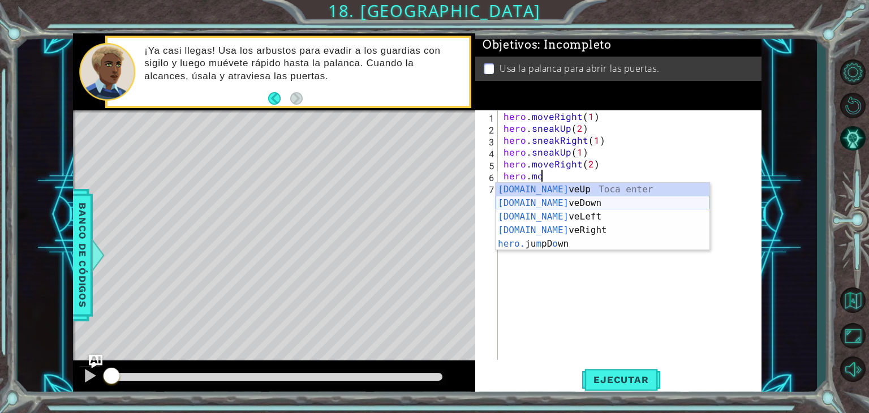
click at [564, 207] on div "[DOMAIN_NAME] veUp Toca enter [DOMAIN_NAME] veDown Toca enter [DOMAIN_NAME] veL…" at bounding box center [603, 230] width 214 height 95
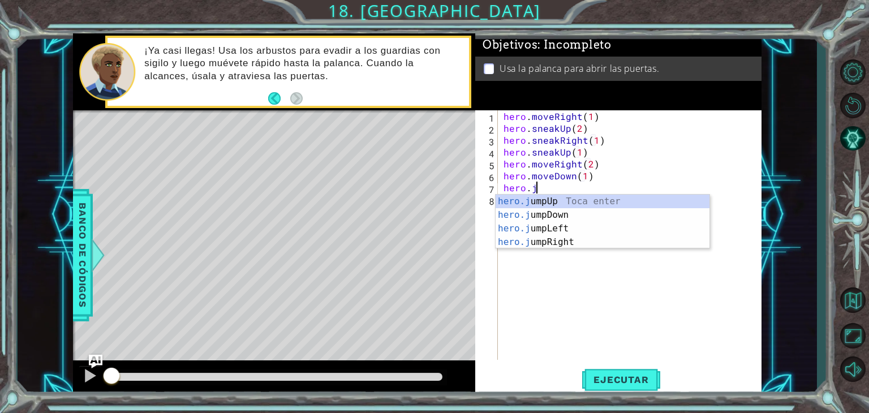
scroll to position [0, 7]
type textarea "hero.moveDown(1)hero.jumdo"
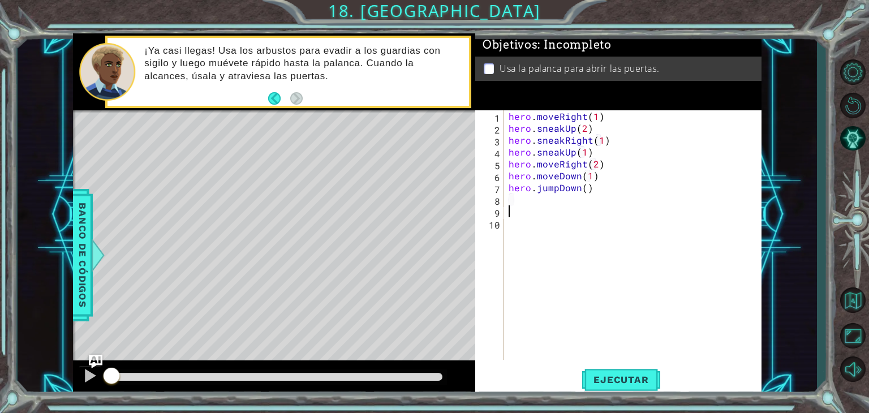
scroll to position [0, 0]
click at [599, 189] on div "hero . moveRight ( 1 ) hero . sneakUp ( 2 ) hero . sneakRight ( 1 ) hero . snea…" at bounding box center [635, 246] width 258 height 273
type textarea "hero.jumpDown()"
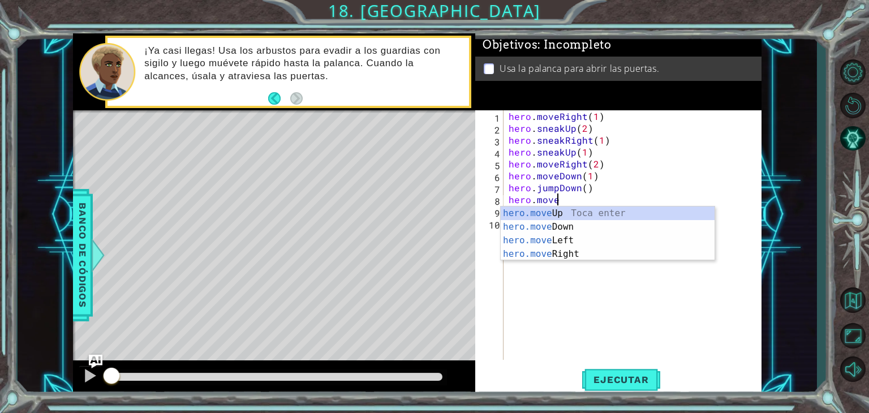
scroll to position [0, 3]
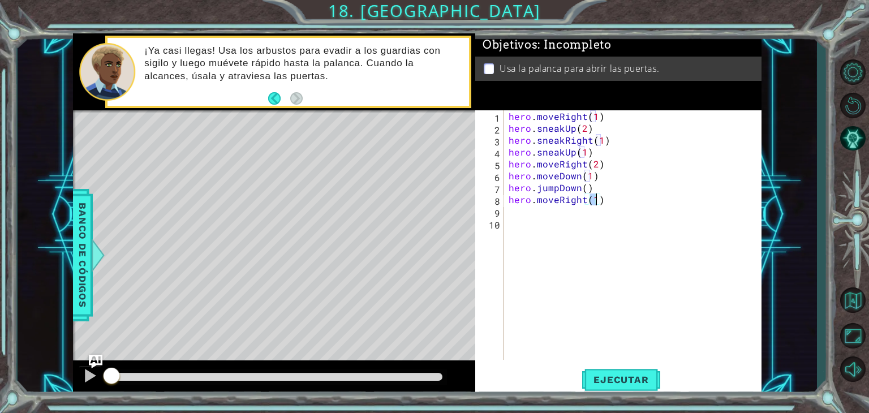
type textarea "hero.moveRight(2)"
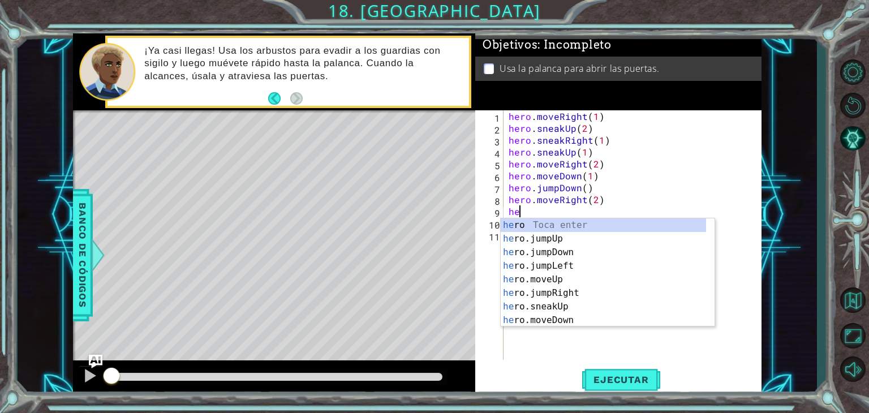
scroll to position [0, 0]
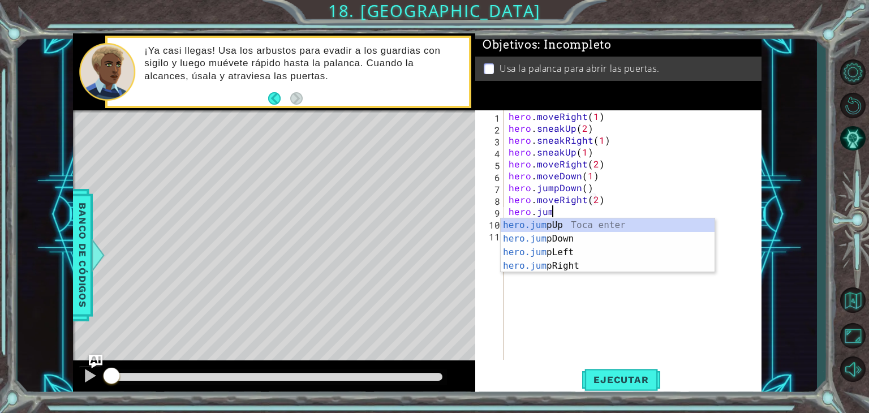
type textarea "hero.jumu"
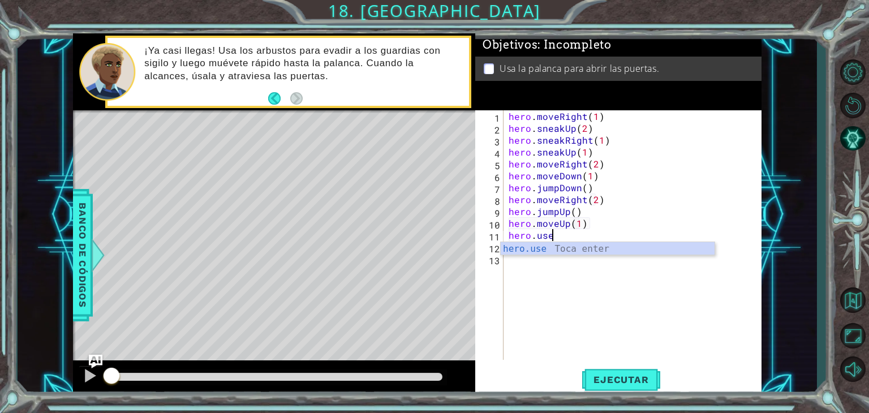
scroll to position [0, 5]
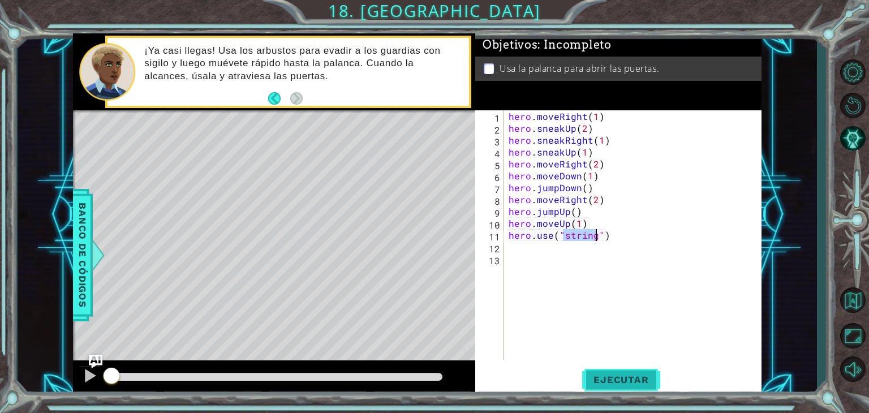
click at [611, 381] on span "Ejecutar" at bounding box center [621, 379] width 78 height 11
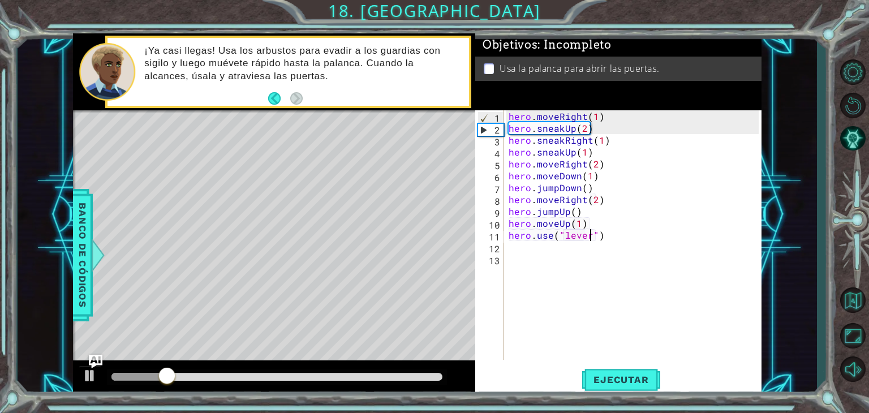
scroll to position [0, 5]
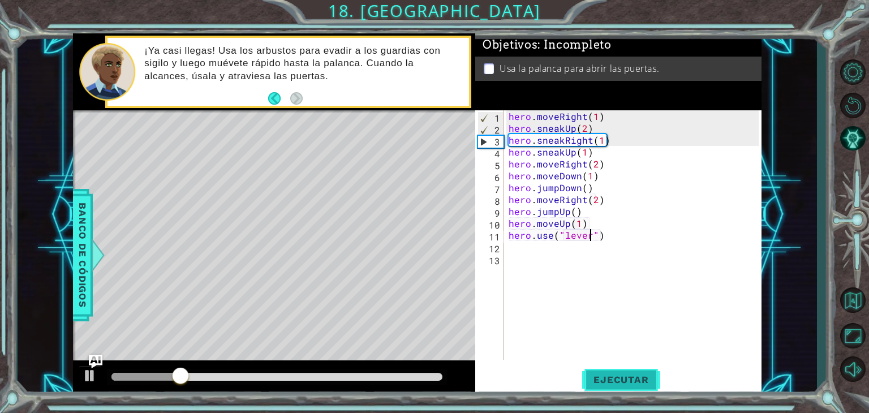
type textarea "hero.use("lever")"
click at [614, 376] on span "Ejecutar" at bounding box center [621, 379] width 78 height 11
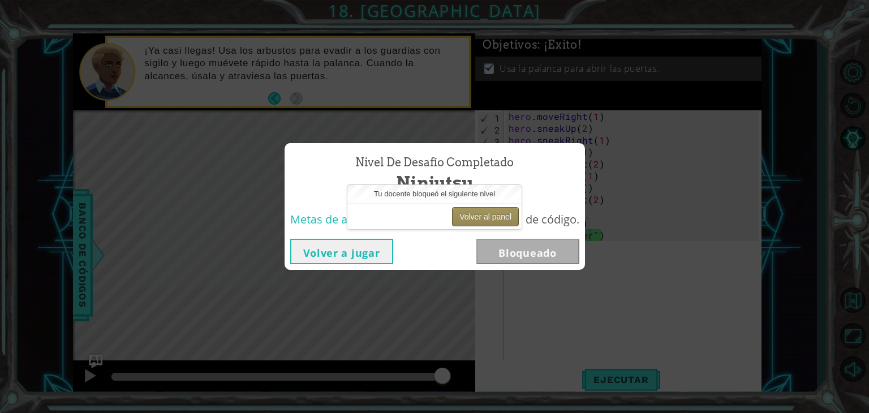
click at [495, 212] on button "Volver al panel" at bounding box center [485, 216] width 67 height 19
click at [484, 213] on button "Volver al panel" at bounding box center [485, 216] width 67 height 19
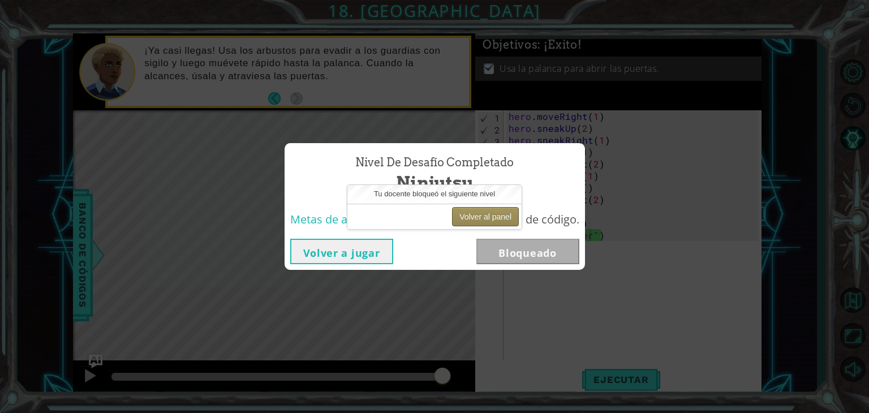
click at [484, 213] on button "Volver al panel" at bounding box center [485, 216] width 67 height 19
click at [478, 210] on button "Volver al panel" at bounding box center [485, 216] width 67 height 19
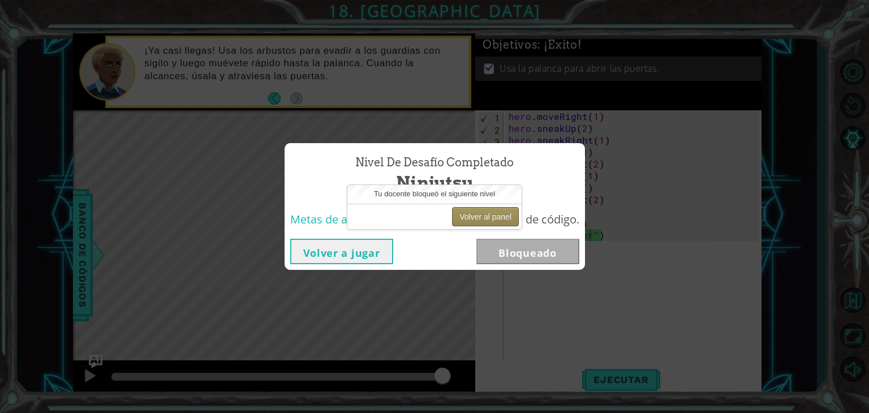
click at [478, 210] on button "Volver al panel" at bounding box center [485, 216] width 67 height 19
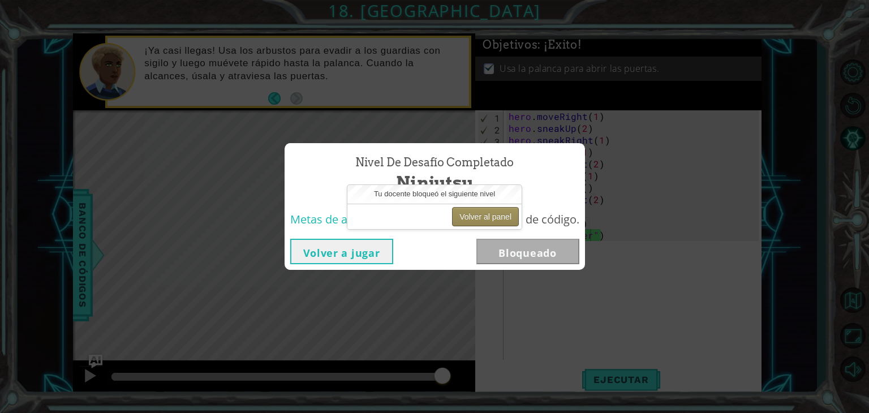
click at [478, 210] on button "Volver al panel" at bounding box center [485, 216] width 67 height 19
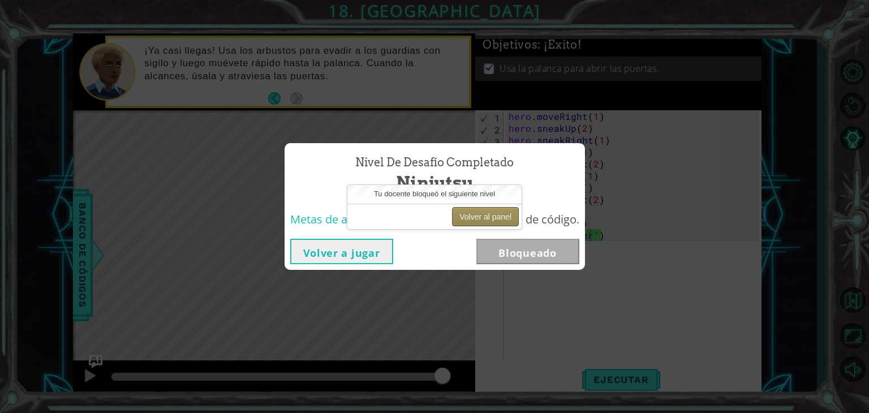
click at [478, 210] on button "Volver al panel" at bounding box center [485, 216] width 67 height 19
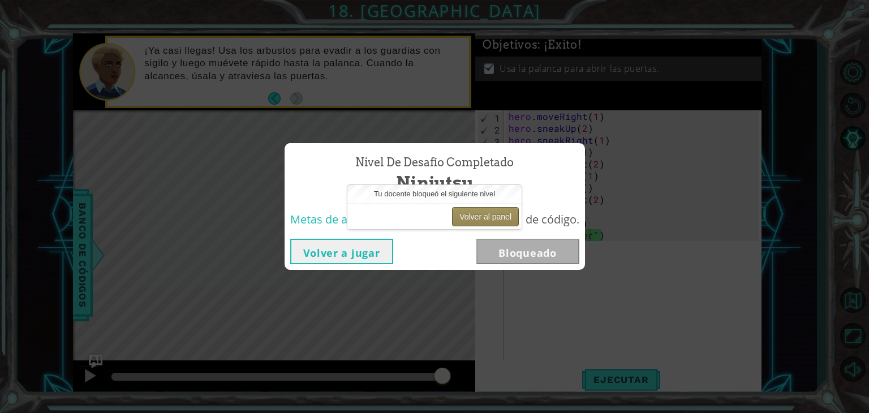
click at [478, 210] on button "Volver al panel" at bounding box center [485, 216] width 67 height 19
